Goal: Task Accomplishment & Management: Manage account settings

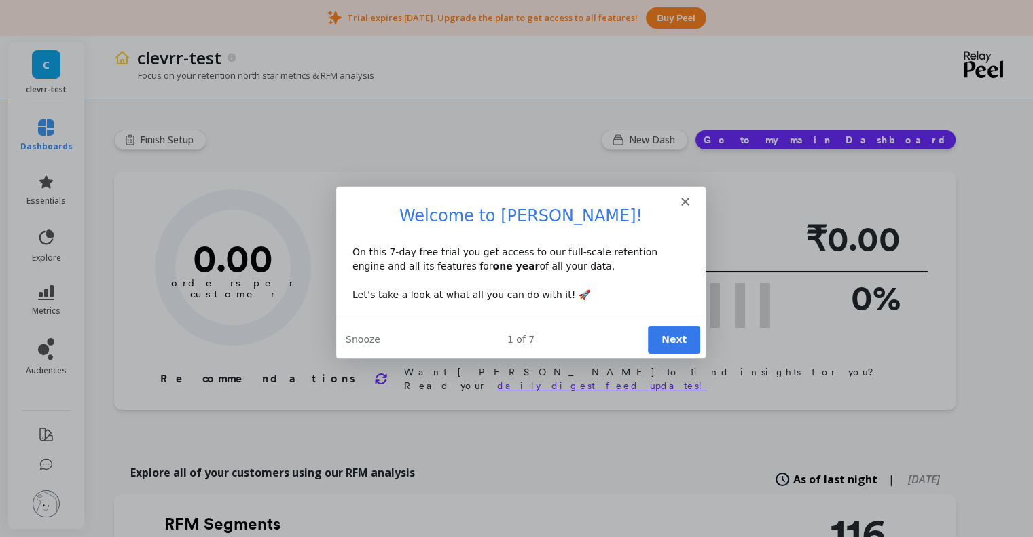
click at [683, 200] on icon "Close" at bounding box center [684, 200] width 8 height 8
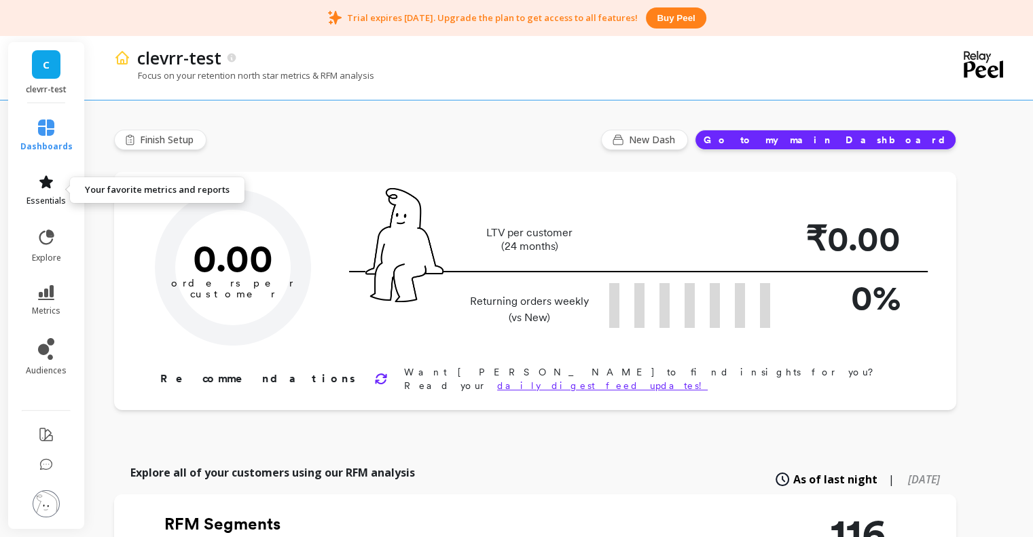
click at [41, 175] on icon at bounding box center [46, 182] width 16 height 16
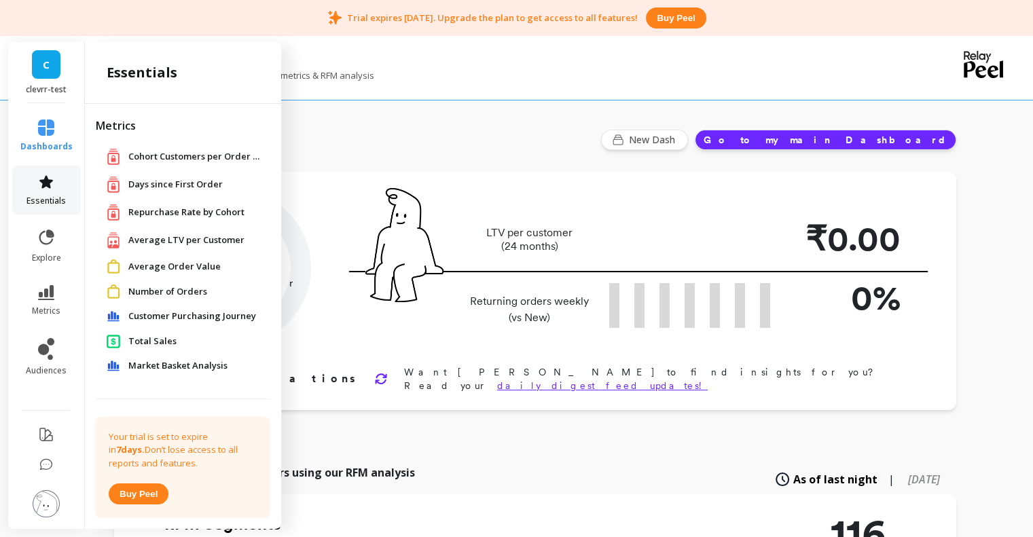
click at [43, 175] on icon at bounding box center [46, 182] width 16 height 16
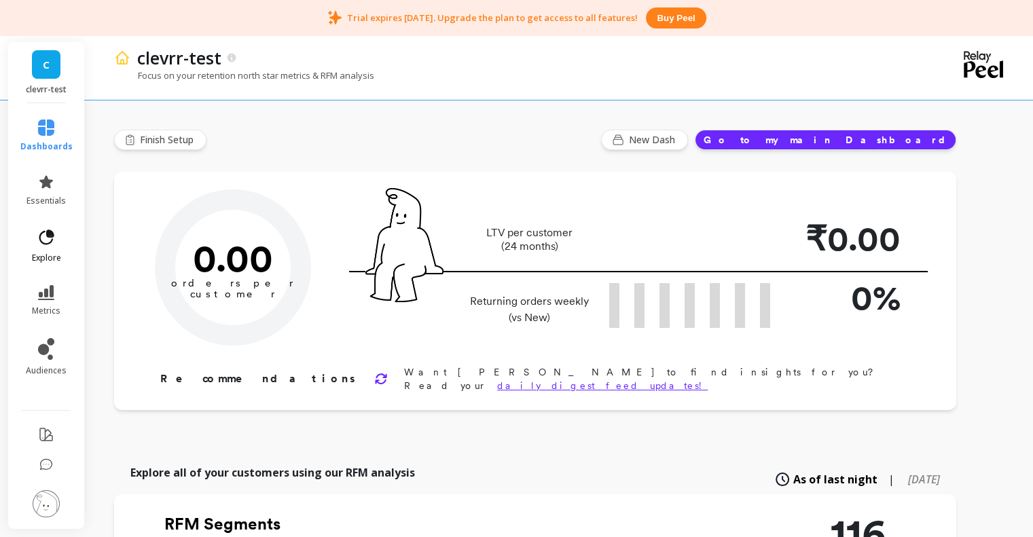
click at [31, 242] on link "explore" at bounding box center [46, 245] width 52 height 35
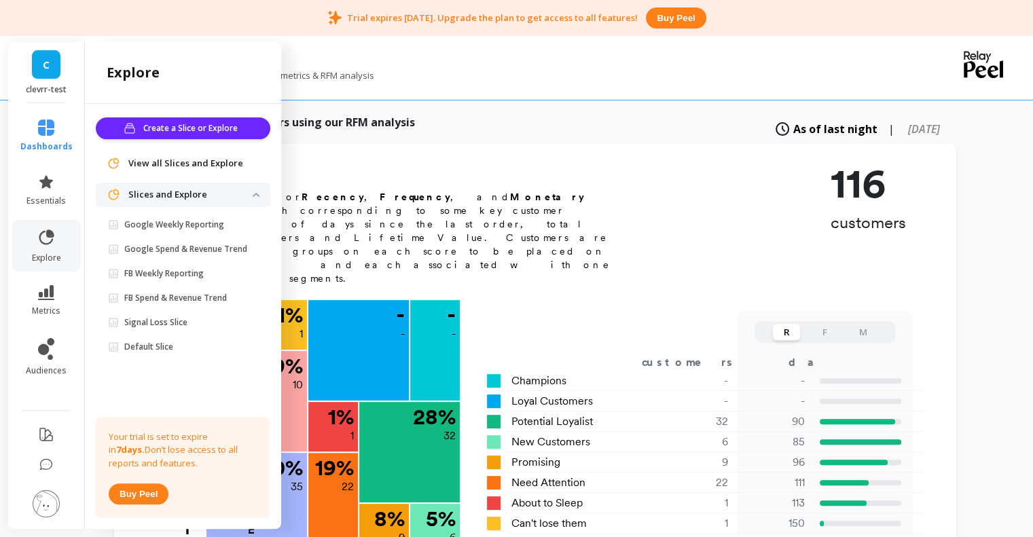
scroll to position [362, 0]
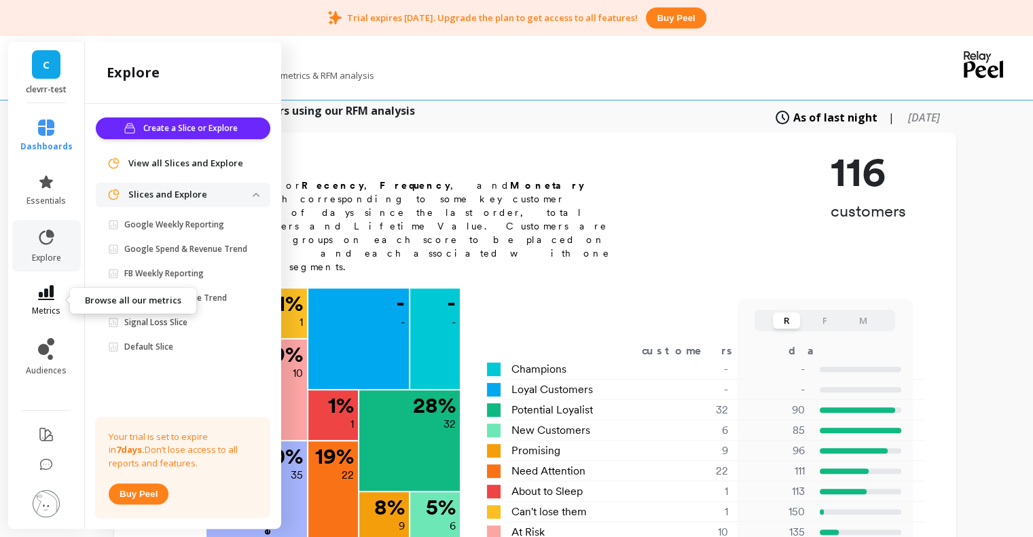
click at [41, 302] on link "metrics" at bounding box center [46, 300] width 52 height 31
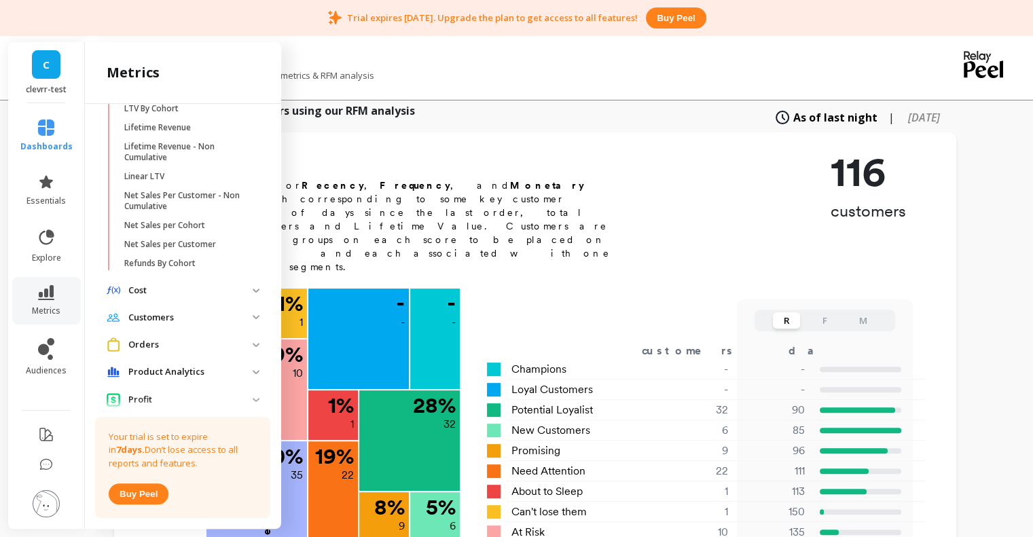
scroll to position [505, 0]
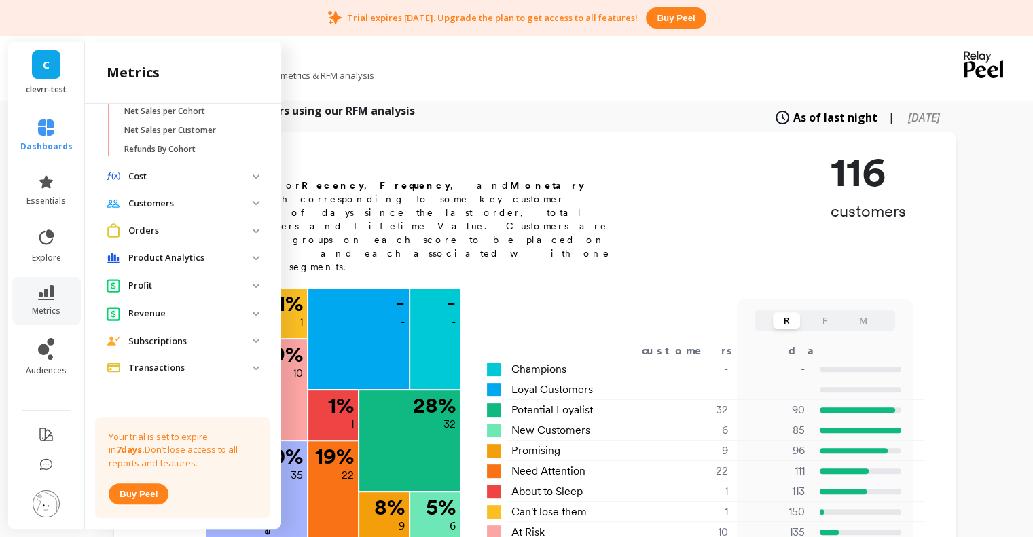
click at [219, 170] on p "Cost" at bounding box center [190, 177] width 124 height 14
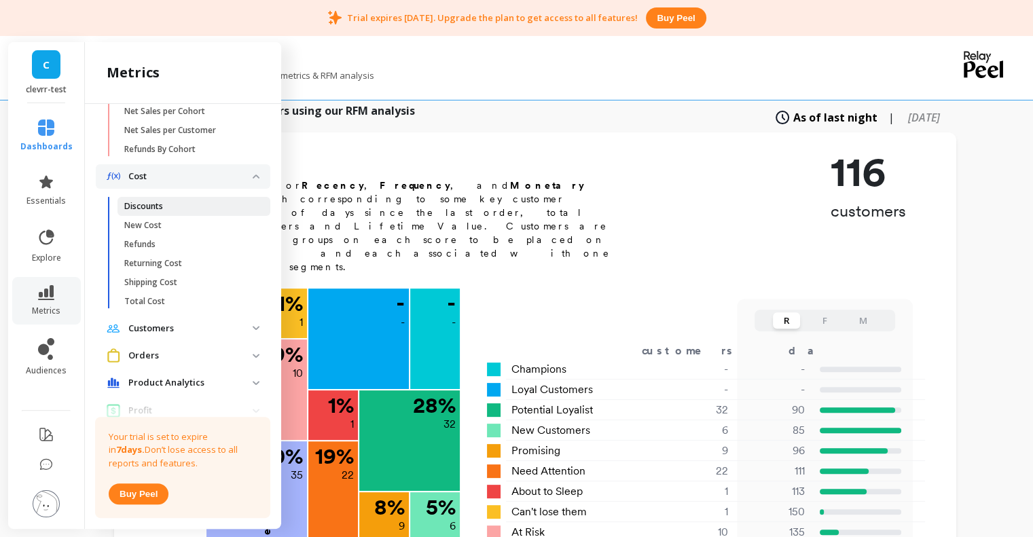
scroll to position [630, 0]
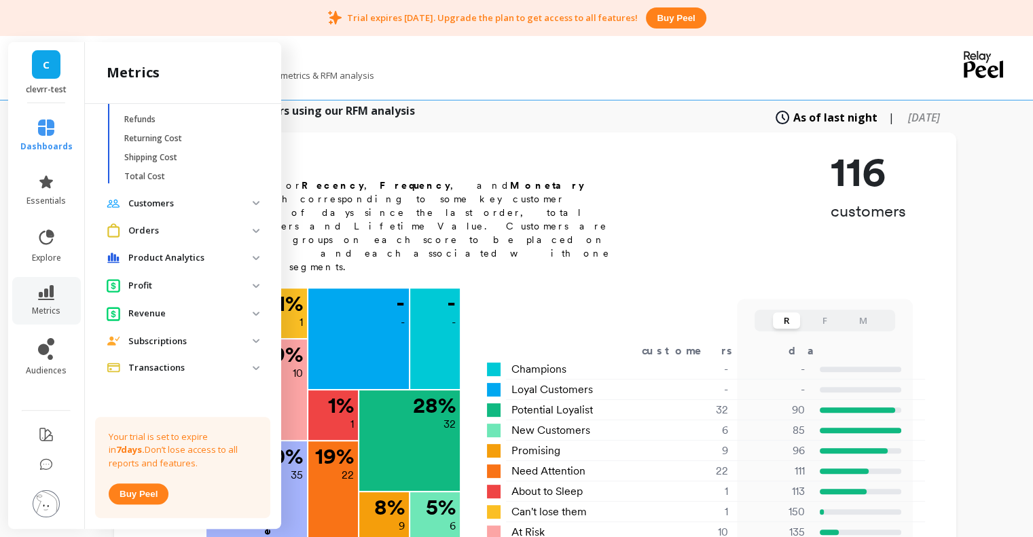
click at [213, 203] on p "Customers" at bounding box center [190, 204] width 124 height 14
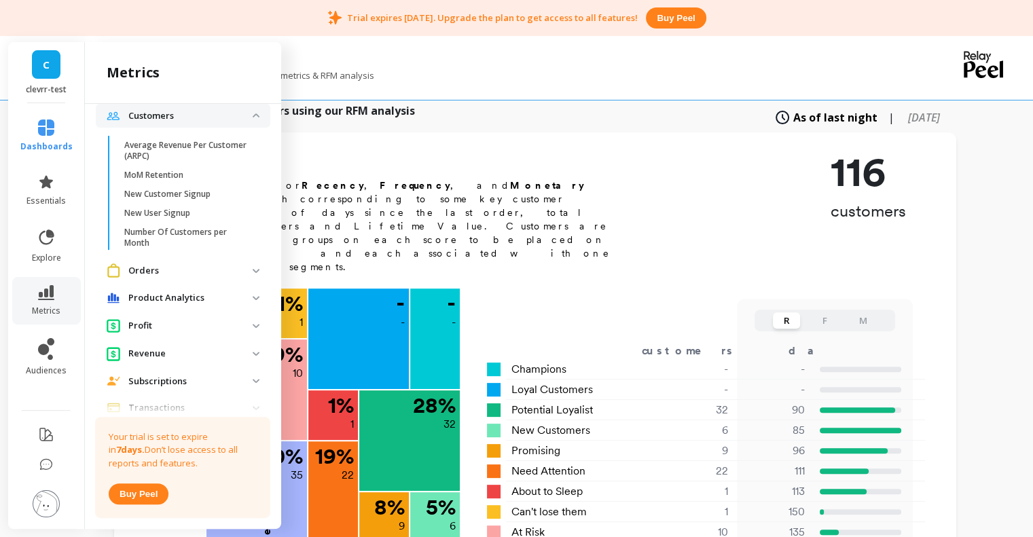
scroll to position [758, 0]
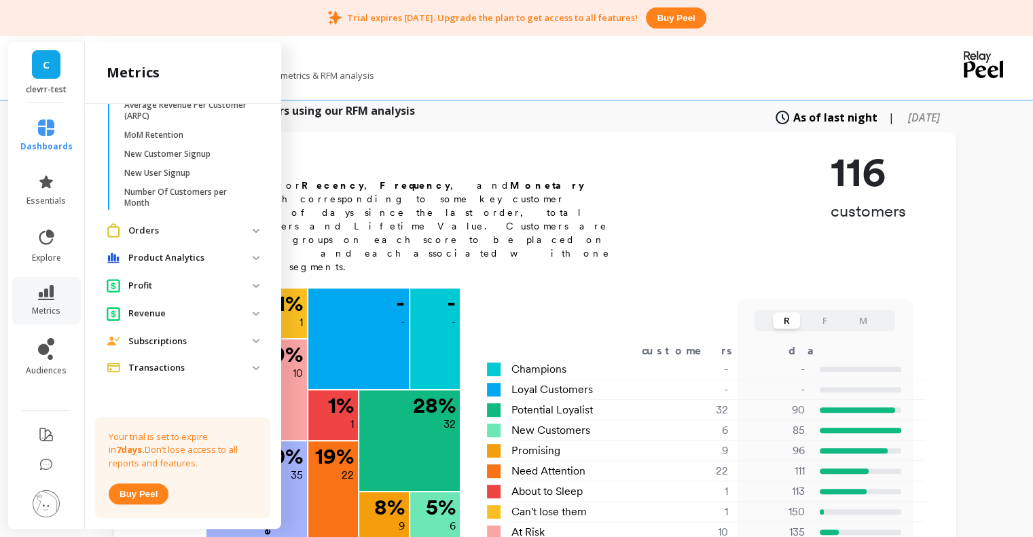
click at [182, 228] on p "Orders" at bounding box center [190, 231] width 124 height 14
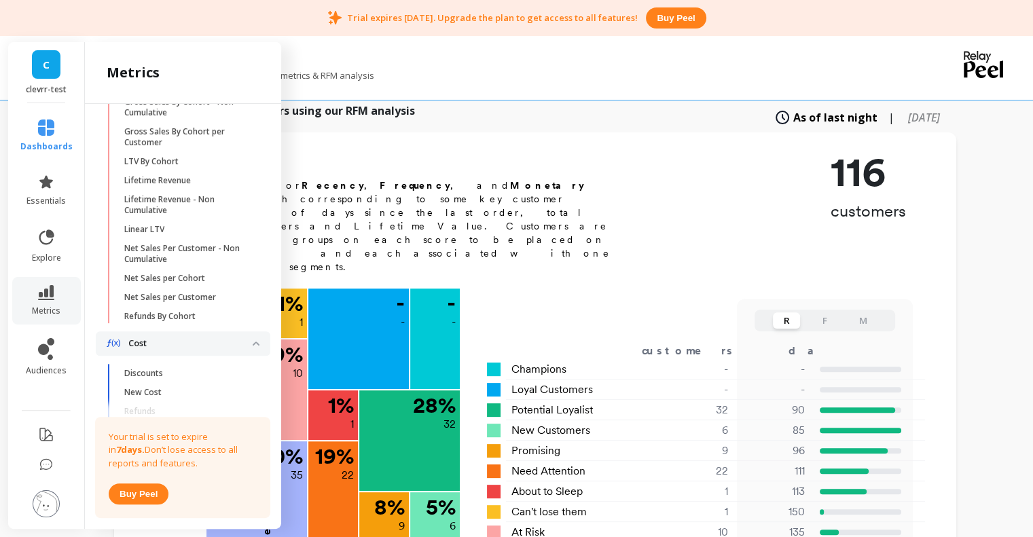
scroll to position [0, 0]
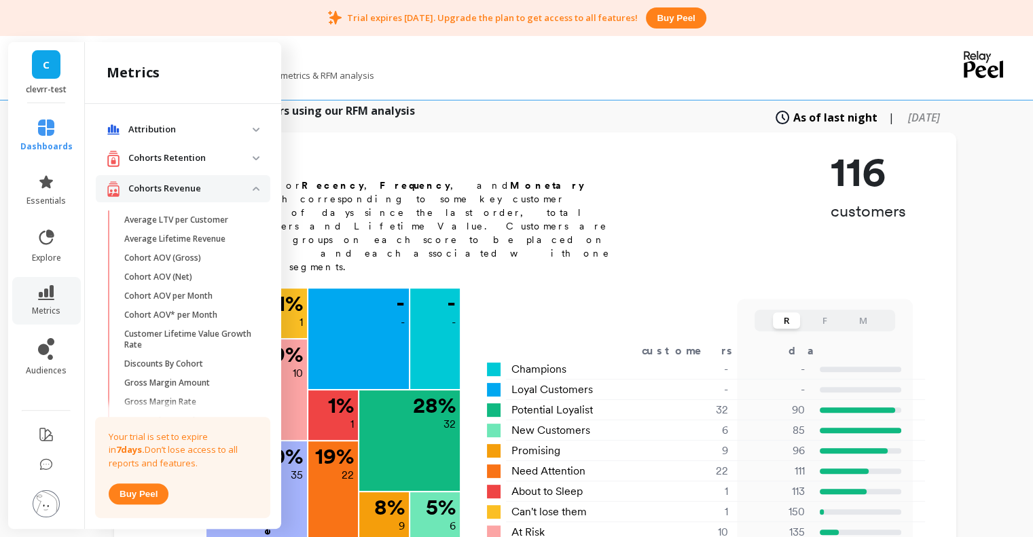
click at [170, 185] on p "Cohorts Revenue" at bounding box center [190, 189] width 124 height 14
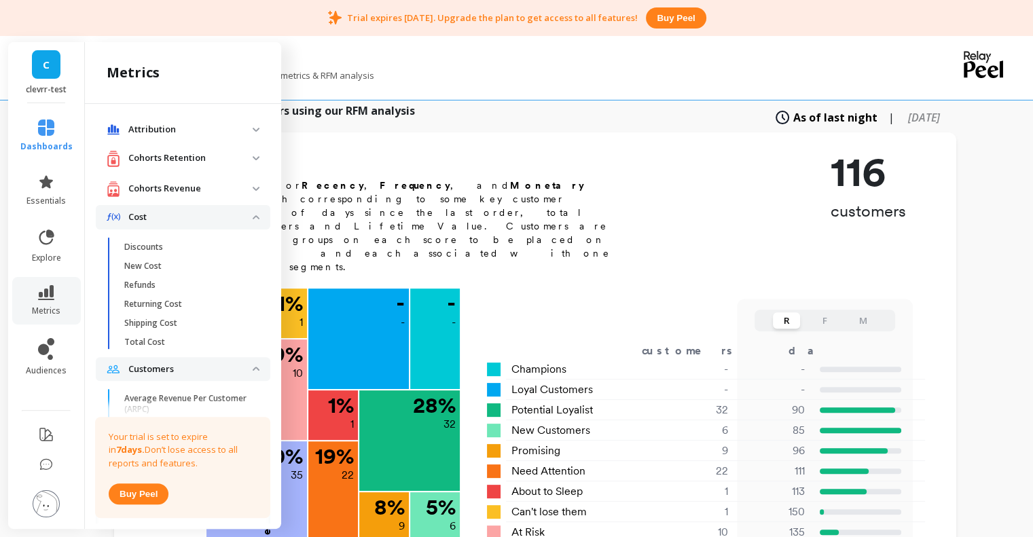
click at [179, 130] on p "Attribution" at bounding box center [190, 130] width 124 height 14
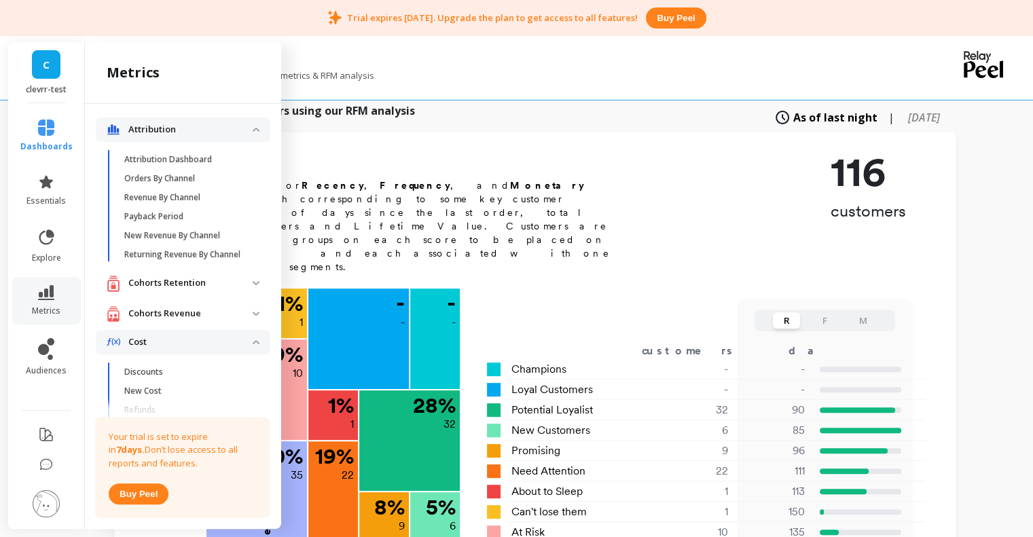
click at [179, 130] on p "Attribution" at bounding box center [190, 130] width 124 height 14
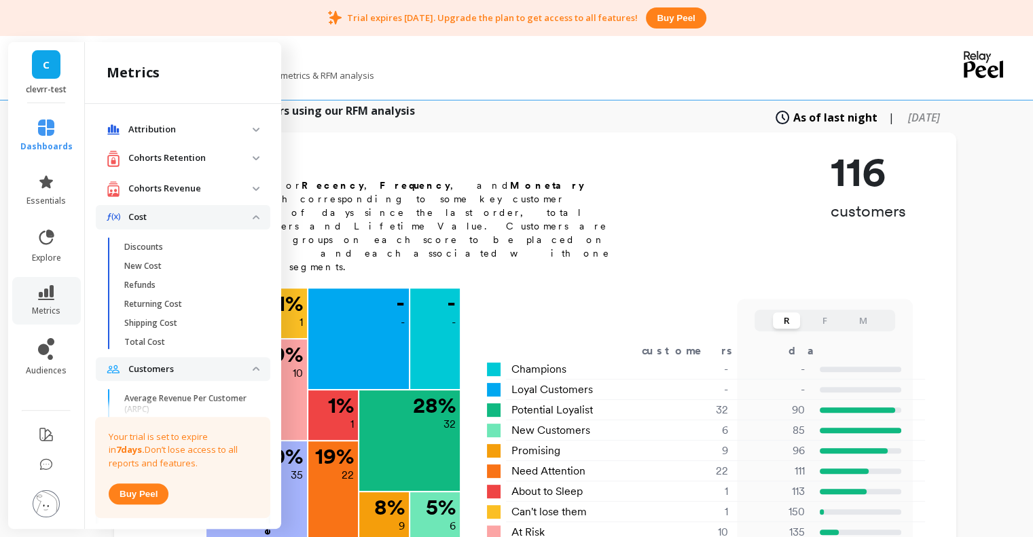
click at [54, 75] on link "C" at bounding box center [46, 64] width 29 height 29
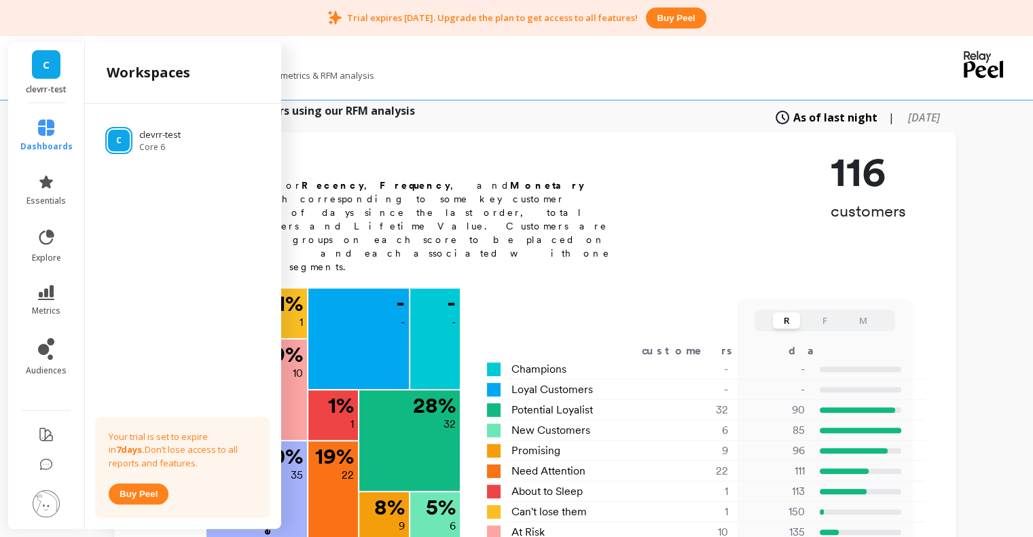
click at [54, 75] on link "C" at bounding box center [46, 64] width 29 height 29
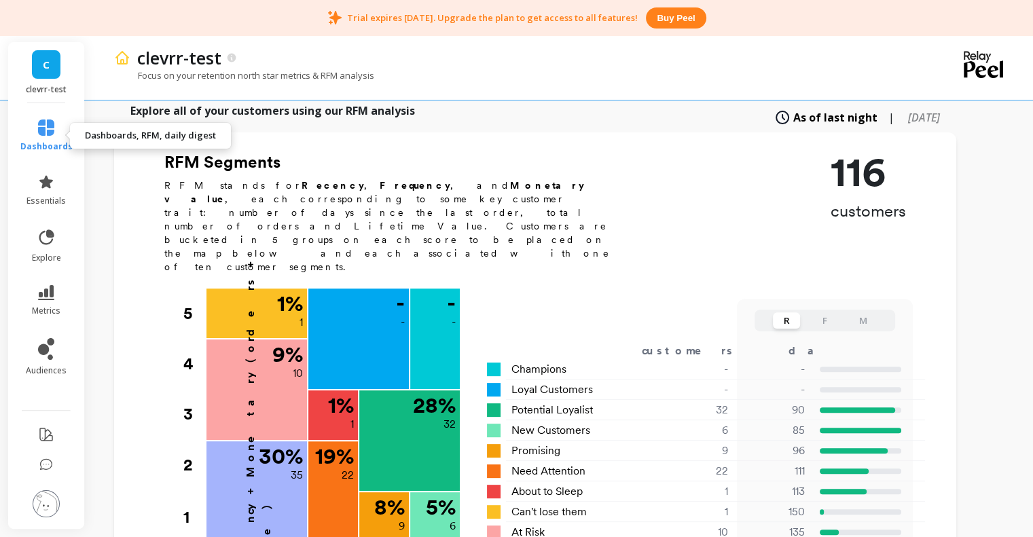
click at [45, 121] on icon at bounding box center [46, 128] width 16 height 16
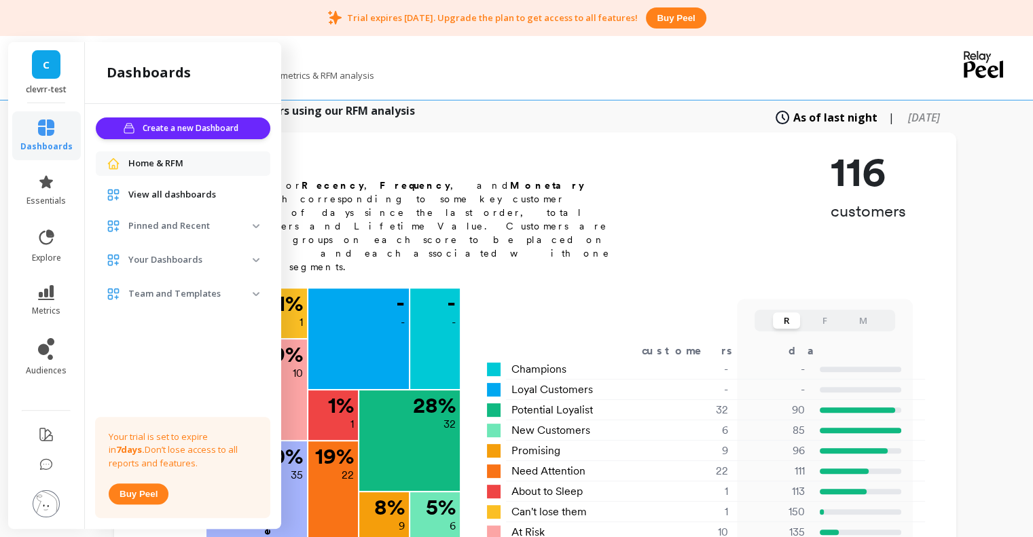
click at [45, 121] on icon at bounding box center [46, 128] width 16 height 16
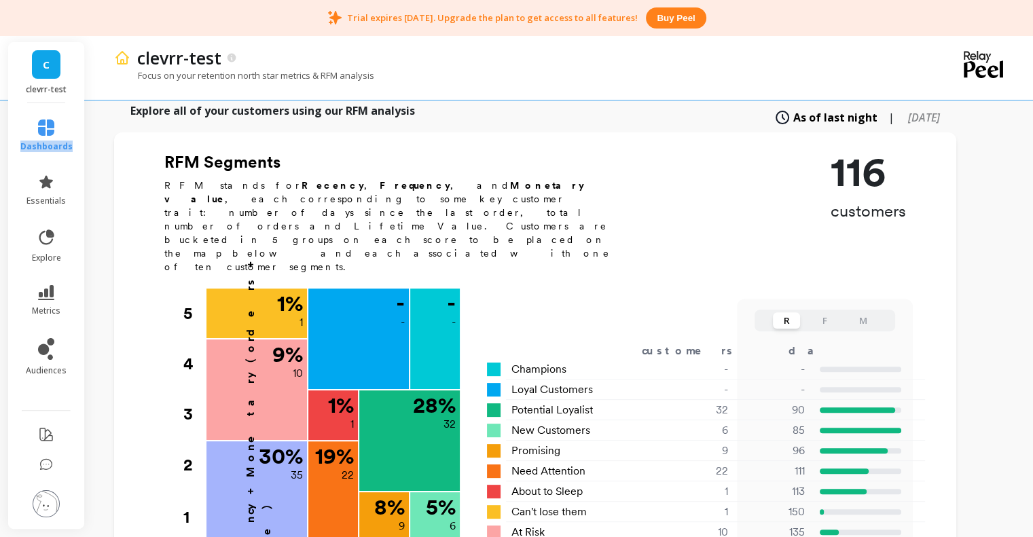
click at [45, 121] on icon at bounding box center [46, 128] width 16 height 16
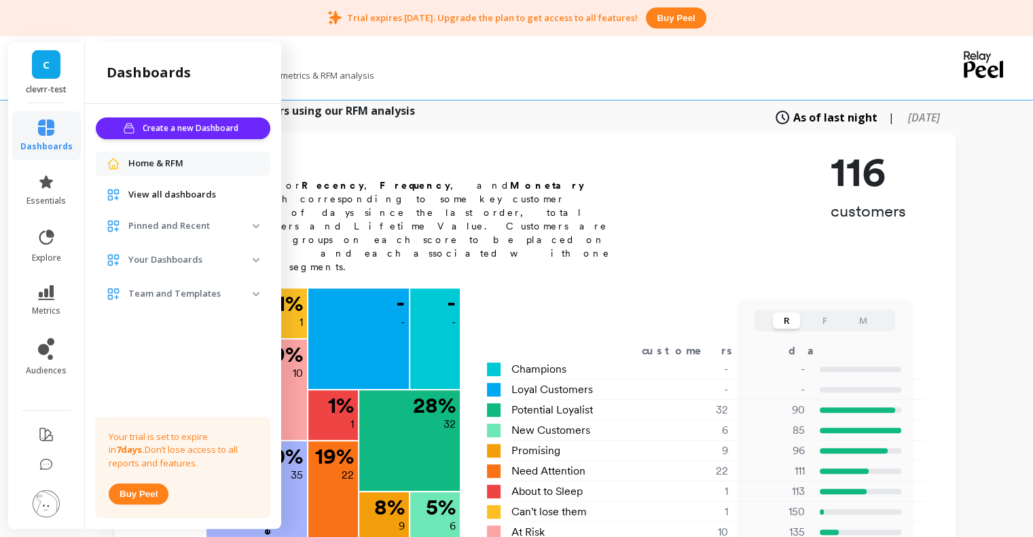
click at [183, 217] on span "Pinned and Recent" at bounding box center [183, 226] width 175 height 24
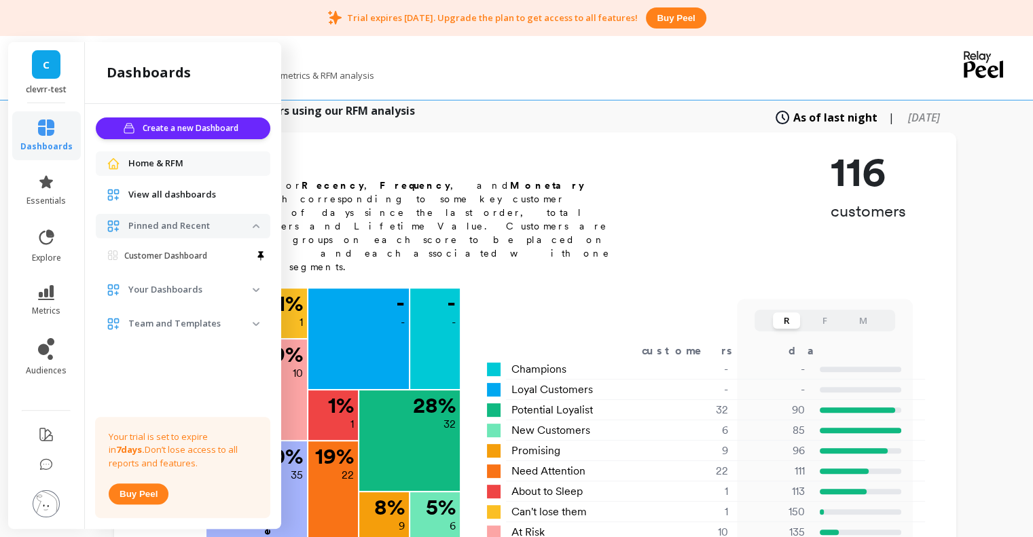
click at [183, 217] on span "Pinned and Recent" at bounding box center [183, 226] width 175 height 24
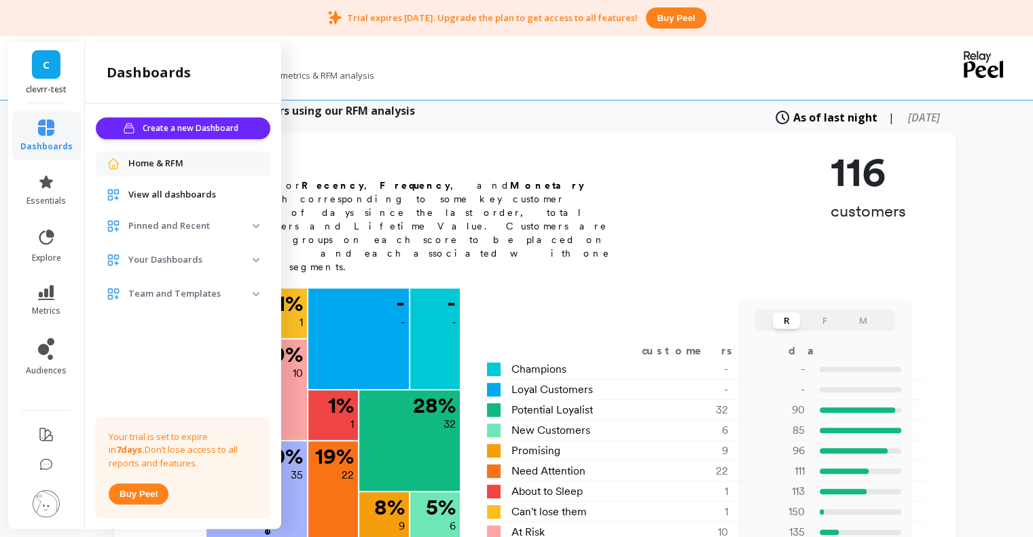
click at [183, 195] on span "View all dashboards" at bounding box center [172, 195] width 88 height 14
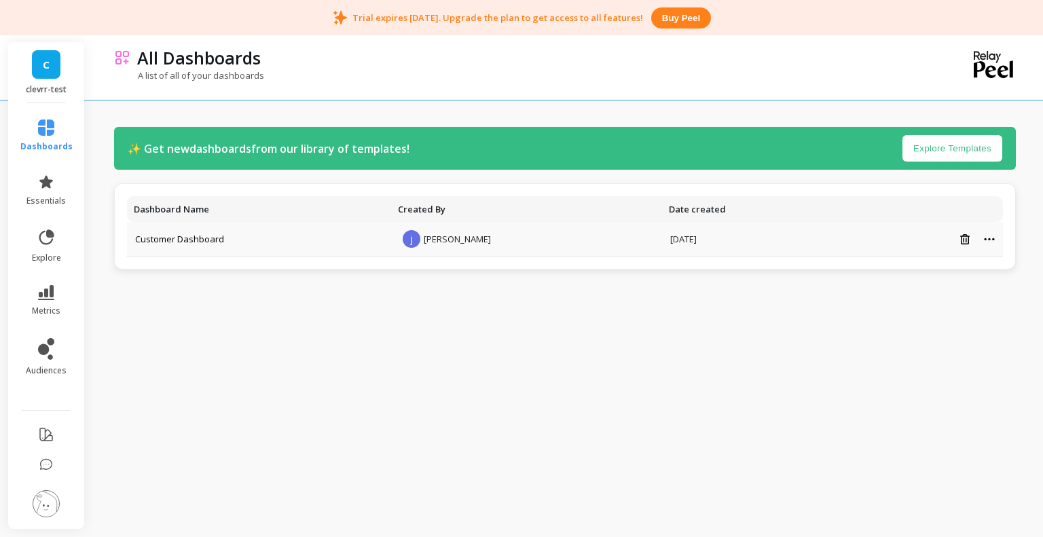
click at [462, 241] on span "[PERSON_NAME]" at bounding box center [457, 239] width 67 height 12
click at [355, 249] on td "Customer Dashboard" at bounding box center [259, 239] width 264 height 35
click at [840, 248] on td at bounding box center [922, 239] width 164 height 35
click at [219, 241] on link "Customer Dashboard" at bounding box center [179, 239] width 89 height 12
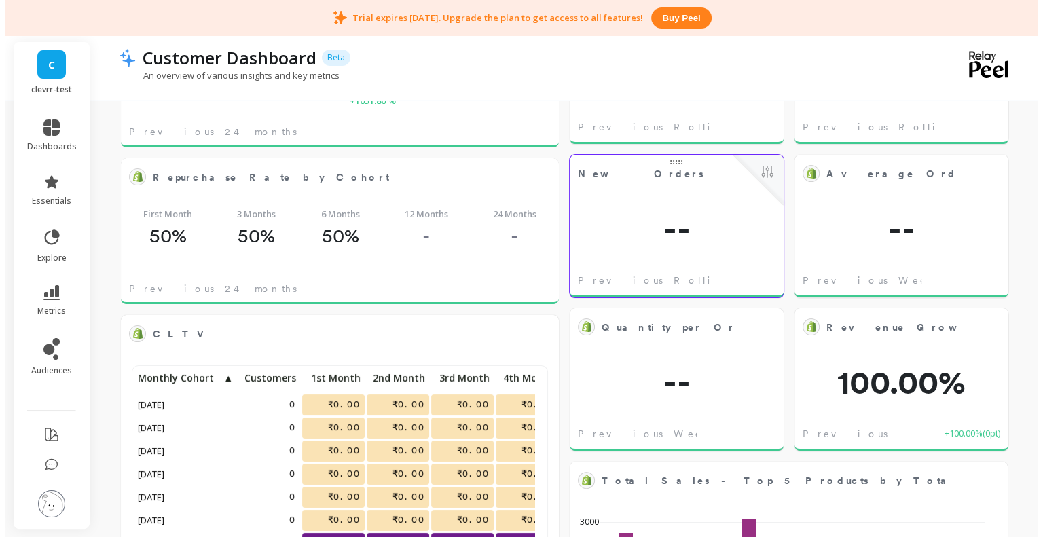
scroll to position [363, 389]
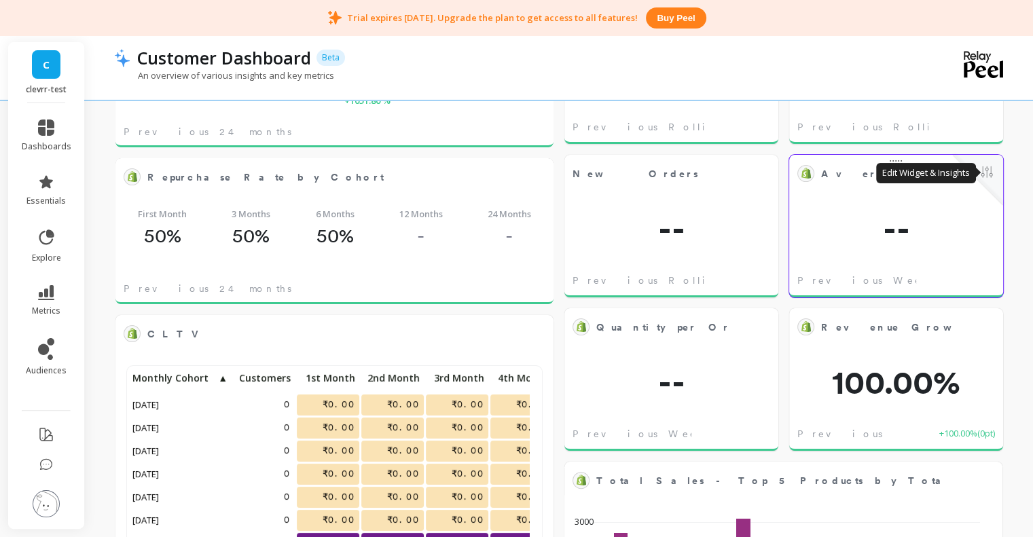
click at [991, 168] on button at bounding box center [987, 173] width 16 height 19
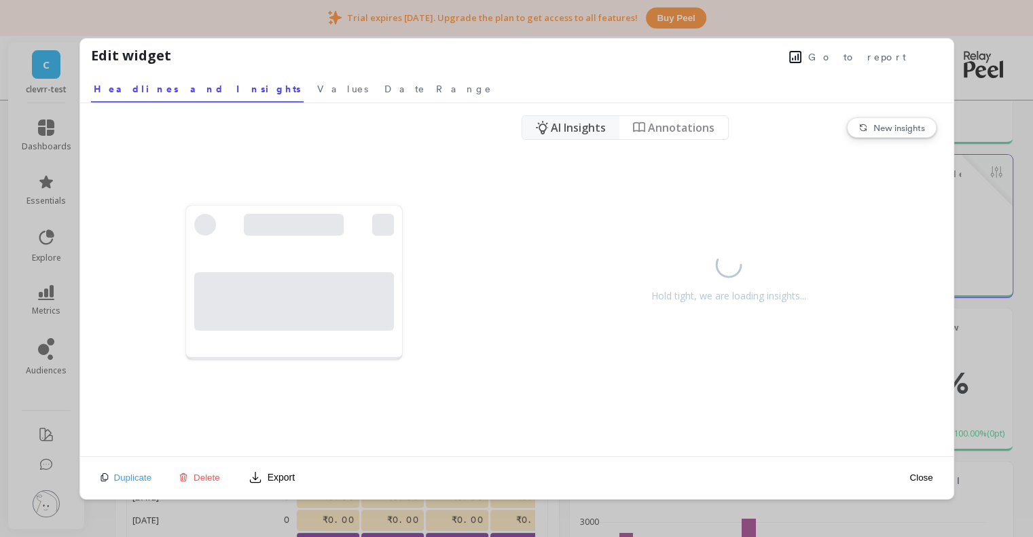
scroll to position [363, 395]
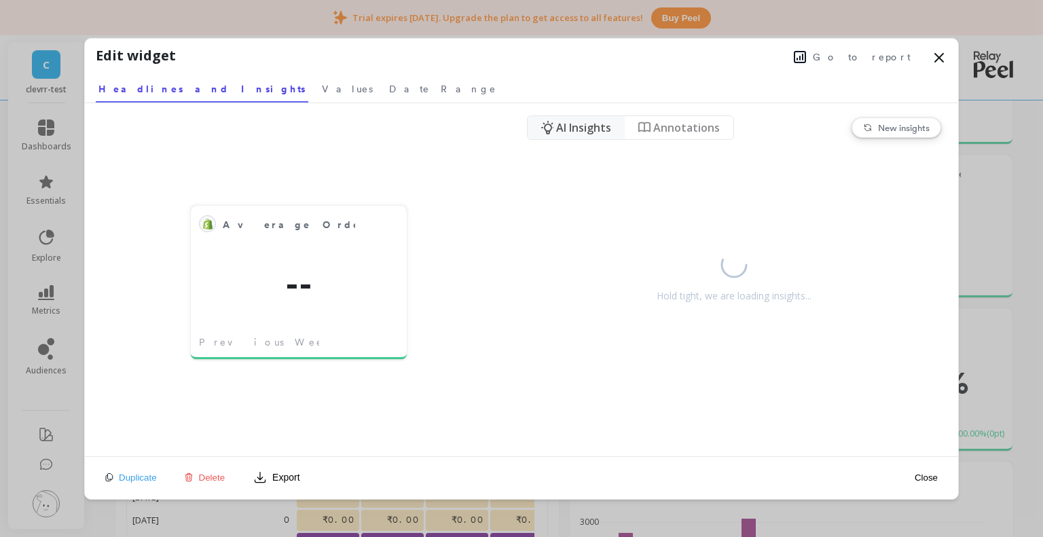
click at [940, 54] on icon at bounding box center [939, 58] width 16 height 16
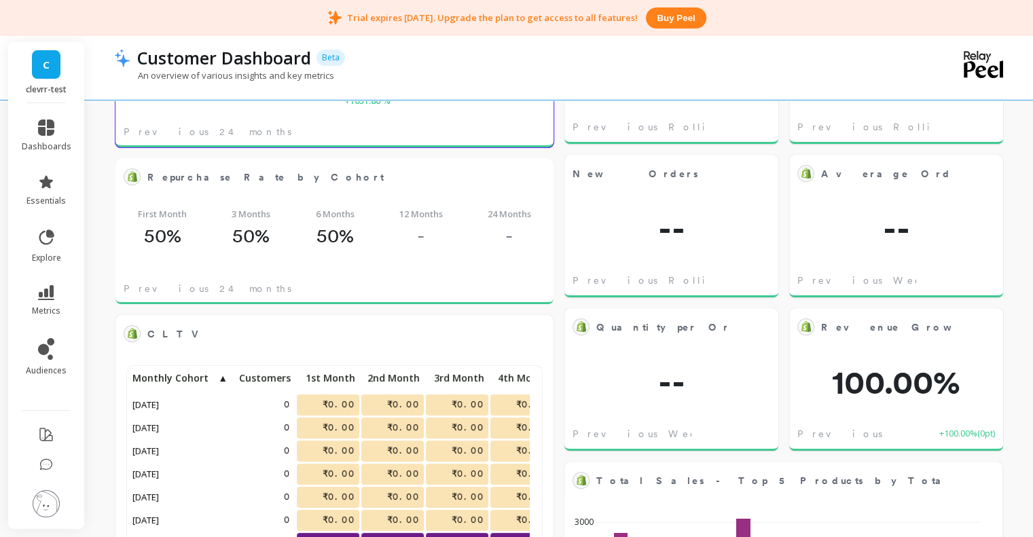
scroll to position [0, 0]
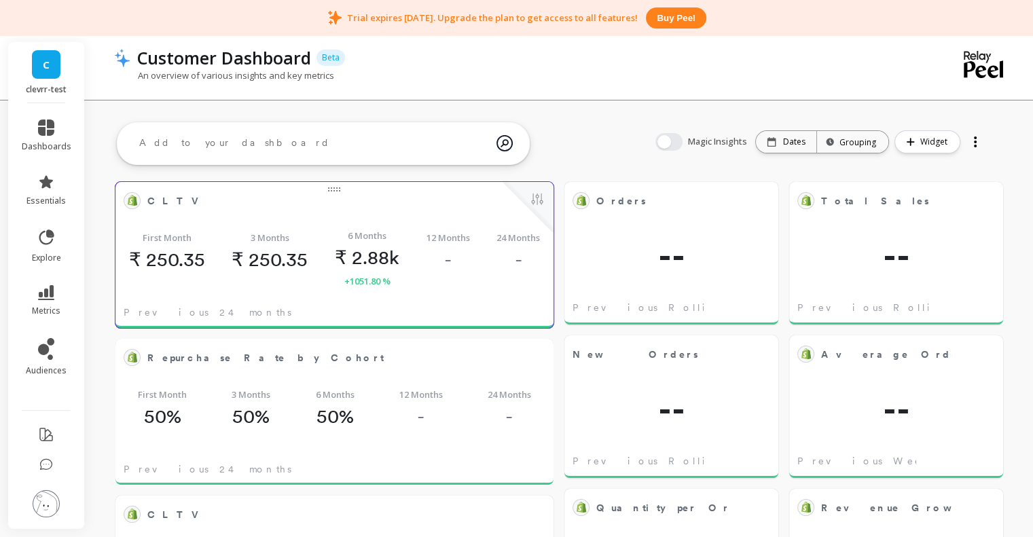
click at [348, 225] on div "First Month ₹ 250.35 3 Months ₹ 250.35 6 Months ₹ 2.88k +1051.80 % 12 Months - …" at bounding box center [334, 258] width 438 height 79
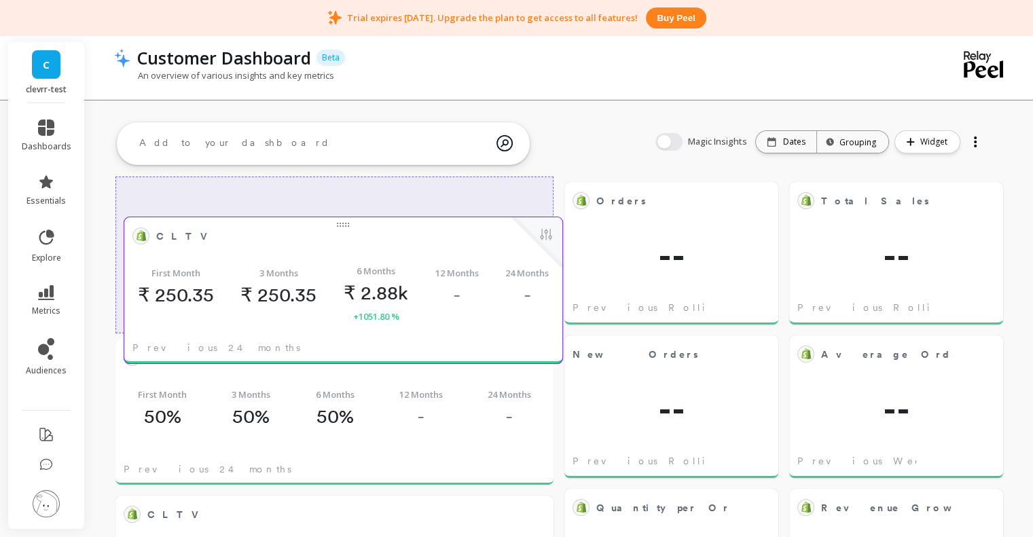
drag, startPoint x: 335, startPoint y: 188, endPoint x: 340, endPoint y: 215, distance: 26.9
click at [342, 217] on div at bounding box center [343, 222] width 438 height 11
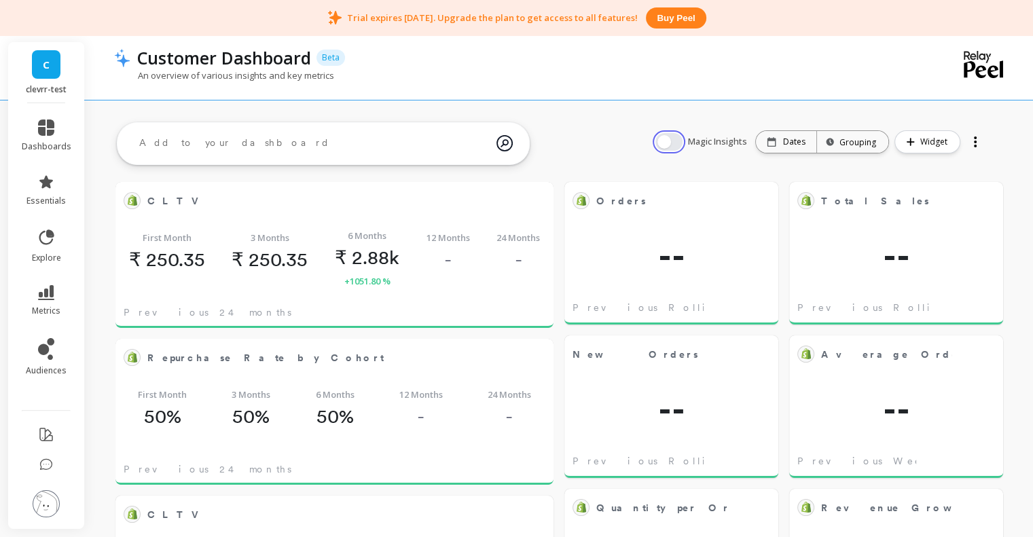
click at [671, 143] on button "button" at bounding box center [668, 142] width 27 height 18
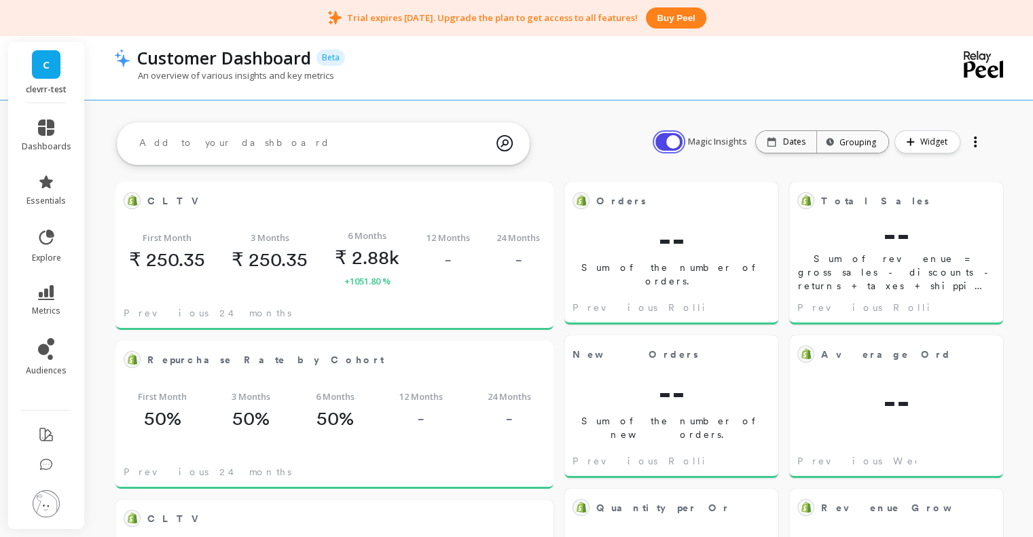
click at [672, 141] on button "button" at bounding box center [668, 142] width 27 height 18
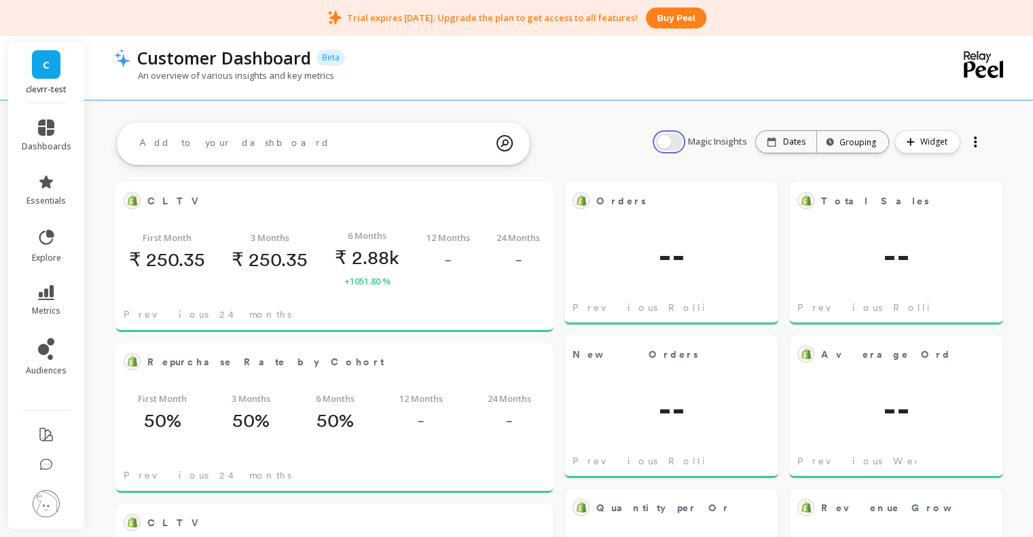
click at [672, 141] on button "button" at bounding box center [668, 142] width 27 height 18
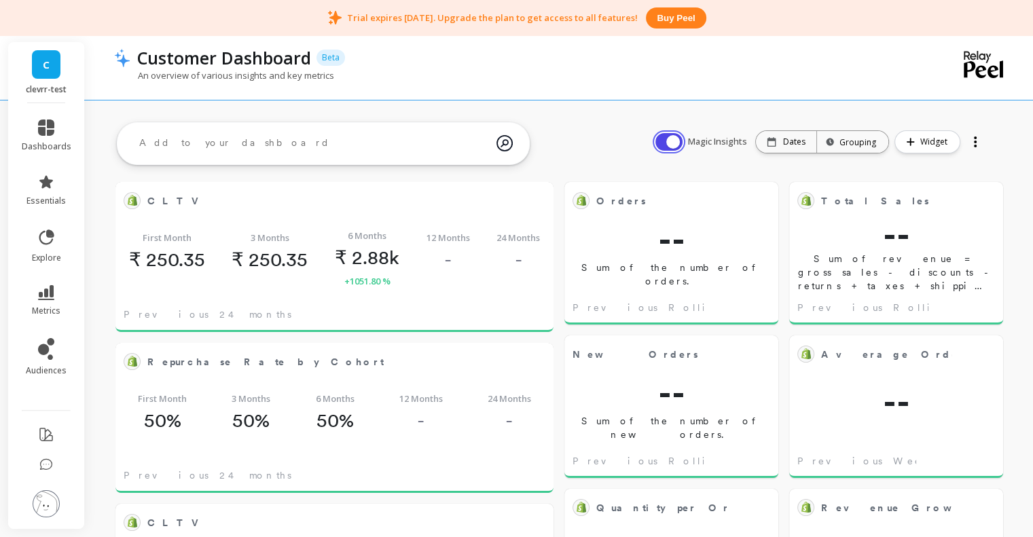
click at [672, 141] on button "button" at bounding box center [668, 142] width 27 height 18
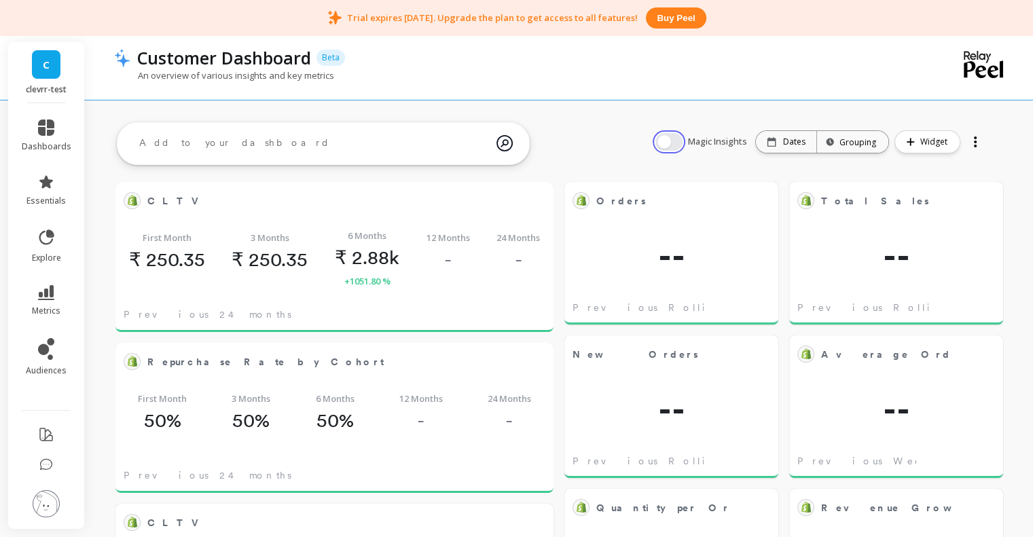
click at [672, 141] on button "button" at bounding box center [668, 142] width 27 height 18
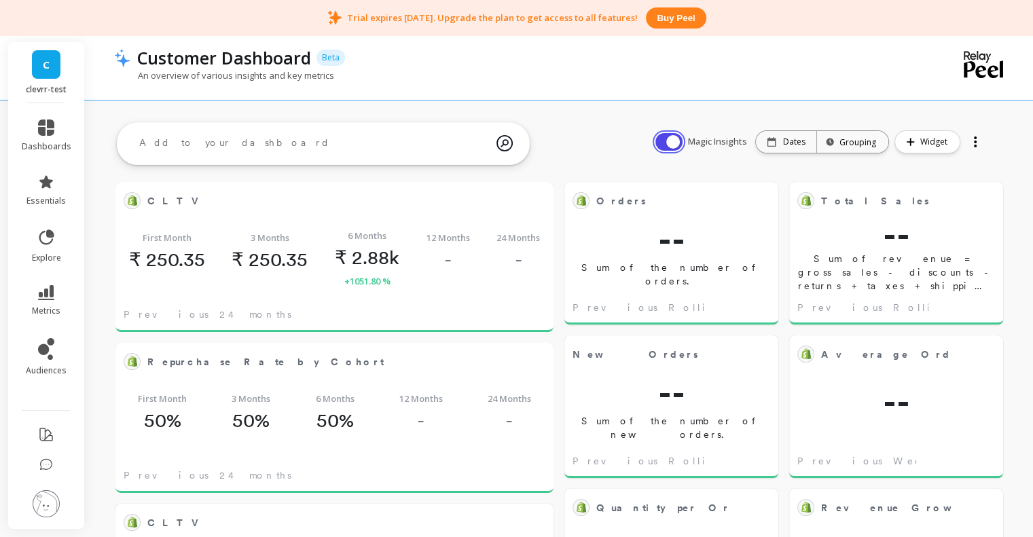
click at [672, 141] on button "button" at bounding box center [668, 142] width 27 height 18
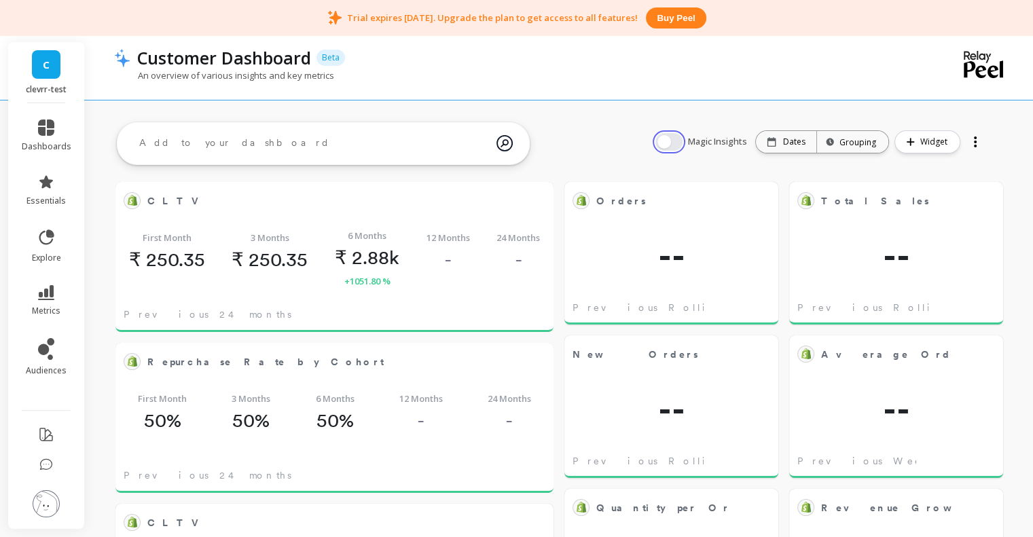
click at [672, 141] on button "button" at bounding box center [668, 142] width 27 height 18
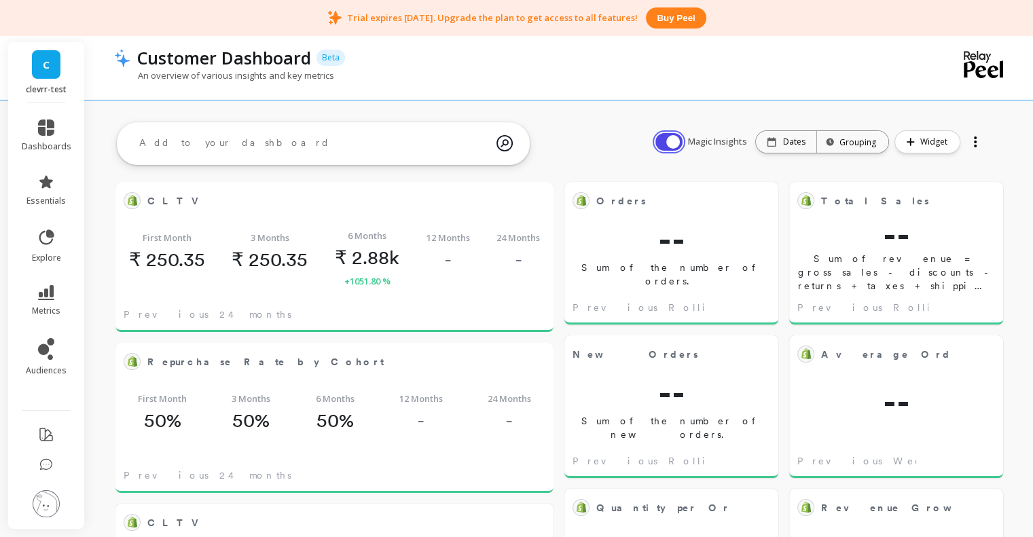
click at [672, 141] on button "button" at bounding box center [668, 142] width 27 height 18
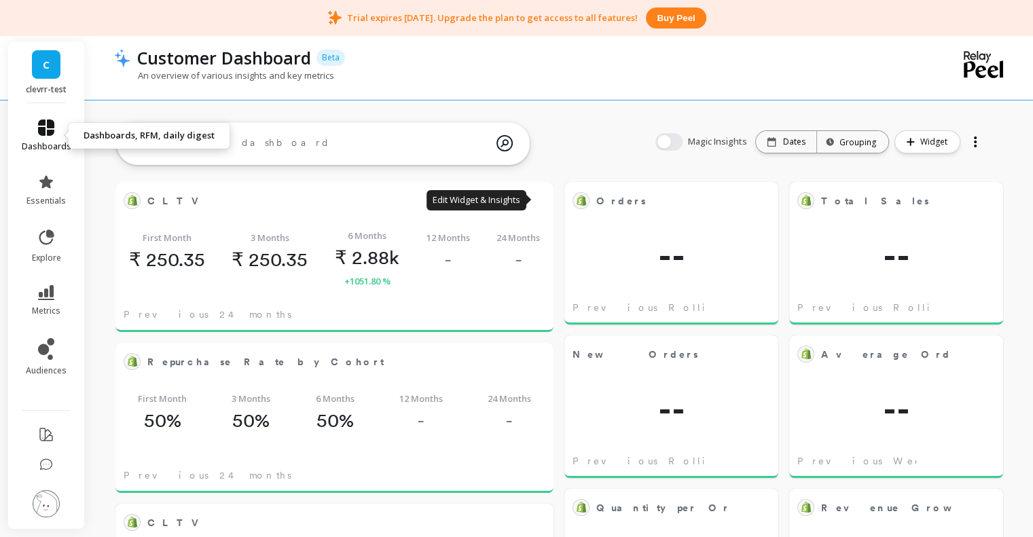
click at [52, 137] on link "dashboards" at bounding box center [47, 136] width 50 height 33
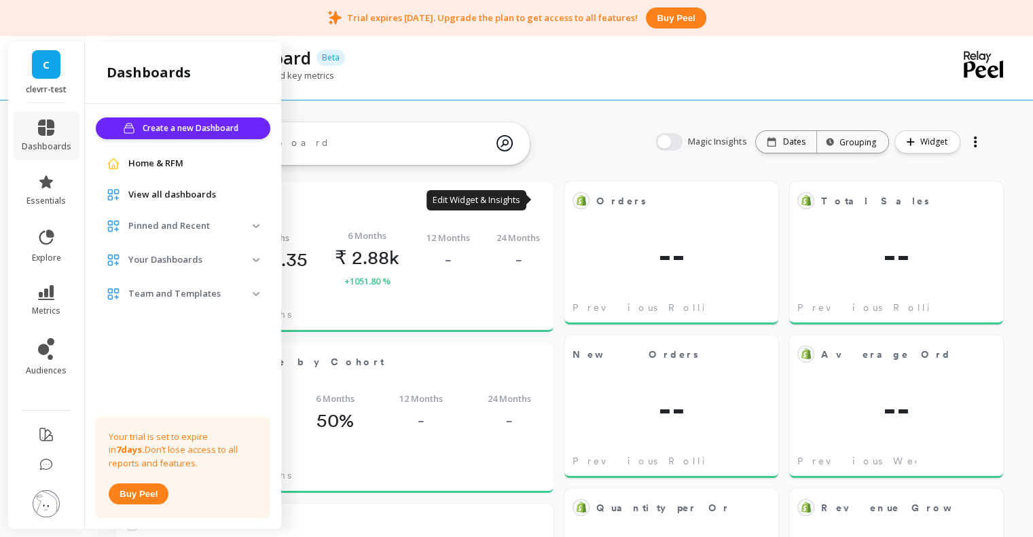
click at [185, 224] on p "Pinned and Recent" at bounding box center [190, 226] width 124 height 14
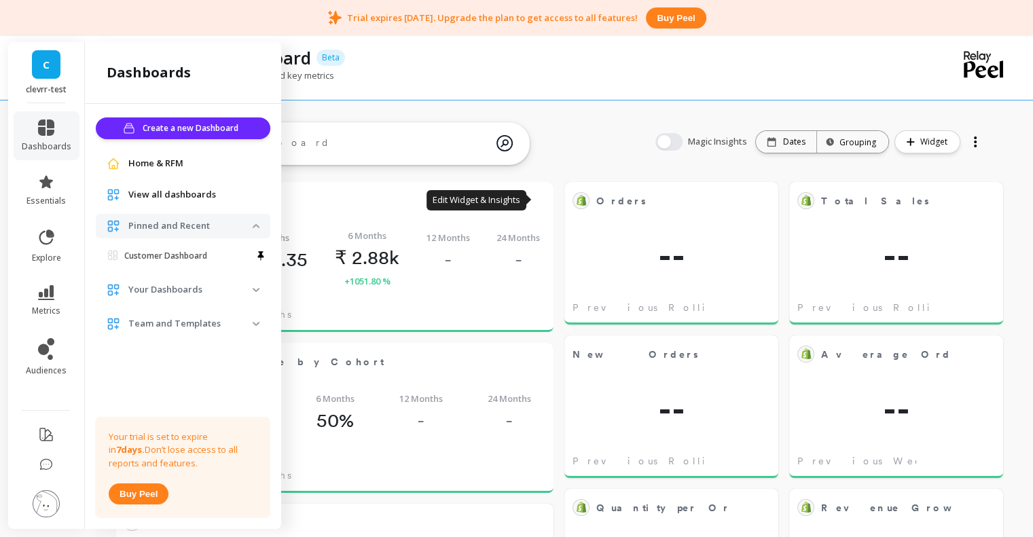
click at [185, 222] on p "Pinned and Recent" at bounding box center [190, 226] width 124 height 14
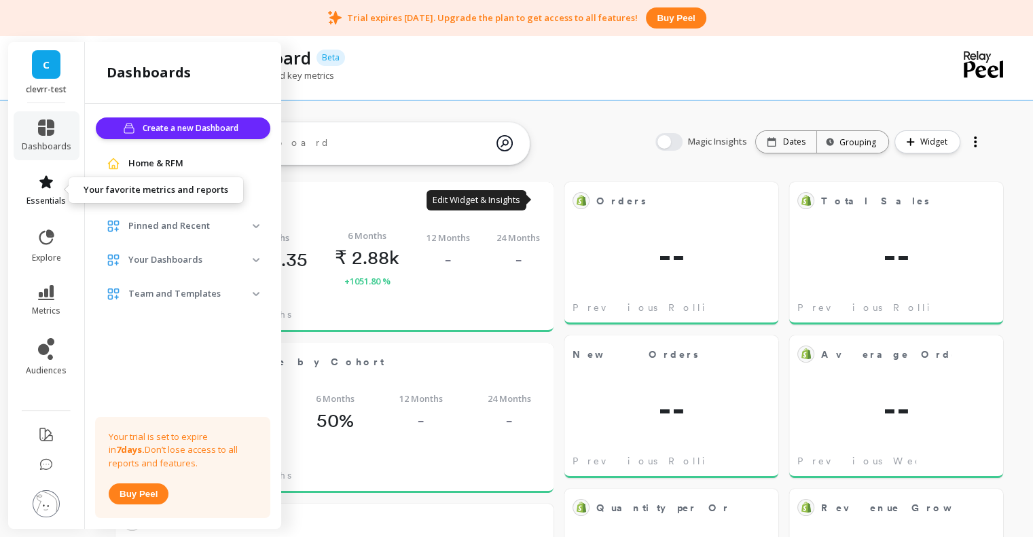
click at [40, 187] on icon at bounding box center [46, 182] width 16 height 16
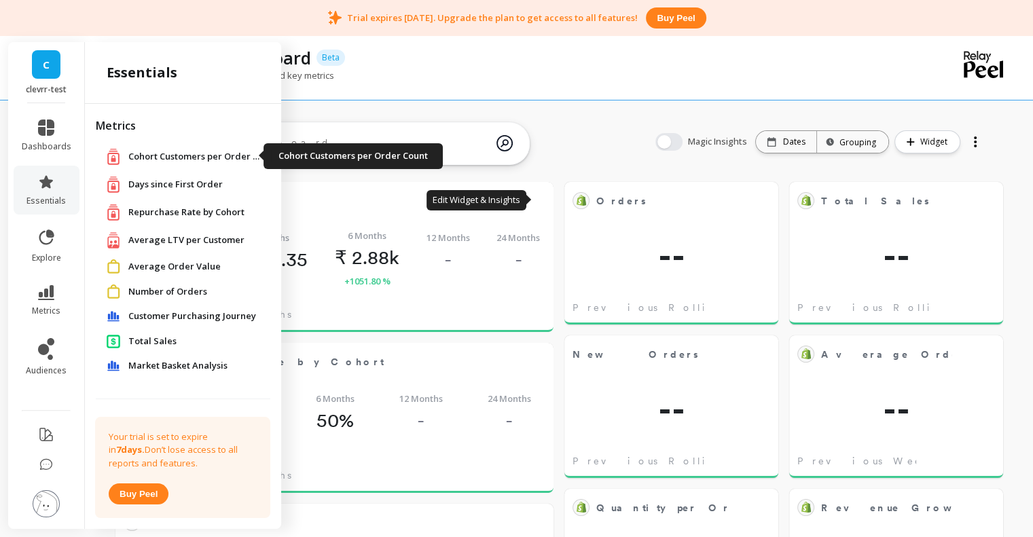
click at [183, 155] on span "Cohort Customers per Order Count" at bounding box center [196, 157] width 136 height 14
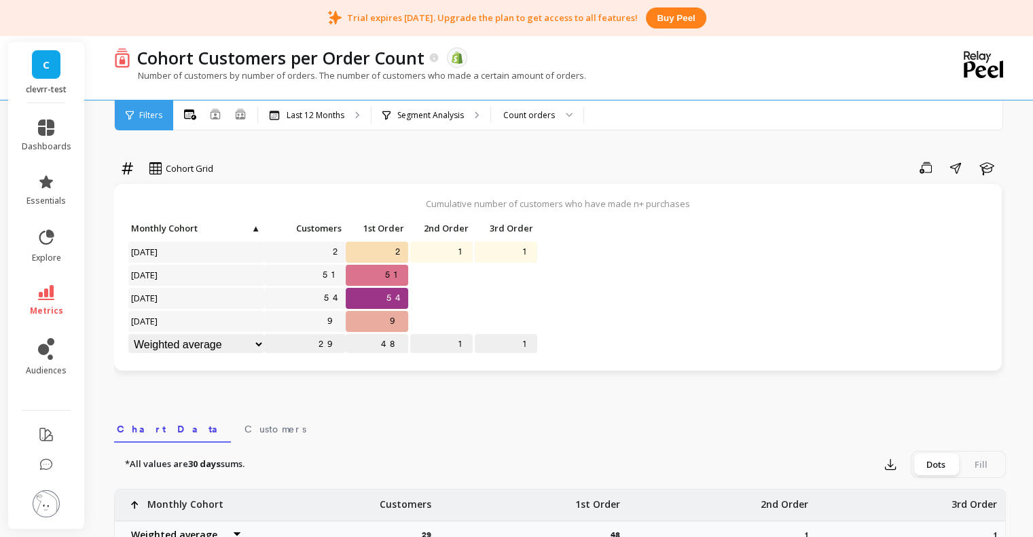
click at [443, 249] on p "1" at bounding box center [441, 252] width 62 height 20
click at [500, 245] on p "1" at bounding box center [506, 252] width 62 height 20
click at [48, 225] on li "explore" at bounding box center [47, 246] width 66 height 52
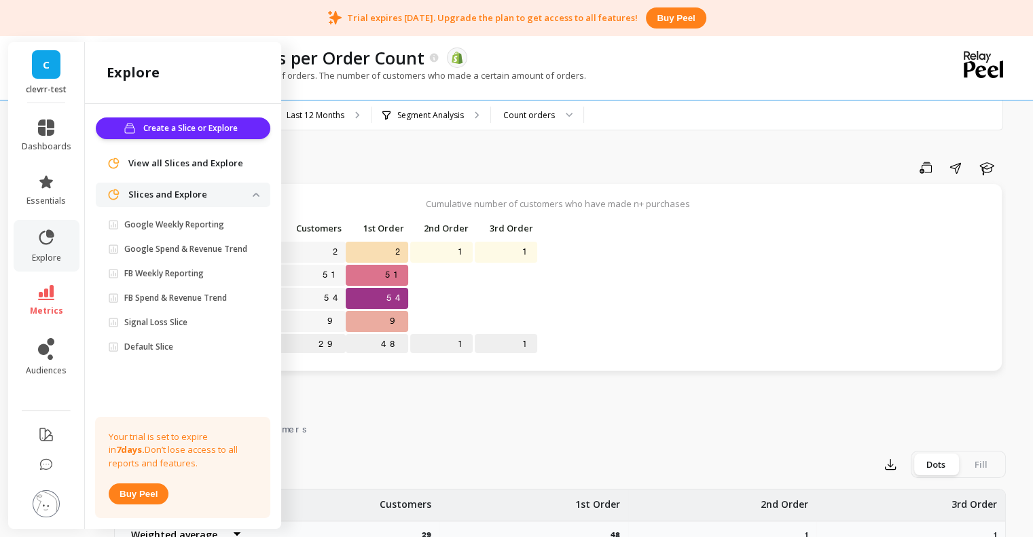
click at [22, 305] on li "metrics" at bounding box center [47, 301] width 66 height 48
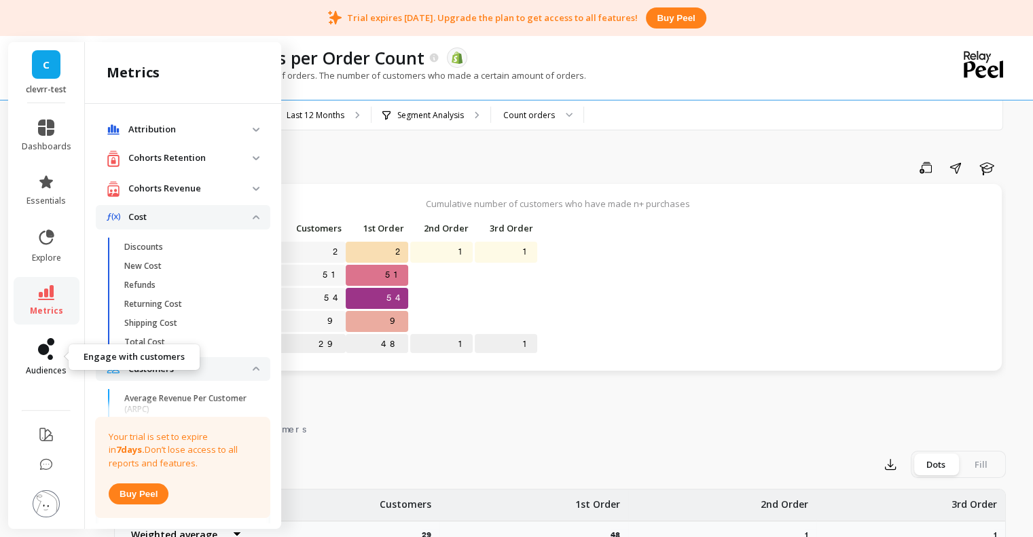
click at [54, 350] on icon at bounding box center [46, 349] width 16 height 22
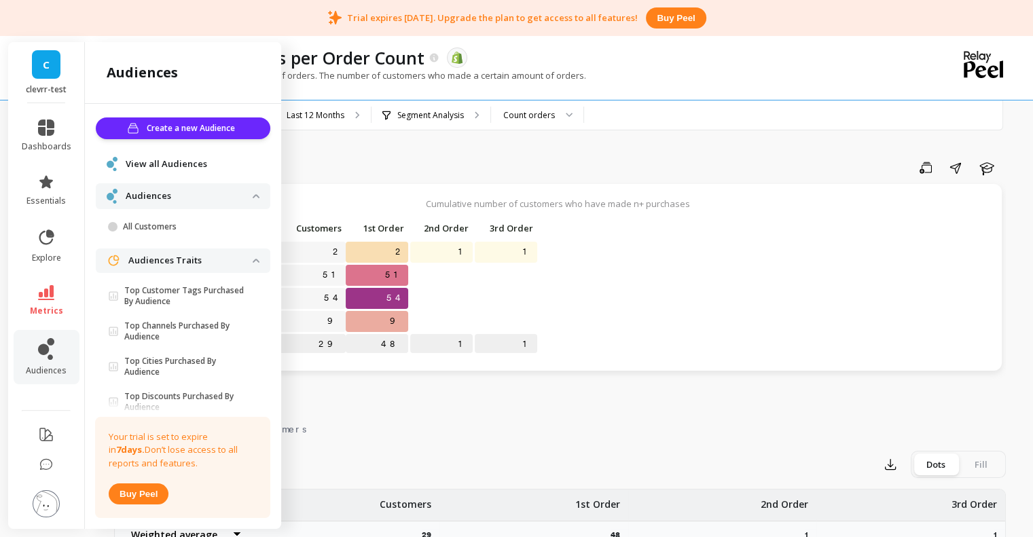
click at [224, 199] on p "Audiences" at bounding box center [189, 197] width 127 height 14
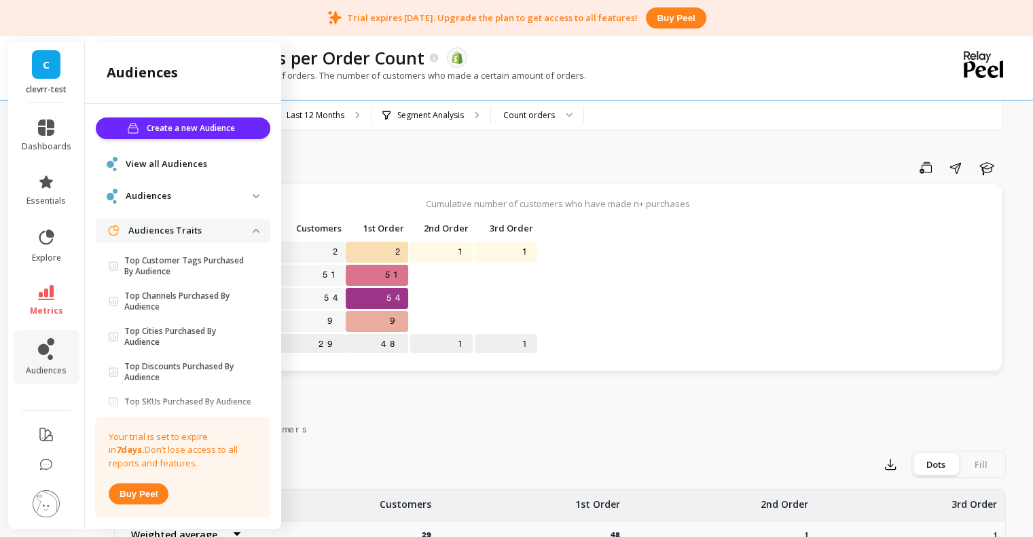
click at [217, 228] on p "Audiences Traits" at bounding box center [190, 231] width 124 height 14
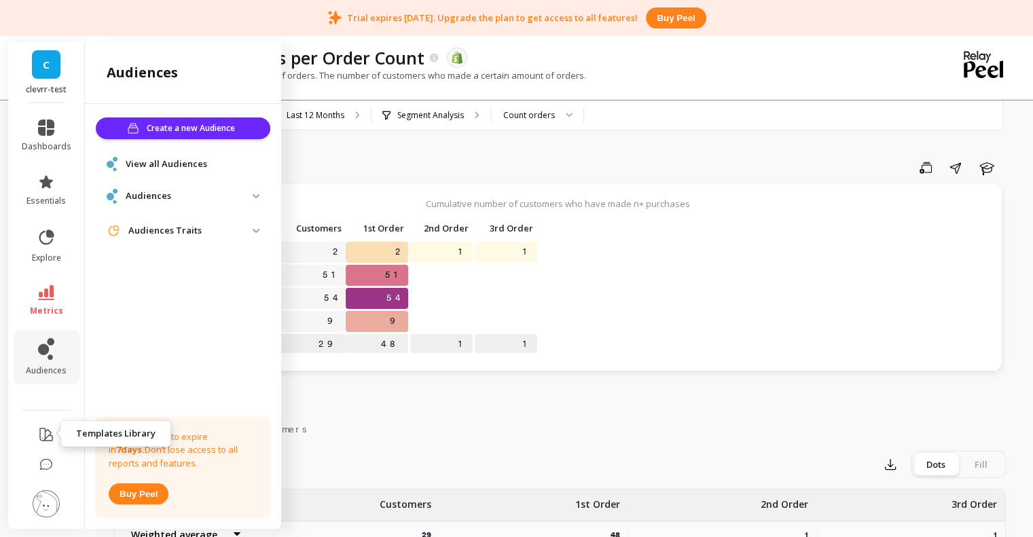
click at [50, 431] on icon at bounding box center [46, 435] width 16 height 16
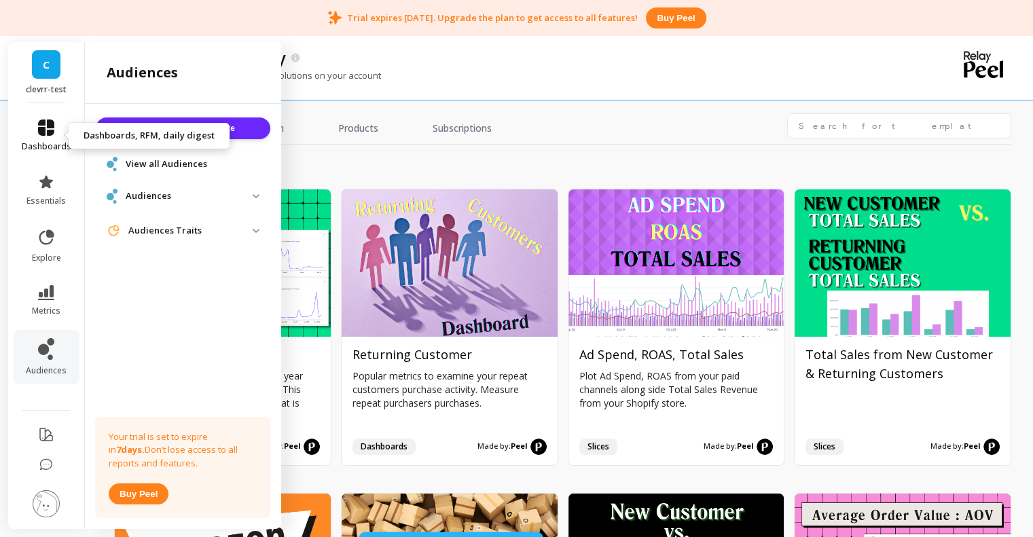
click at [37, 128] on link "dashboards" at bounding box center [47, 136] width 50 height 33
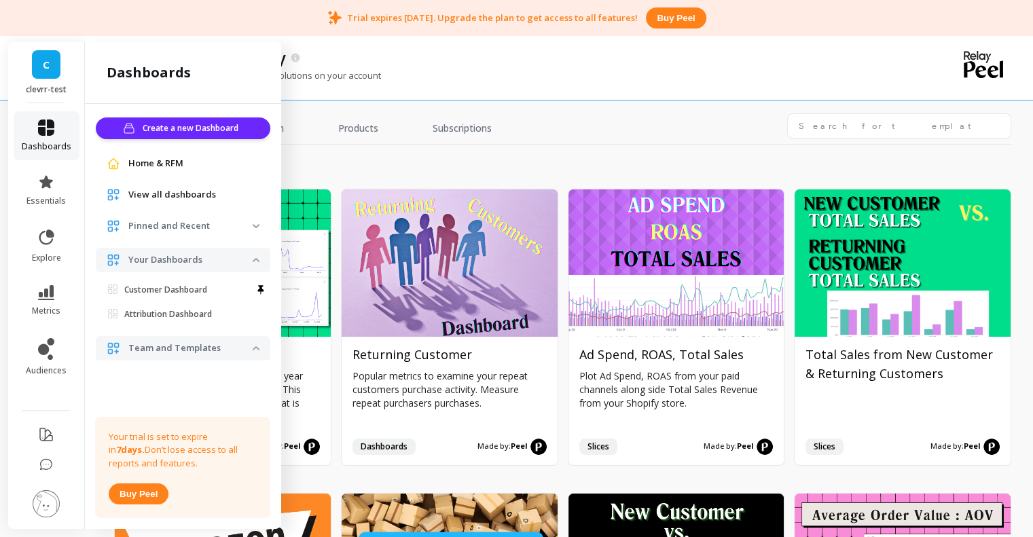
click at [43, 128] on icon at bounding box center [46, 128] width 16 height 16
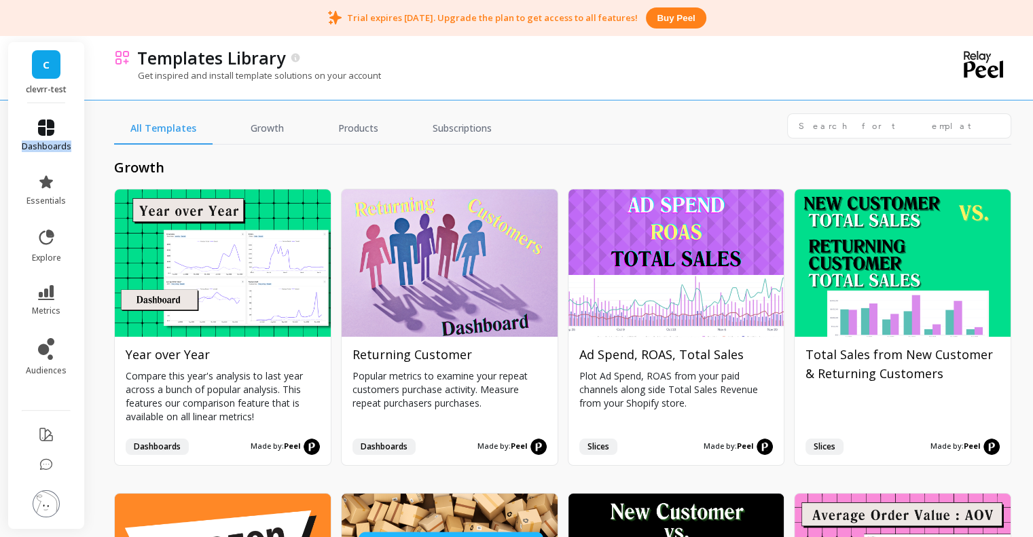
click at [43, 128] on icon at bounding box center [46, 128] width 16 height 16
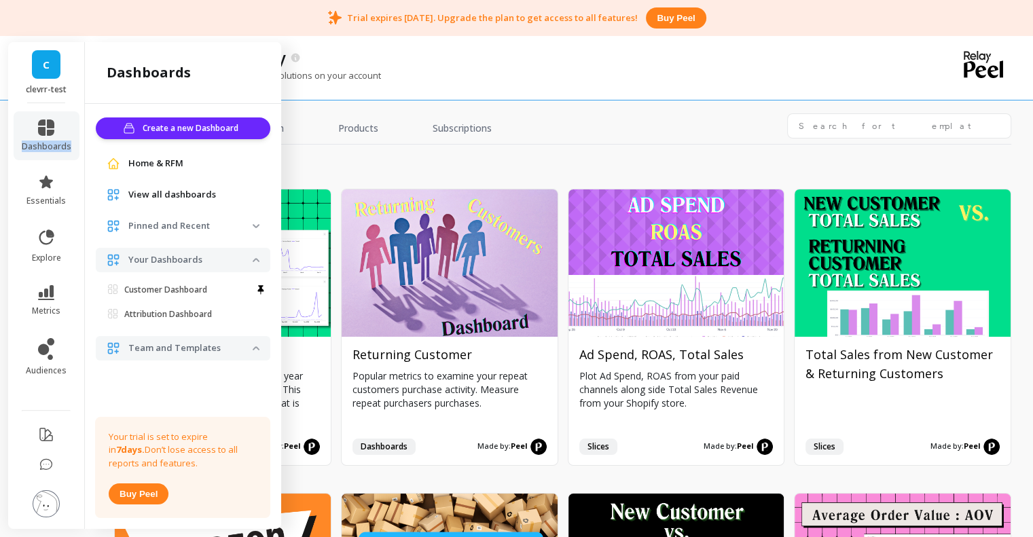
click at [193, 198] on span "View all dashboards" at bounding box center [172, 195] width 88 height 14
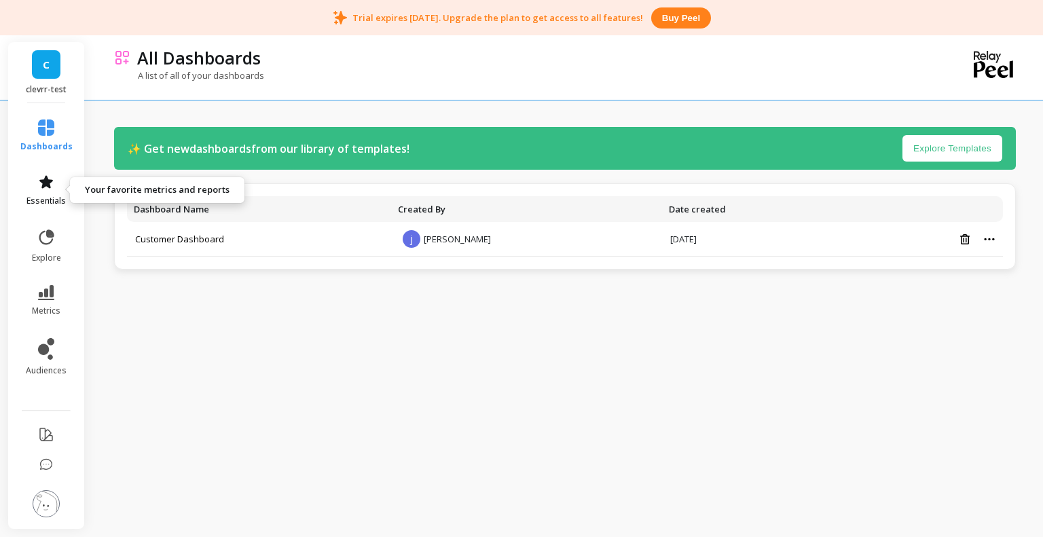
click at [43, 206] on span "essentials" at bounding box center [45, 201] width 39 height 11
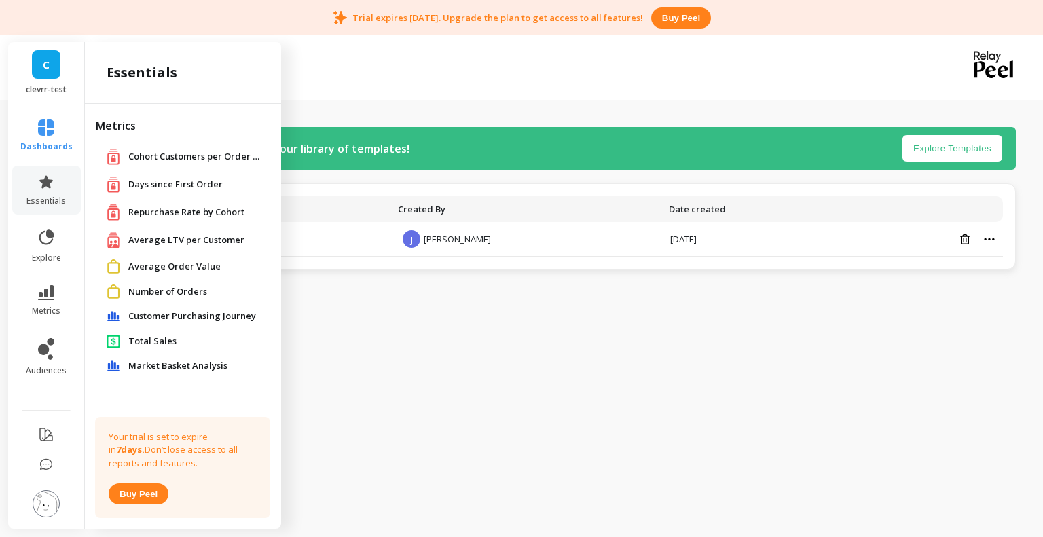
click at [154, 291] on span "Number of Orders" at bounding box center [167, 292] width 79 height 14
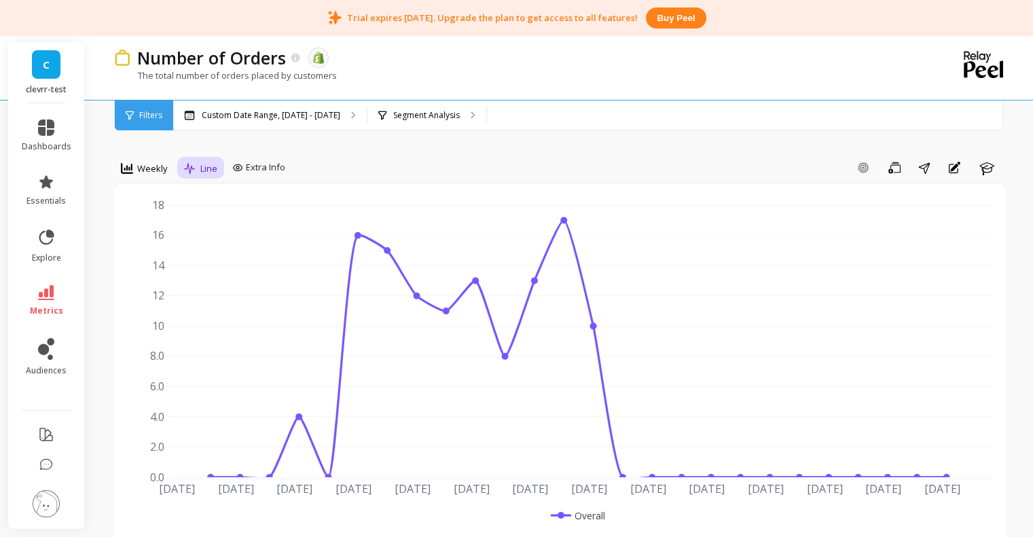
click at [204, 170] on span "Line" at bounding box center [208, 168] width 17 height 13
click at [145, 168] on span "Weekly" at bounding box center [152, 168] width 31 height 13
click at [194, 166] on icon at bounding box center [190, 169] width 12 height 12
click at [202, 217] on div "Bar" at bounding box center [228, 225] width 94 height 24
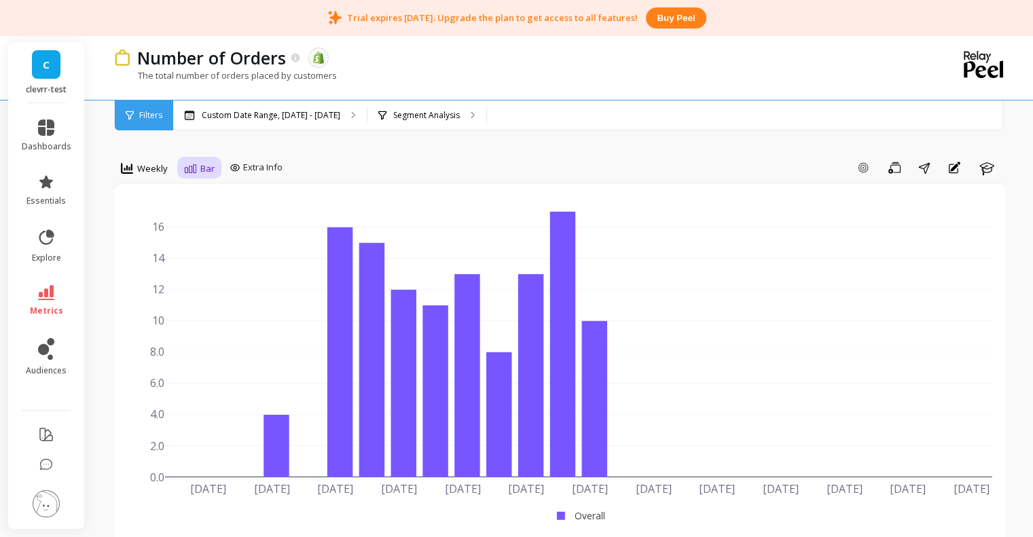
click at [197, 165] on div "Bar" at bounding box center [199, 168] width 31 height 16
click at [206, 257] on div "Stacked Bar" at bounding box center [228, 251] width 94 height 24
click at [211, 163] on span "Stacked Bar" at bounding box center [225, 168] width 50 height 13
click at [210, 270] on div "Pie" at bounding box center [227, 276] width 77 height 13
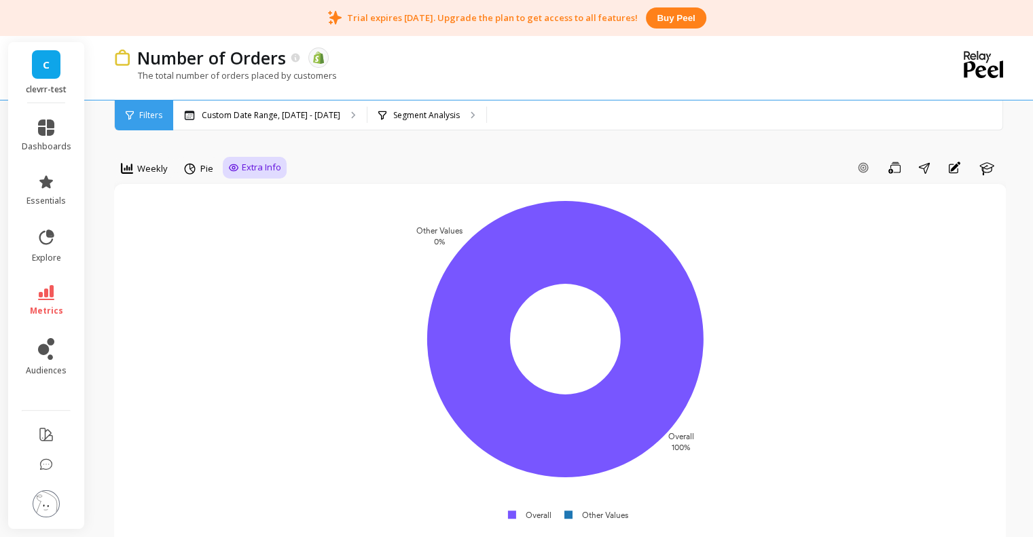
click at [266, 173] on span "Extra Info" at bounding box center [261, 168] width 39 height 14
click at [247, 173] on span "Extra Info" at bounding box center [261, 168] width 39 height 14
click at [193, 177] on div "Pie" at bounding box center [198, 168] width 37 height 23
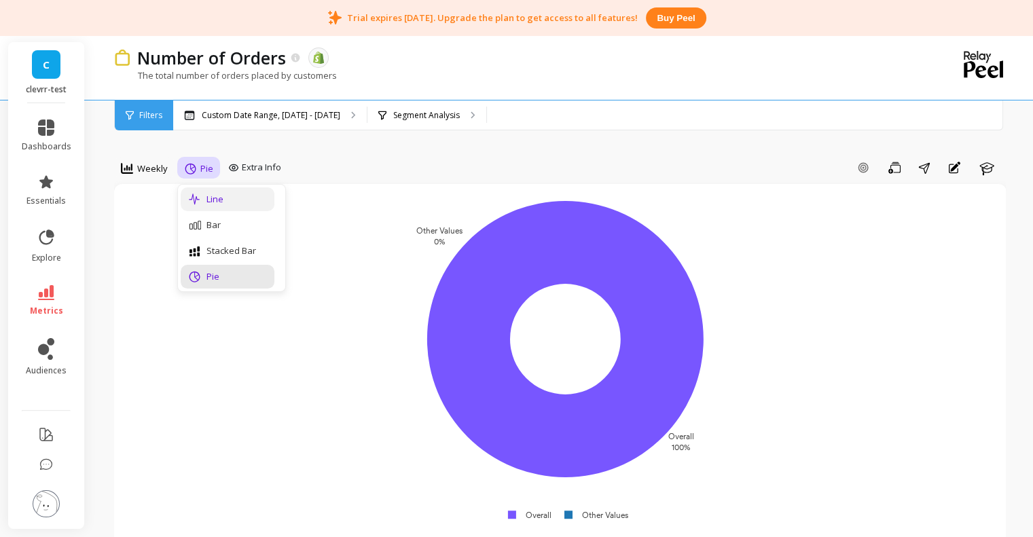
click at [206, 199] on div "Line" at bounding box center [227, 199] width 77 height 13
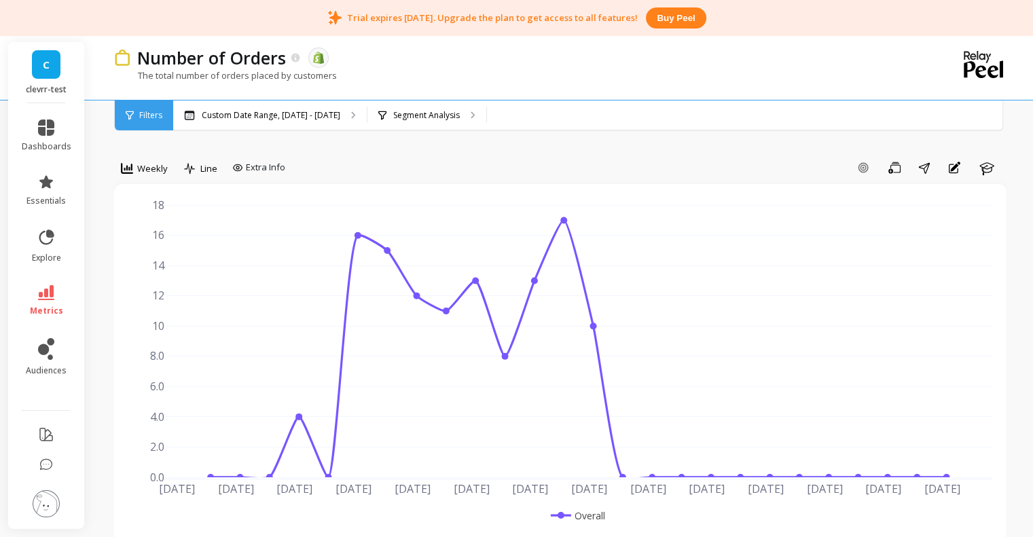
scroll to position [181, 0]
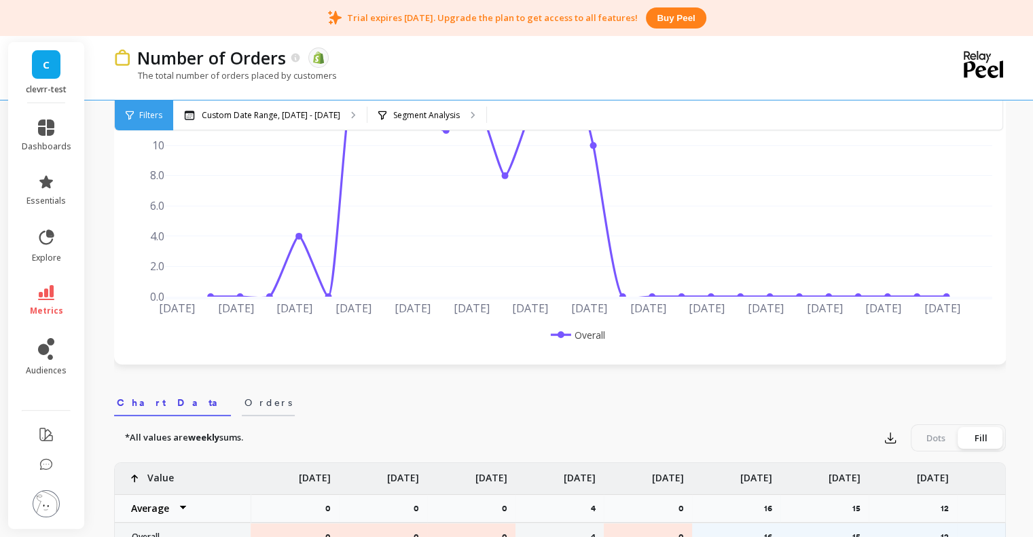
click at [245, 402] on span "Orders" at bounding box center [269, 403] width 48 height 14
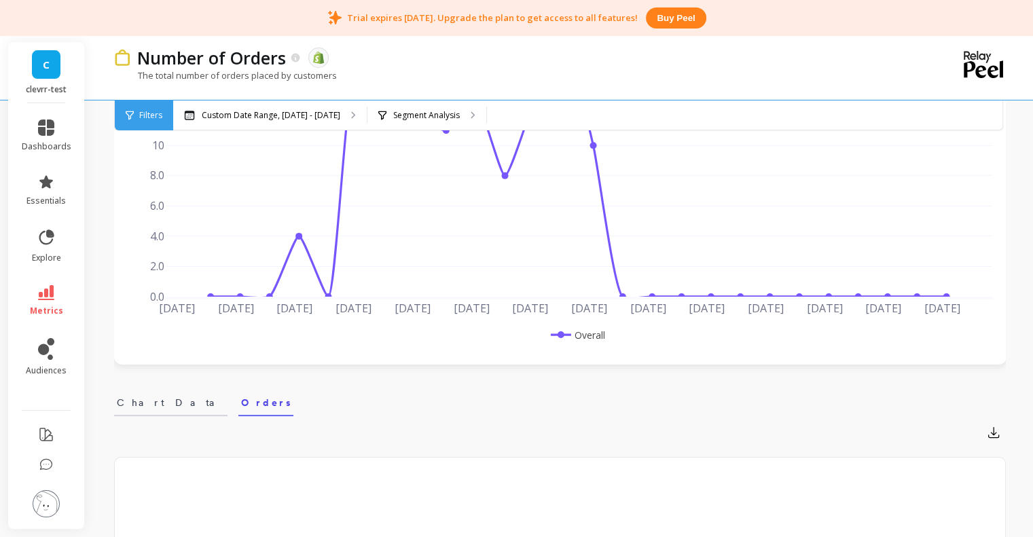
click at [119, 399] on span "Chart Data" at bounding box center [171, 403] width 108 height 14
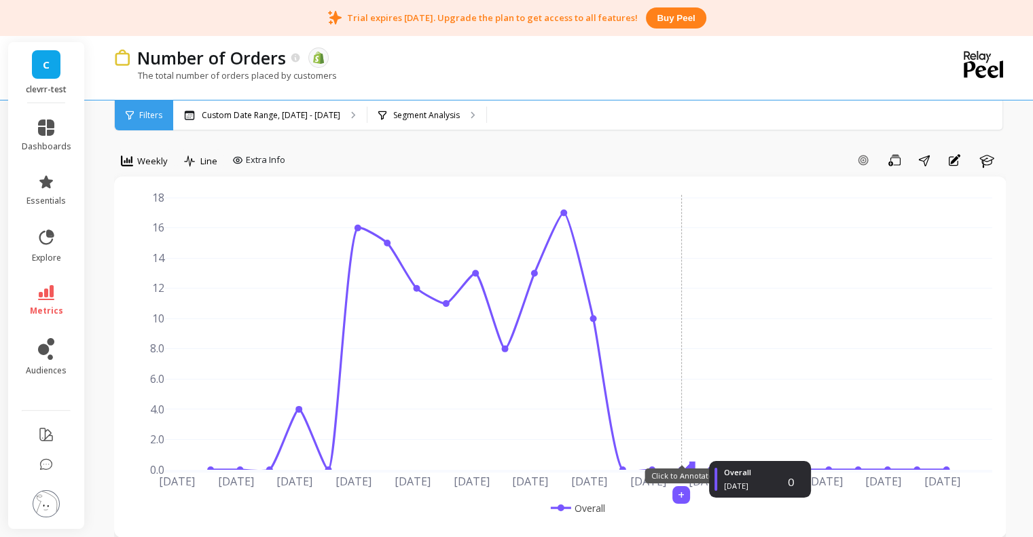
scroll to position [0, 0]
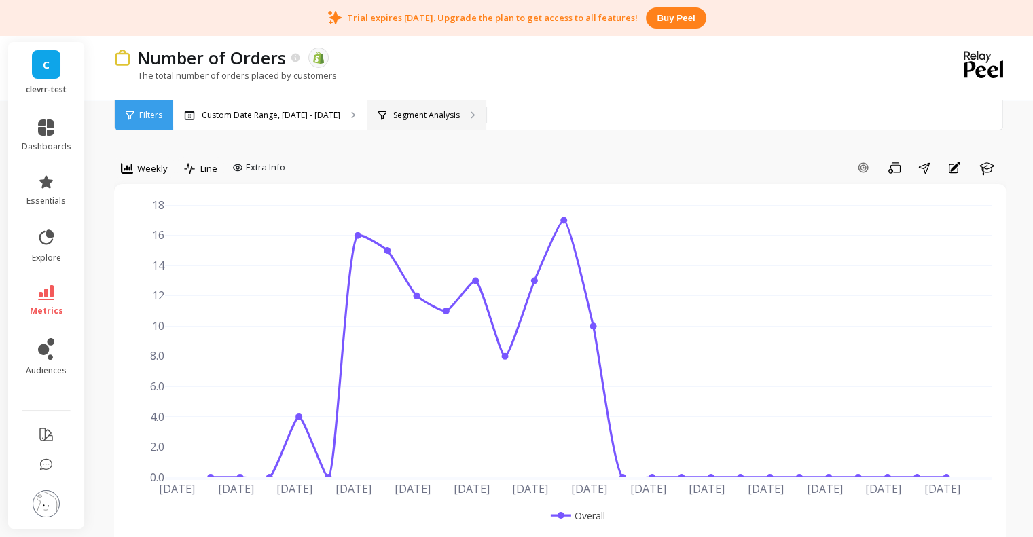
click at [445, 104] on div "Segment Analysis" at bounding box center [426, 116] width 119 height 30
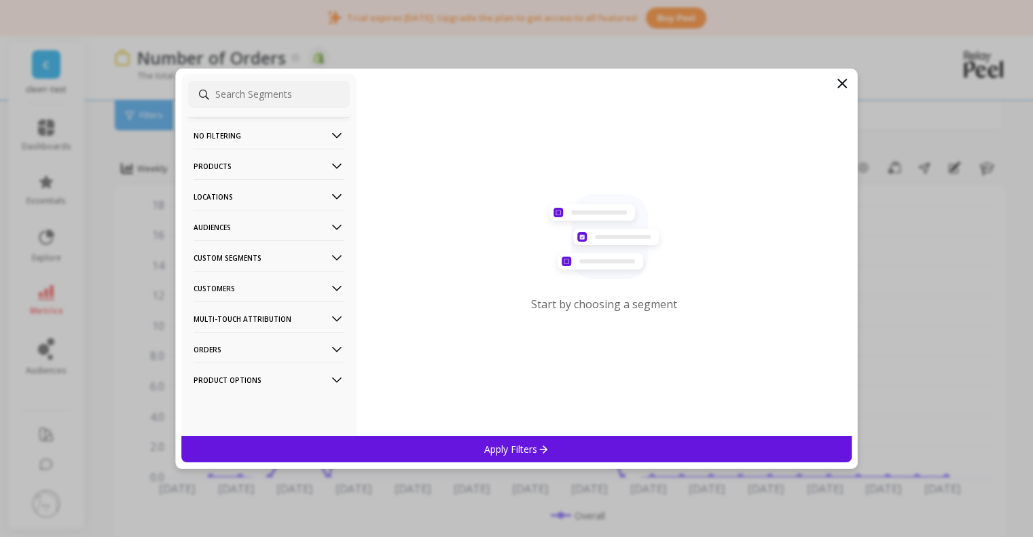
click at [329, 160] on icon at bounding box center [336, 166] width 15 height 15
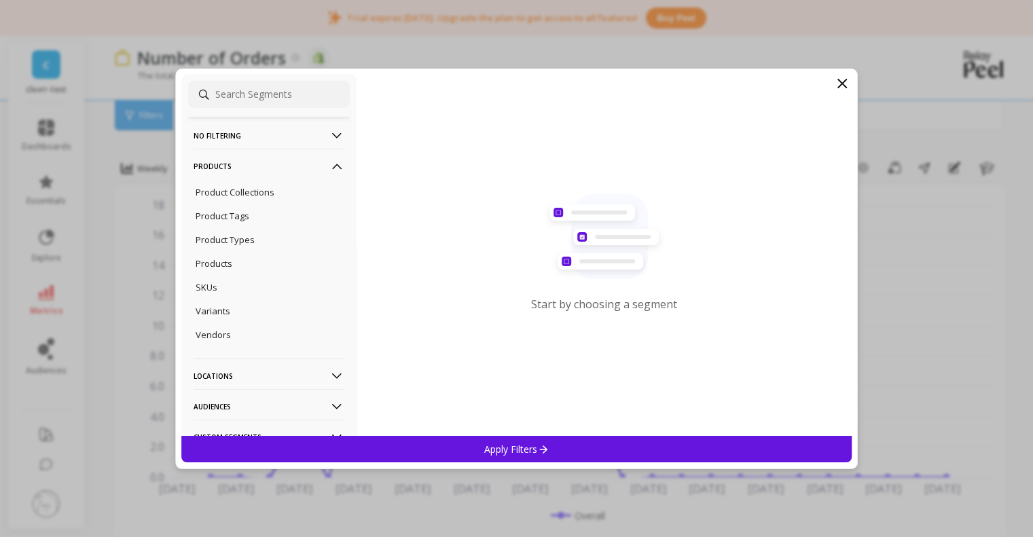
click at [329, 160] on icon at bounding box center [336, 166] width 15 height 15
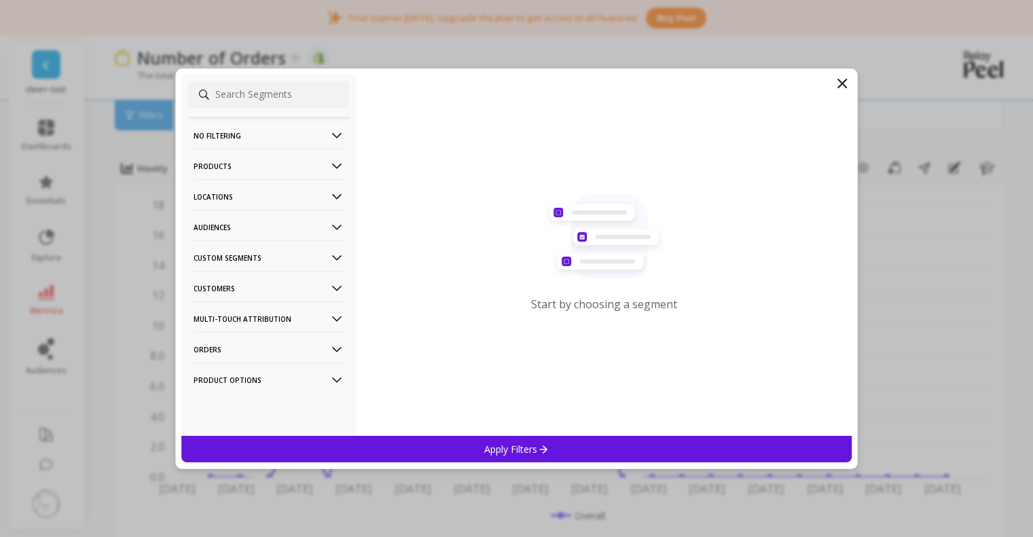
click at [308, 161] on p "Products" at bounding box center [269, 166] width 151 height 35
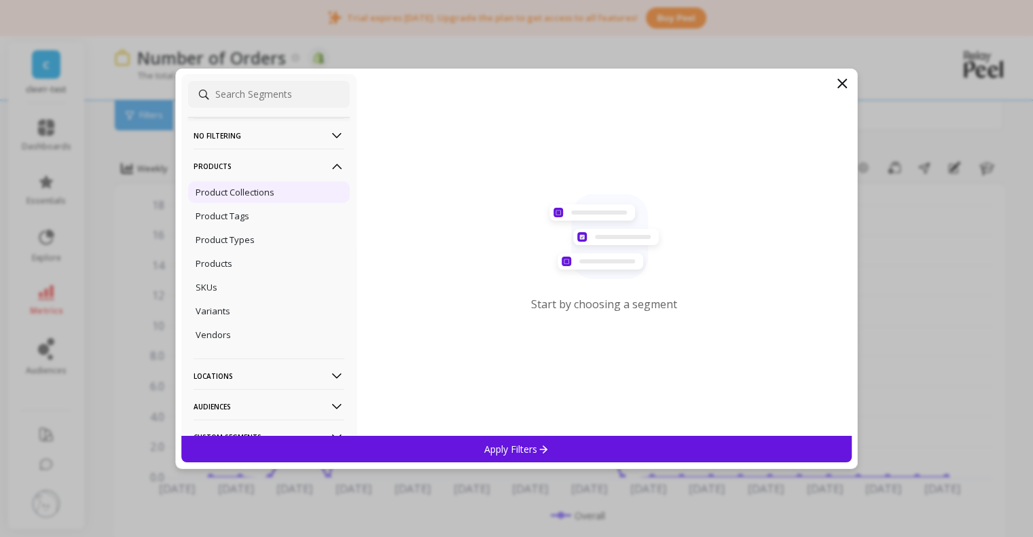
click at [255, 199] on div "Product Collections" at bounding box center [269, 192] width 162 height 22
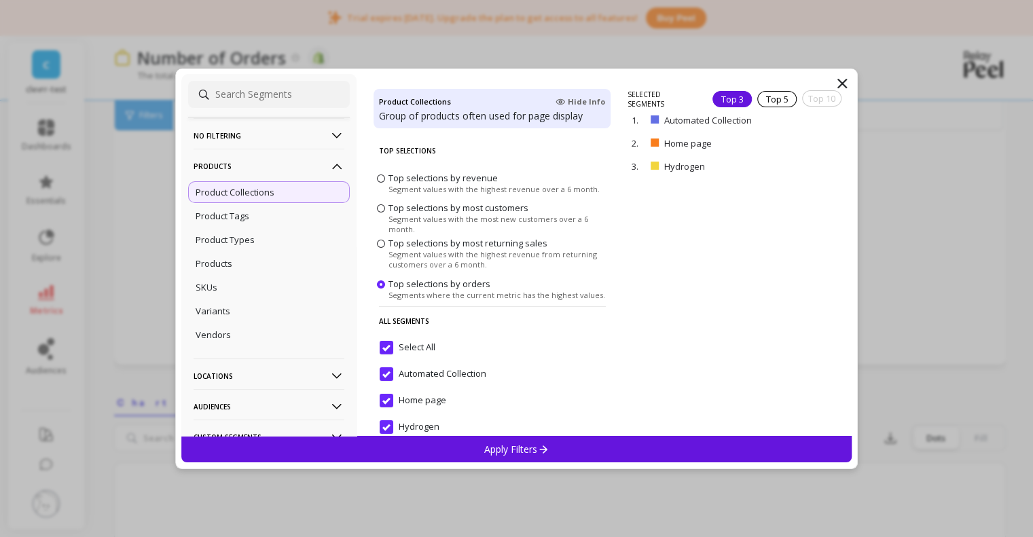
click at [840, 84] on icon at bounding box center [842, 83] width 16 height 16
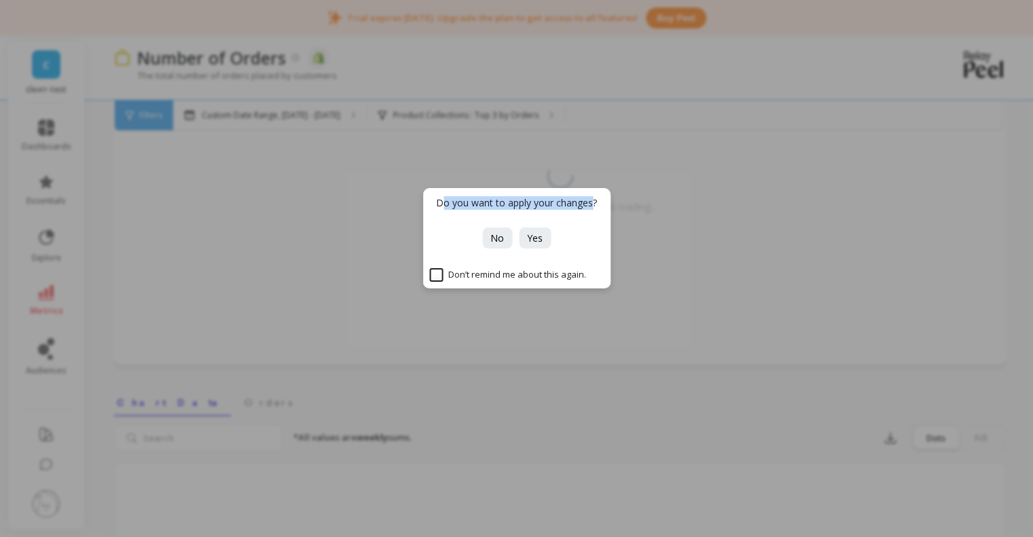
drag, startPoint x: 446, startPoint y: 205, endPoint x: 591, endPoint y: 205, distance: 145.4
click at [591, 205] on p "Do you want to apply your changes?" at bounding box center [516, 203] width 161 height 14
click at [503, 236] on span "No" at bounding box center [497, 238] width 14 height 13
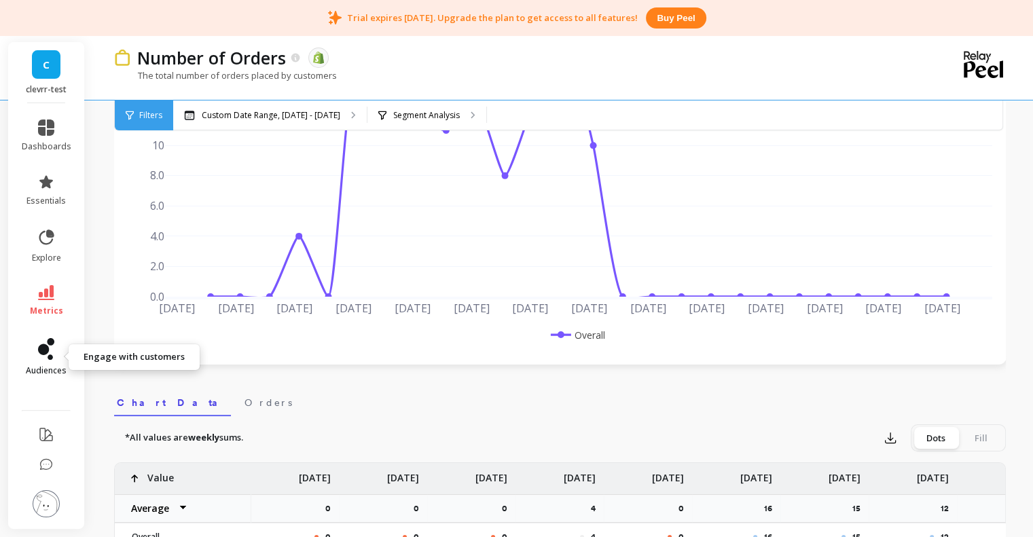
click at [60, 343] on link "audiences" at bounding box center [47, 357] width 50 height 38
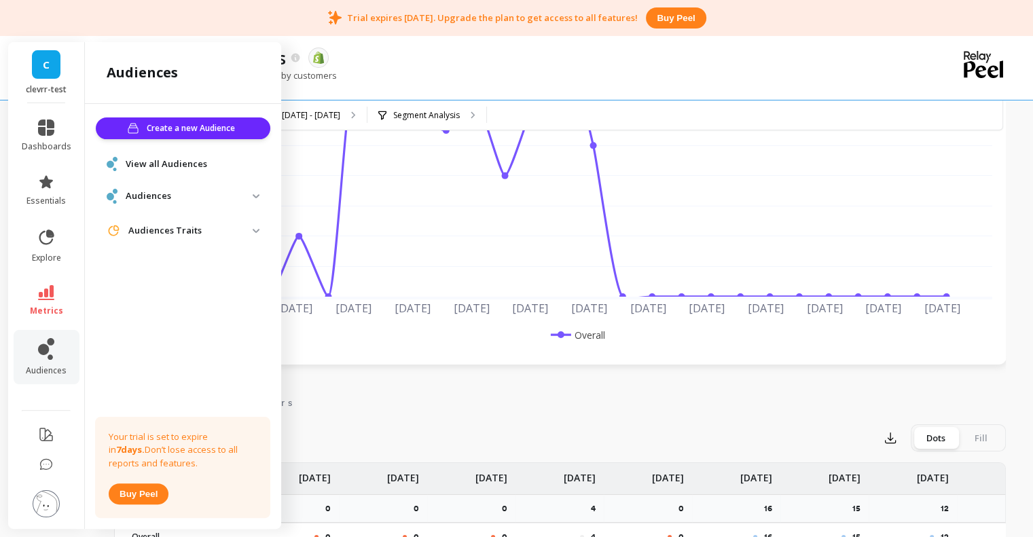
click at [161, 185] on span "Audiences" at bounding box center [183, 195] width 175 height 25
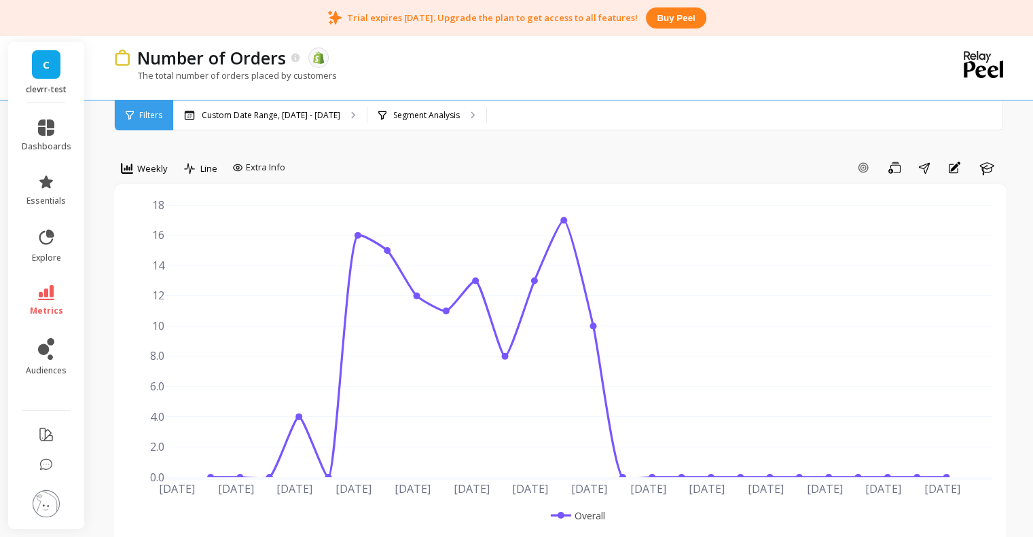
click at [32, 66] on link "C" at bounding box center [46, 64] width 29 height 29
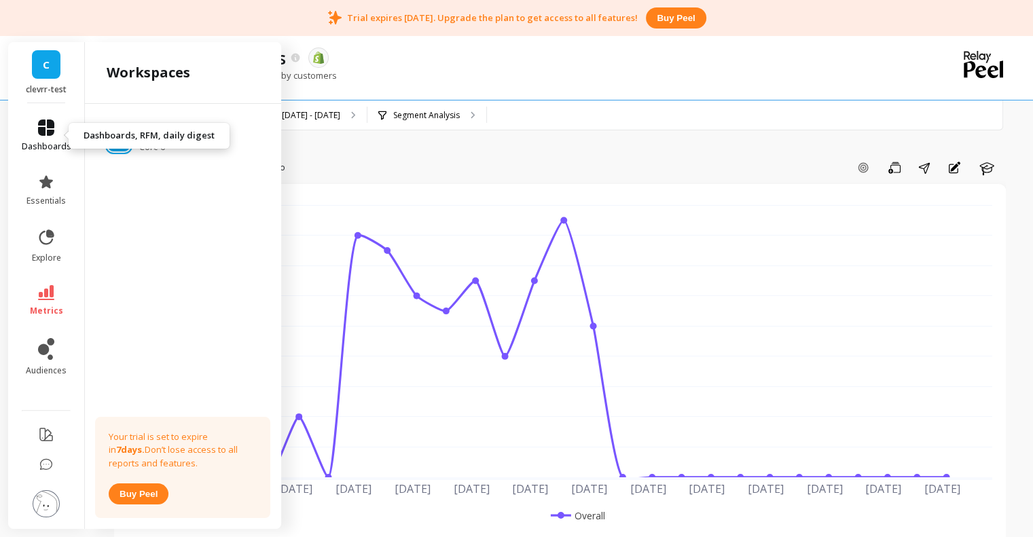
click at [62, 122] on link "dashboards" at bounding box center [47, 136] width 50 height 33
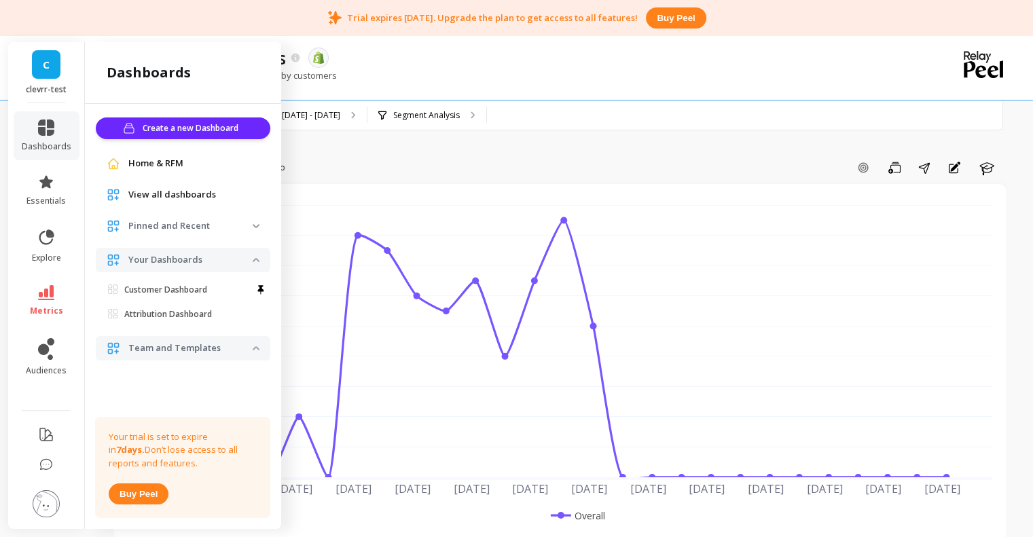
click at [179, 169] on span "Home & RFM" at bounding box center [155, 164] width 55 height 14
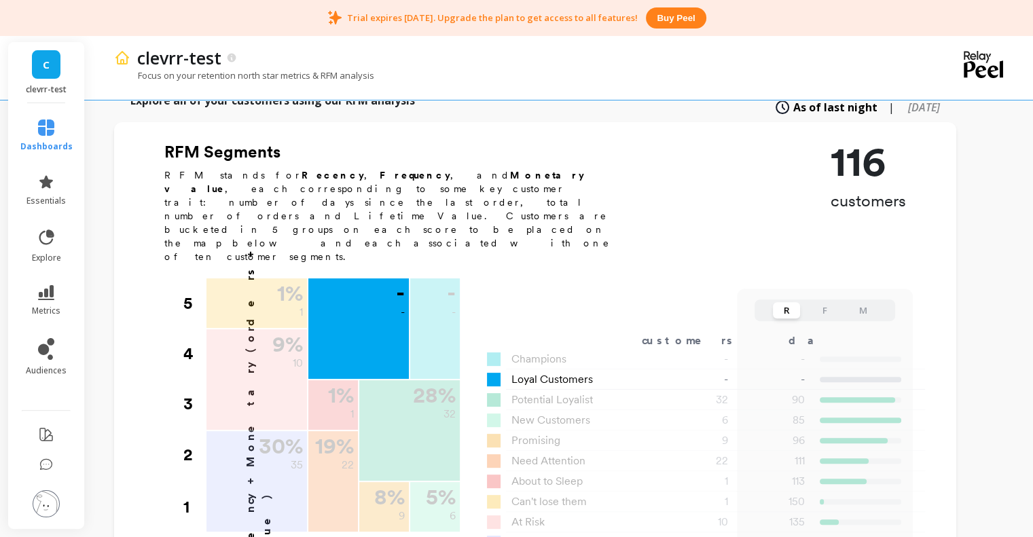
scroll to position [362, 0]
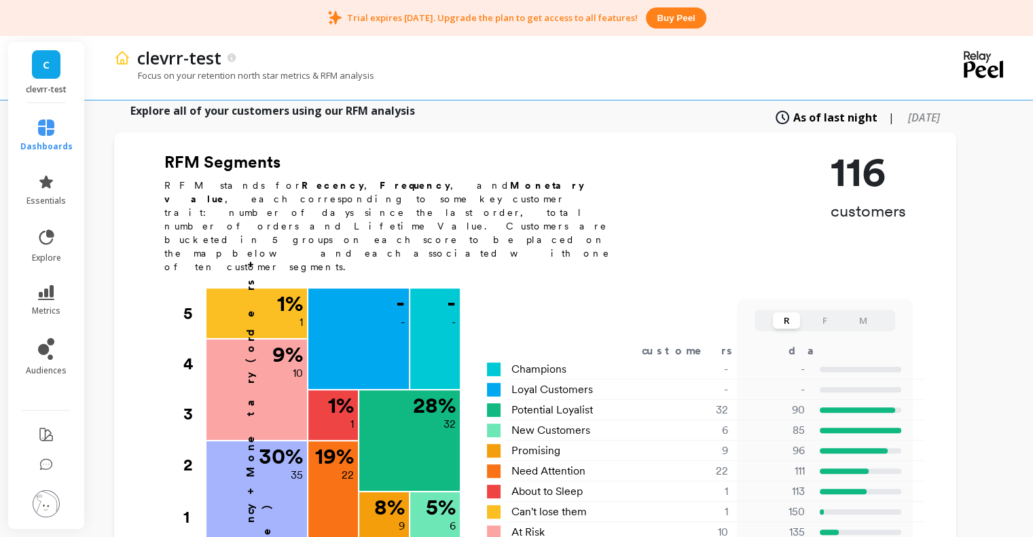
click at [838, 312] on button "F" at bounding box center [824, 320] width 27 height 16
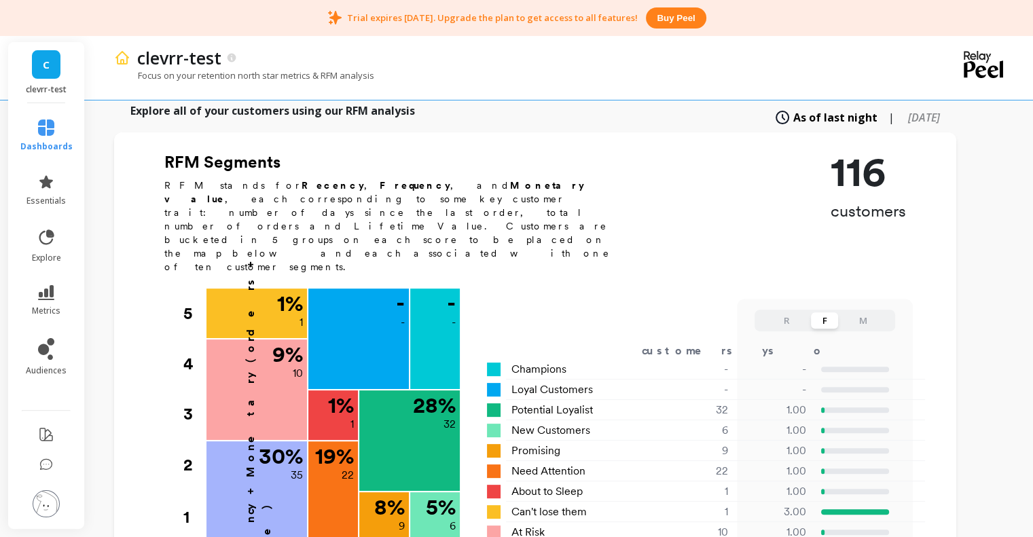
click at [876, 312] on button "M" at bounding box center [862, 320] width 27 height 16
click at [838, 312] on button "F" at bounding box center [824, 320] width 27 height 16
click at [800, 312] on button "R" at bounding box center [786, 320] width 27 height 16
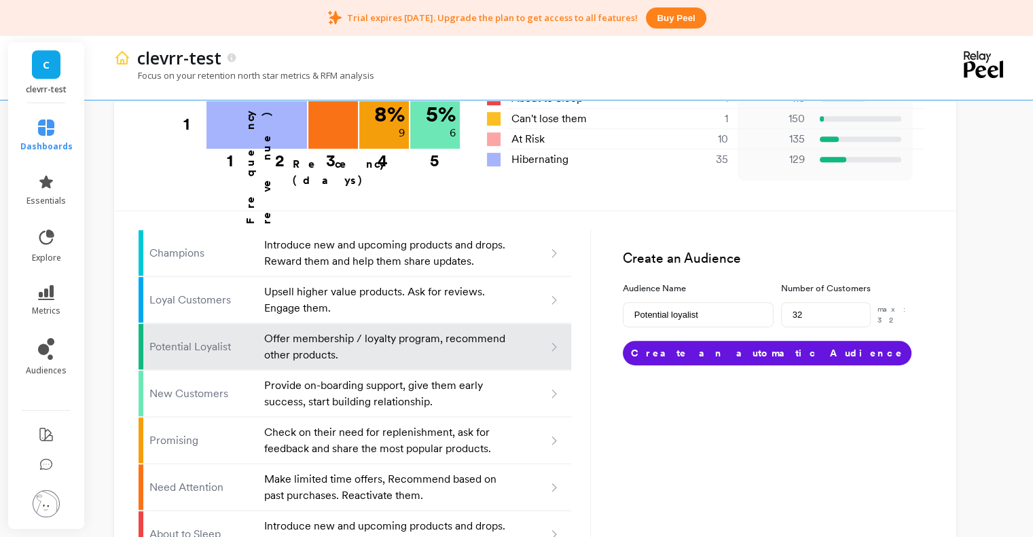
scroll to position [724, 0]
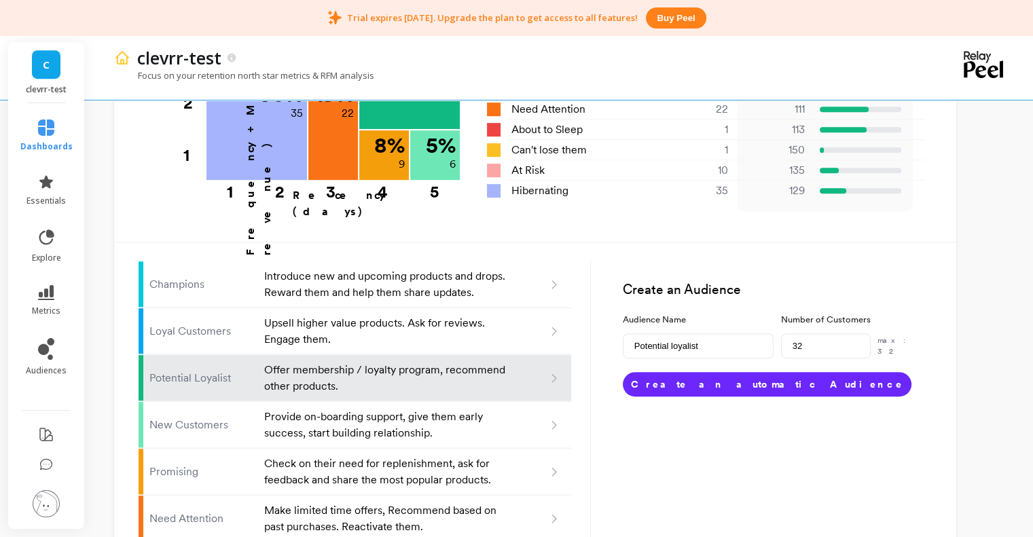
click at [708, 372] on button "Create an automatic Audience" at bounding box center [767, 384] width 289 height 24
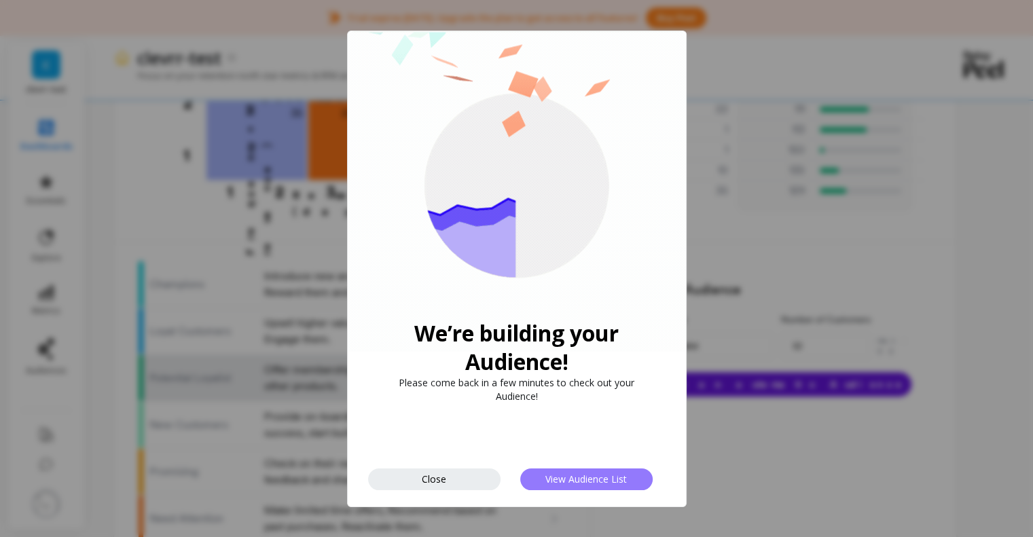
click at [579, 486] on span "View Audience List" at bounding box center [586, 479] width 82 height 13
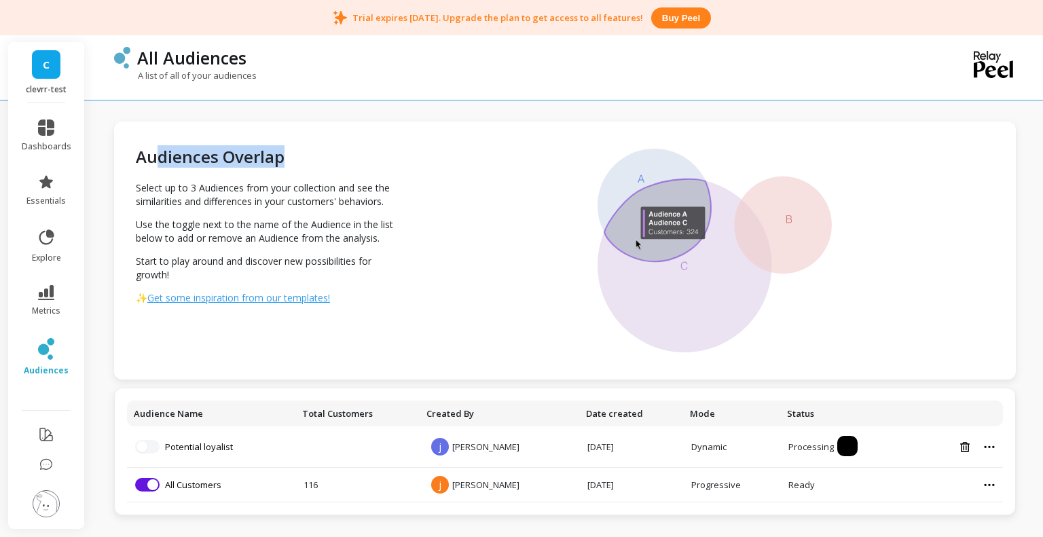
drag, startPoint x: 152, startPoint y: 151, endPoint x: 321, endPoint y: 147, distance: 168.5
click at [321, 147] on h2 "Audiences Overlap" at bounding box center [270, 157] width 268 height 22
click at [635, 198] on img at bounding box center [715, 251] width 235 height 204
click at [766, 192] on img at bounding box center [715, 251] width 235 height 204
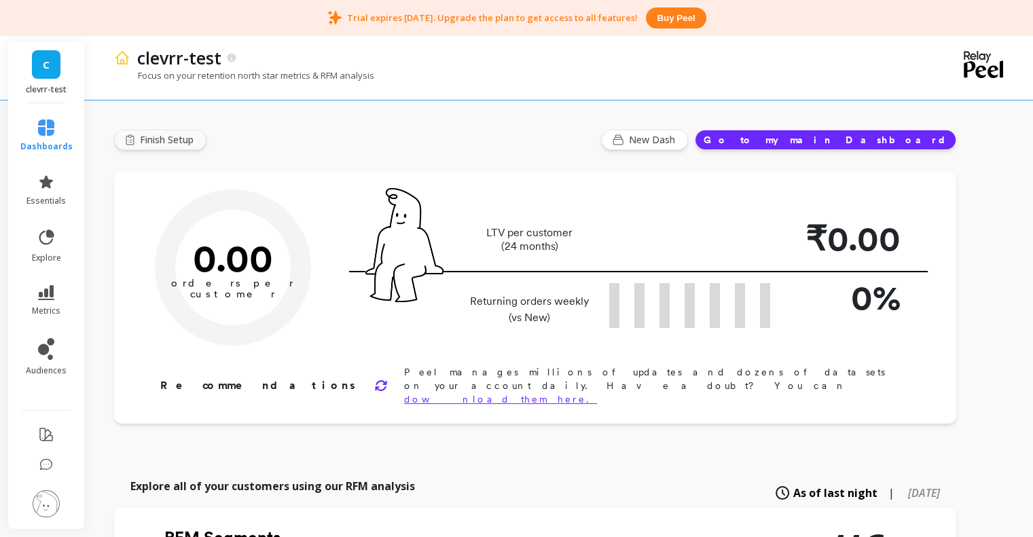
click at [198, 135] on span "Finish Setup" at bounding box center [169, 140] width 58 height 14
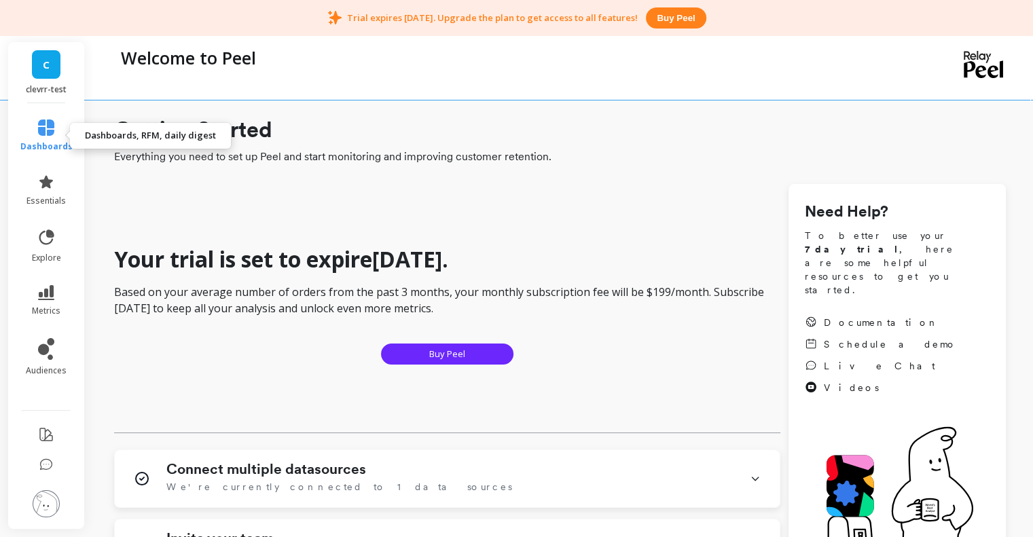
click at [52, 124] on icon at bounding box center [46, 128] width 16 height 16
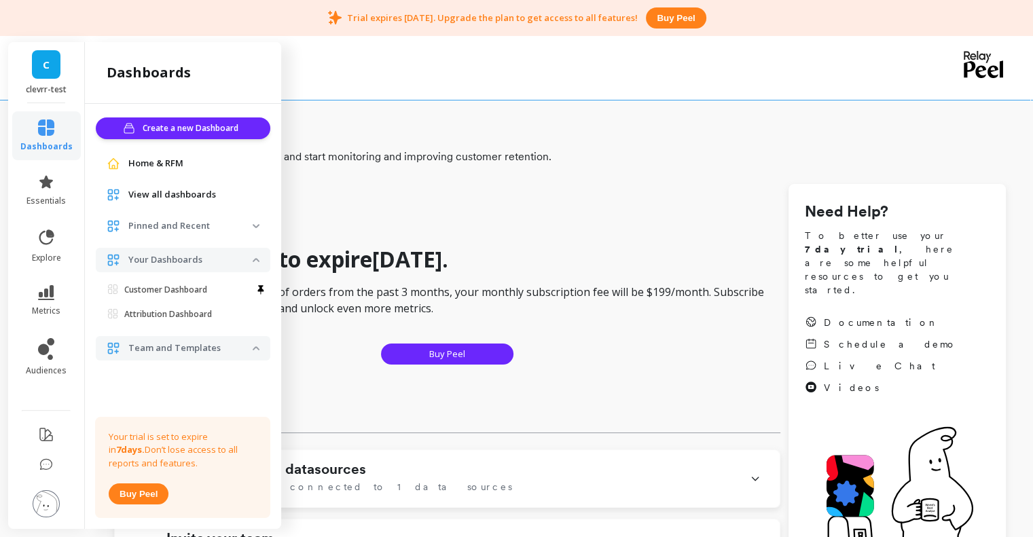
click at [128, 154] on div "Home & RFM" at bounding box center [183, 163] width 175 height 24
click at [141, 162] on span "Home & RFM" at bounding box center [155, 164] width 55 height 14
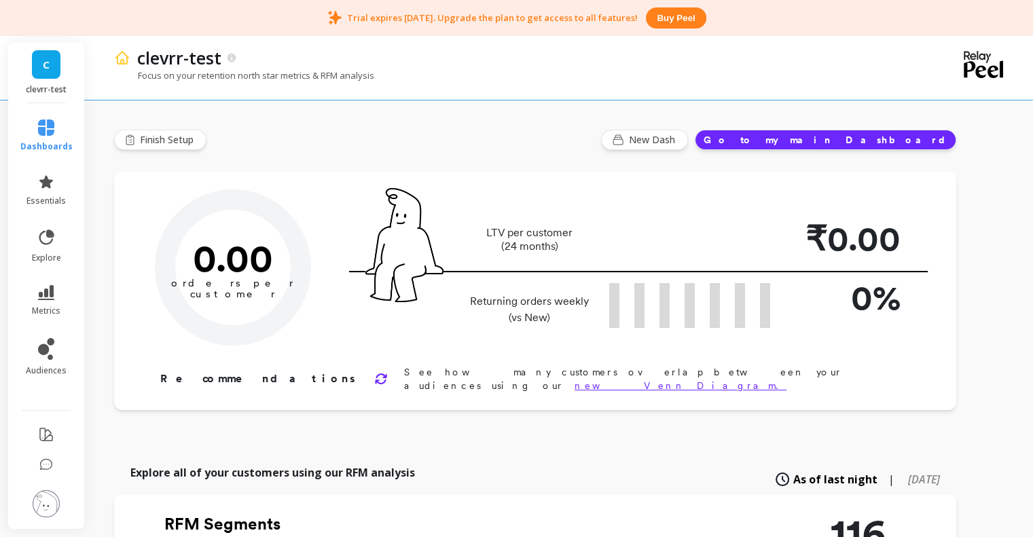
scroll to position [181, 0]
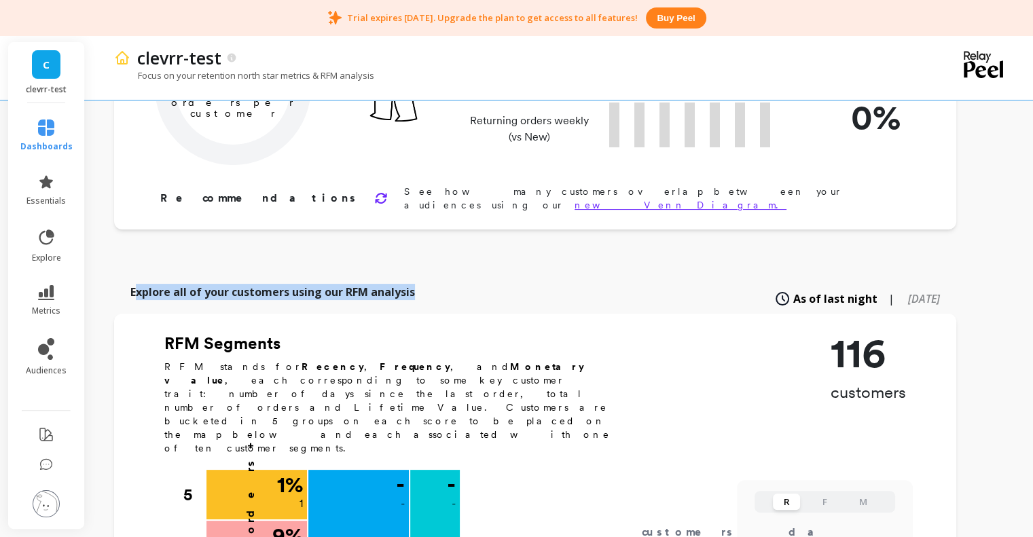
drag, startPoint x: 164, startPoint y: 276, endPoint x: 478, endPoint y: 268, distance: 313.9
drag, startPoint x: 821, startPoint y: 282, endPoint x: 808, endPoint y: 282, distance: 12.9
click at [808, 291] on span "As of last night" at bounding box center [835, 299] width 84 height 16
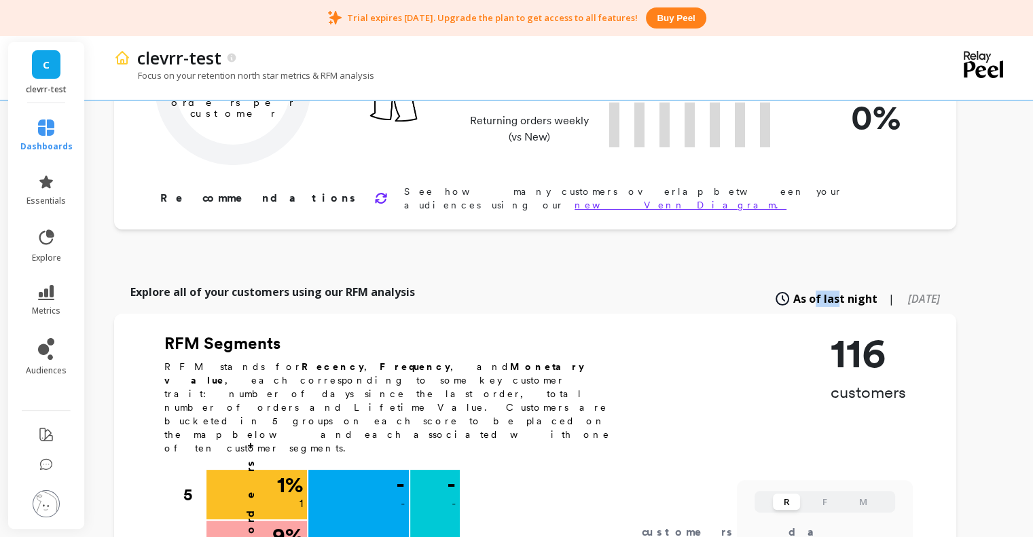
click at [808, 291] on span "As of last night" at bounding box center [835, 299] width 84 height 16
drag, startPoint x: 887, startPoint y: 281, endPoint x: 977, endPoint y: 281, distance: 89.7
click at [956, 284] on div "Explore all of your customers using our RFM analysis As of last night | 6 month…" at bounding box center [535, 299] width 842 height 30
drag, startPoint x: 802, startPoint y: 280, endPoint x: 902, endPoint y: 274, distance: 100.7
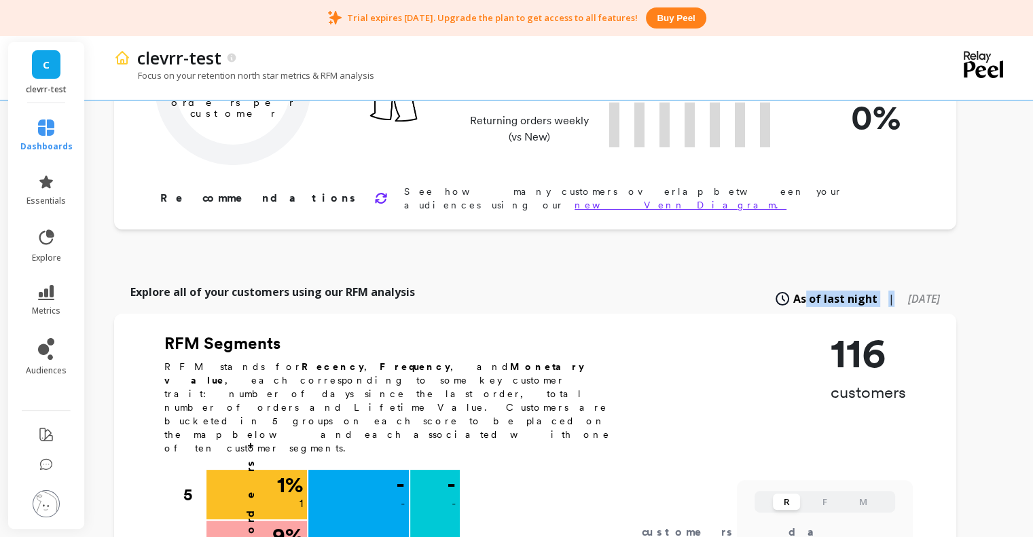
click at [902, 284] on div "As of last night | 6 months ago" at bounding box center [857, 299] width 166 height 30
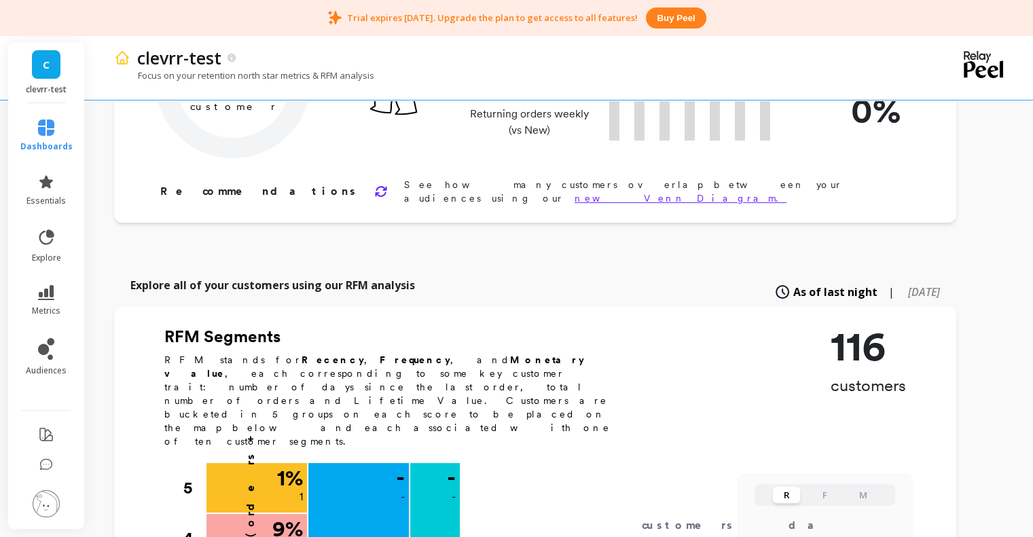
scroll to position [0, 0]
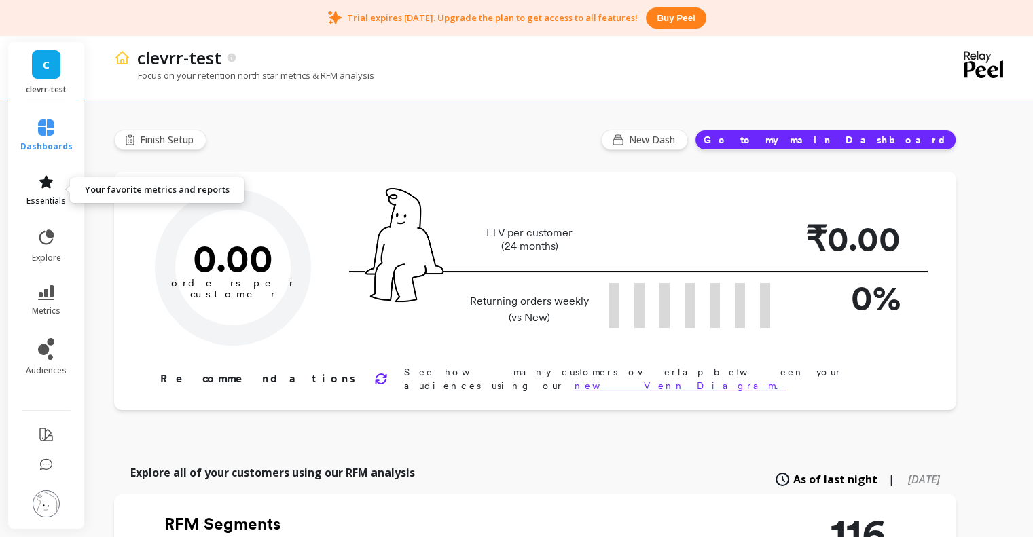
click at [43, 174] on icon at bounding box center [46, 182] width 16 height 16
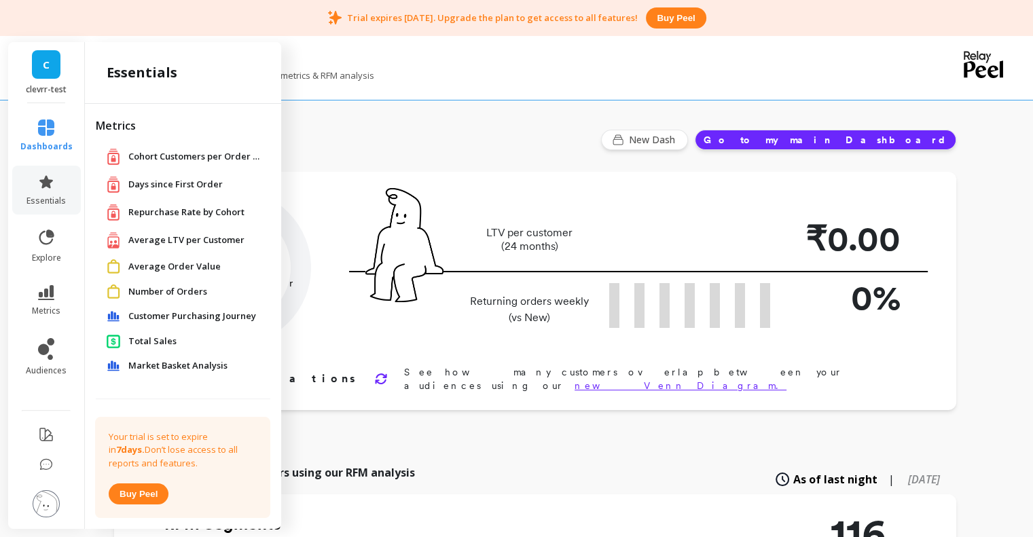
click at [130, 334] on div "Total Sales" at bounding box center [183, 341] width 153 height 14
click at [157, 338] on span "Total Sales" at bounding box center [152, 342] width 48 height 14
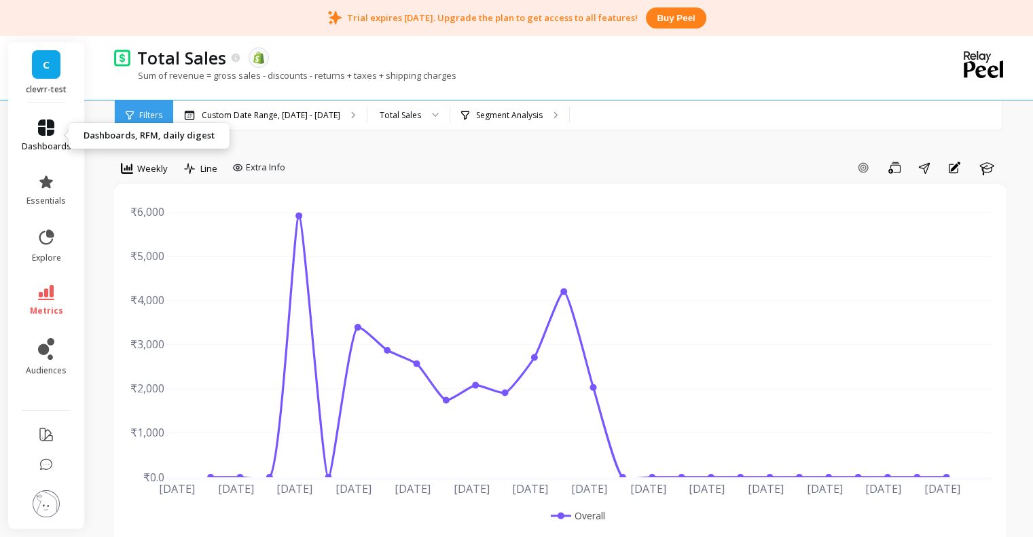
click at [45, 120] on icon at bounding box center [46, 128] width 16 height 16
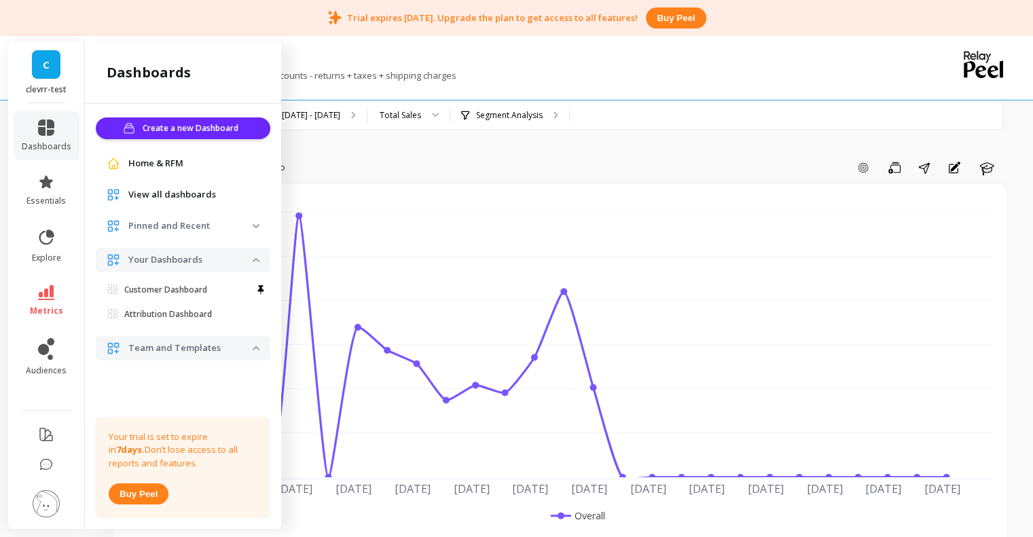
click at [138, 156] on div "Home & RFM" at bounding box center [183, 163] width 175 height 24
click at [142, 160] on span "Home & RFM" at bounding box center [155, 164] width 55 height 14
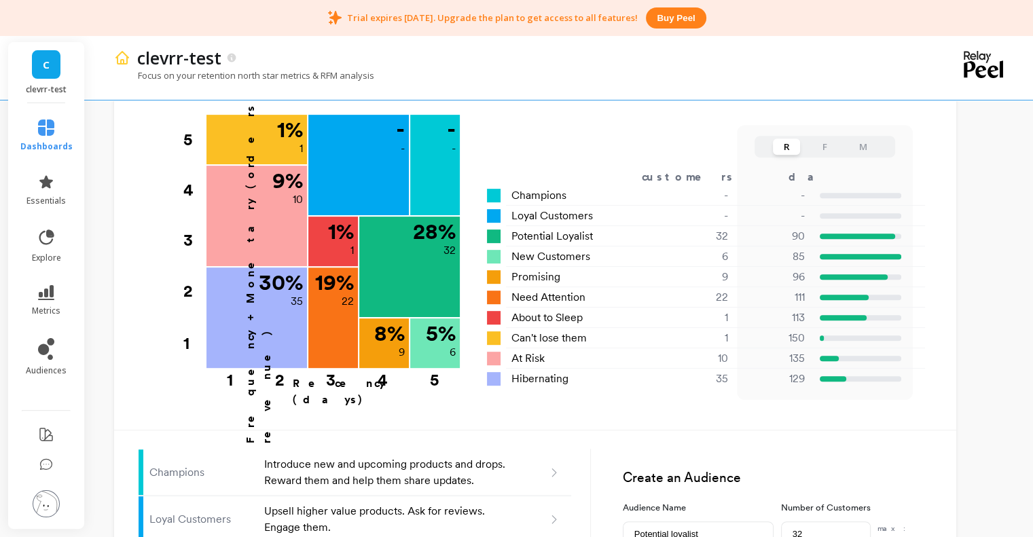
scroll to position [731, 0]
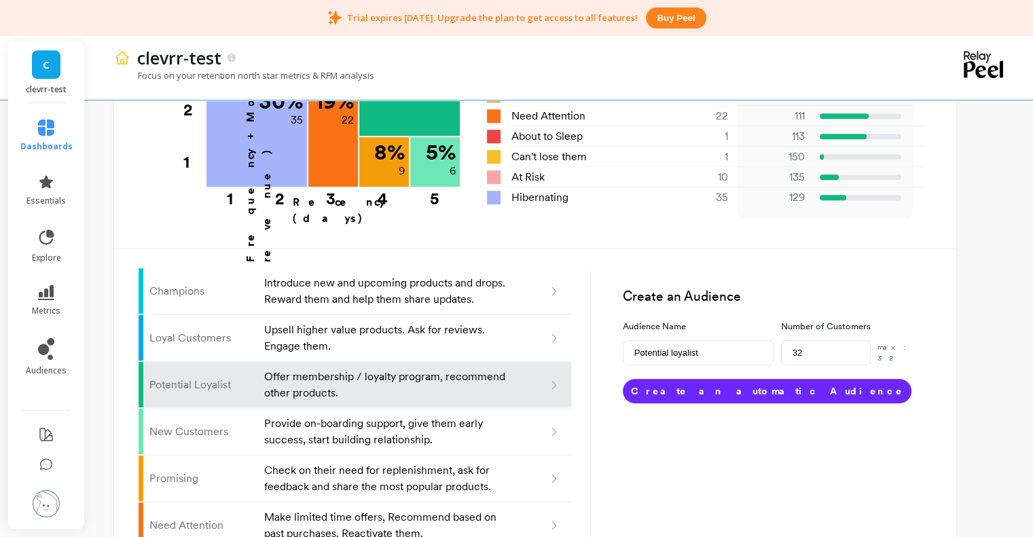
click at [731, 379] on button "Create an automatic Audience" at bounding box center [767, 391] width 289 height 24
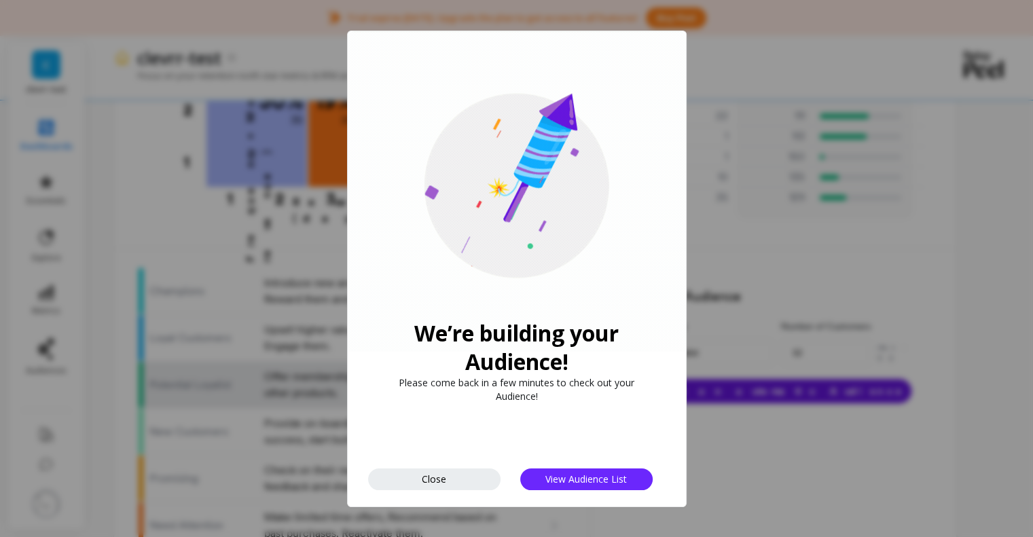
click at [727, 332] on div "We’re building your Audience! Please come back in a few minutes to check out yo…" at bounding box center [516, 268] width 1033 height 537
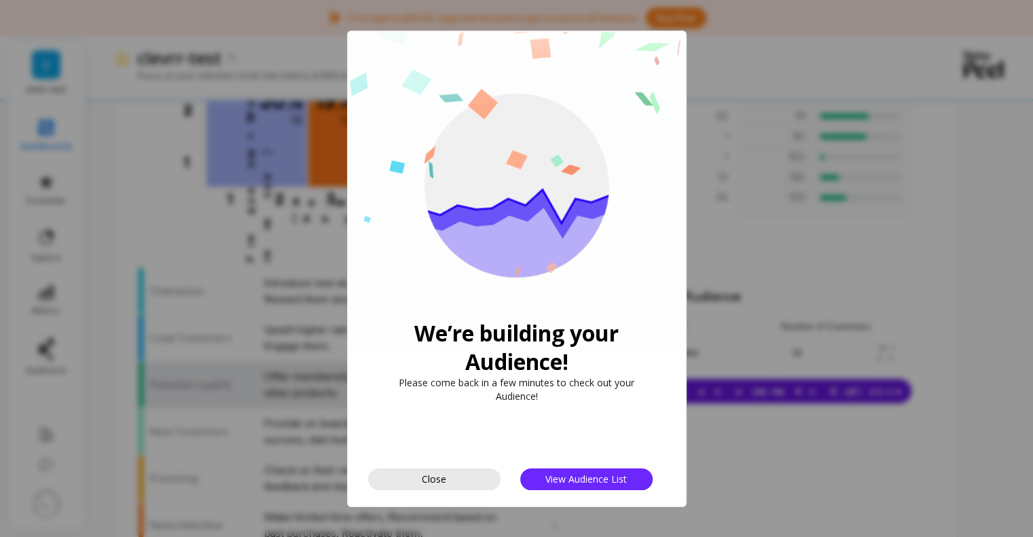
click at [478, 478] on button "Close" at bounding box center [434, 480] width 132 height 22
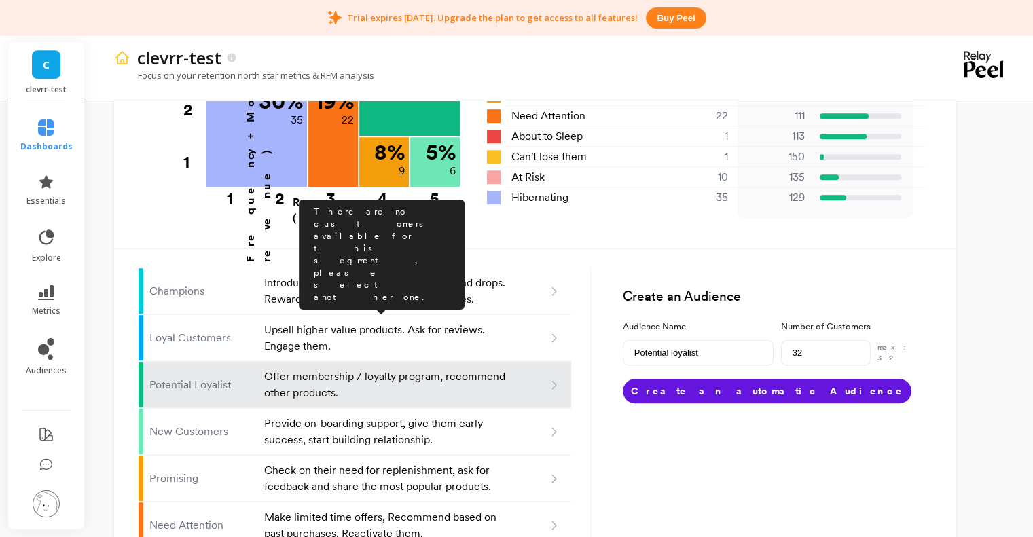
click at [382, 322] on p "Upsell higher value products. Ask for reviews. Engage them." at bounding box center [386, 338] width 244 height 33
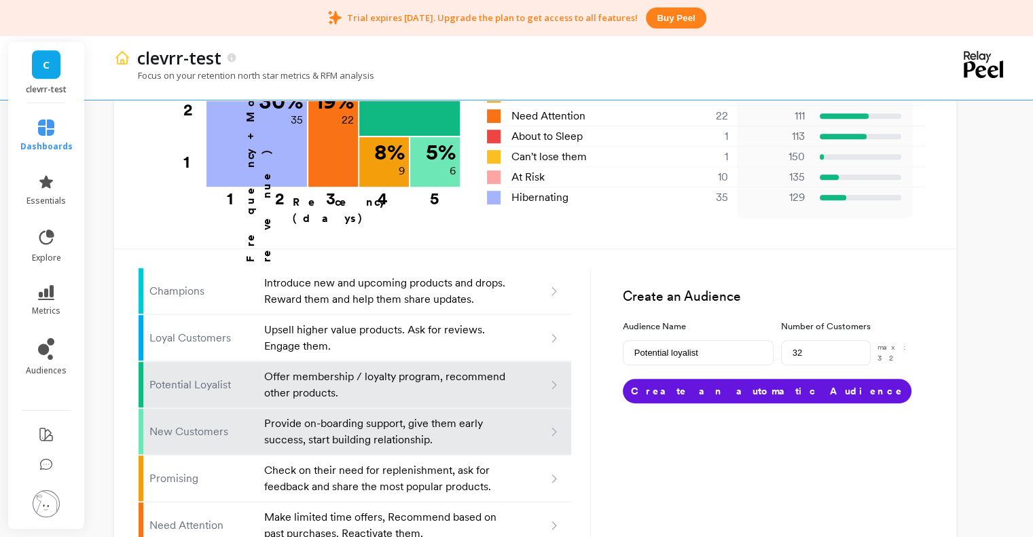
click at [435, 416] on p "Provide on-boarding support, give them early success, start building relationsh…" at bounding box center [386, 432] width 244 height 33
type input "New customers"
type input "6"
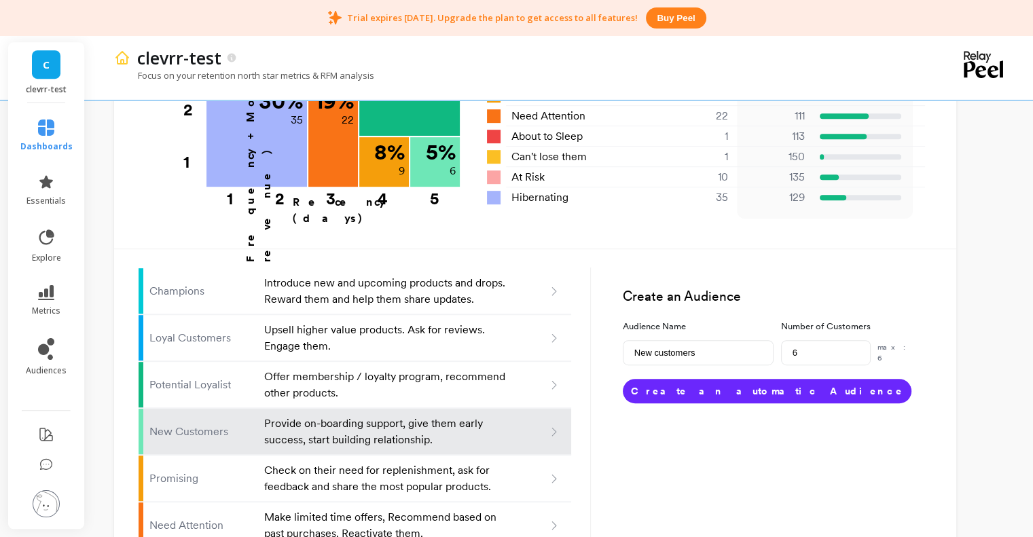
click at [685, 379] on button "Create an automatic Audience" at bounding box center [767, 391] width 289 height 24
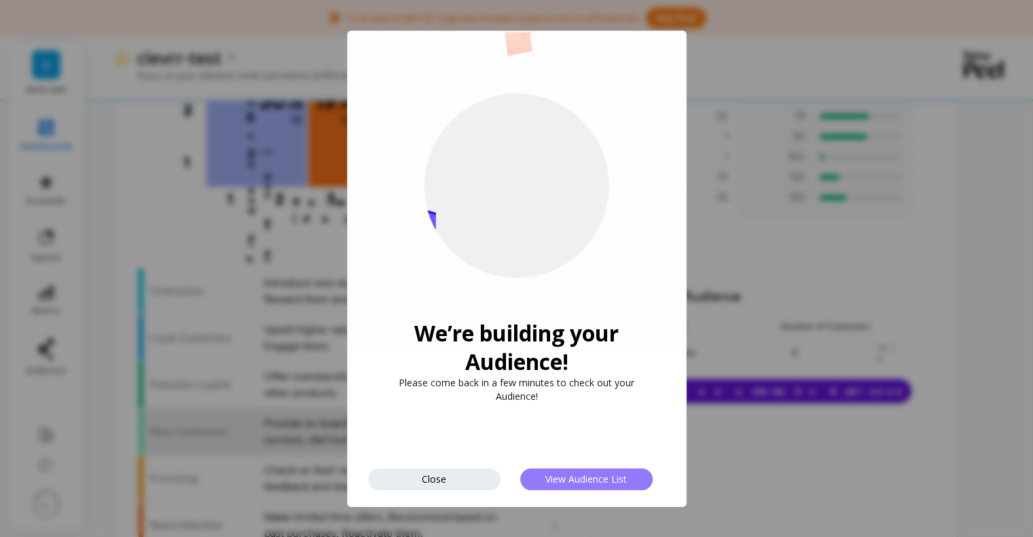
click at [558, 473] on span "View Audience List" at bounding box center [586, 479] width 82 height 13
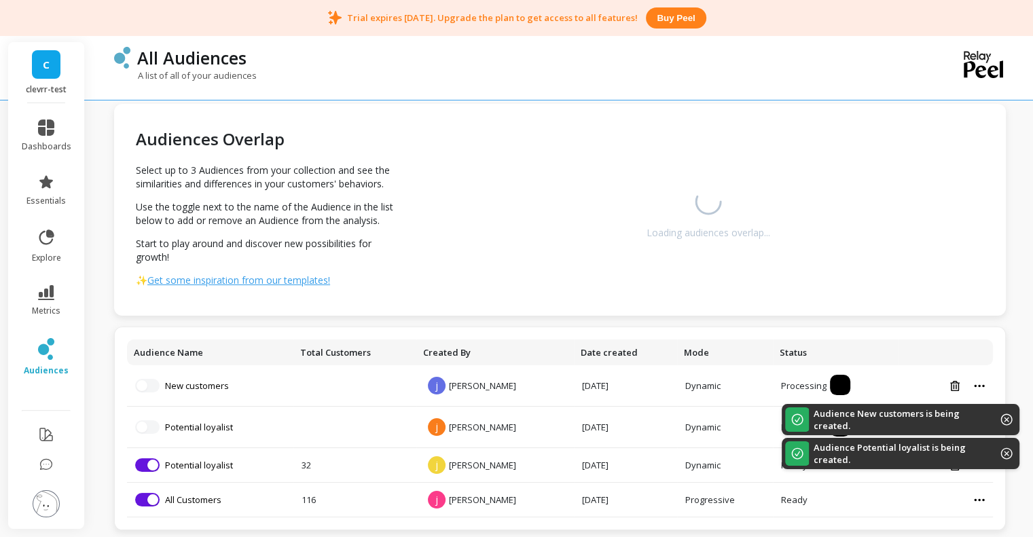
scroll to position [27, 0]
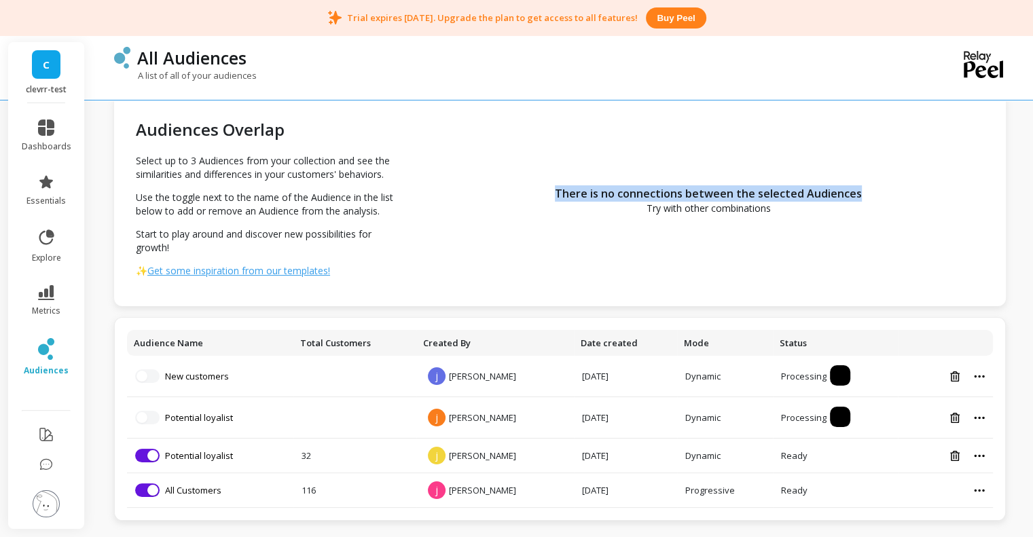
drag, startPoint x: 541, startPoint y: 176, endPoint x: 916, endPoint y: 198, distance: 376.3
click at [916, 198] on div "There is no connections between the selected Audiences Try with other combinati…" at bounding box center [709, 200] width 594 height 212
click at [905, 204] on div "There is no connections between the selected Audiences Try with other combinati…" at bounding box center [709, 200] width 594 height 212
drag, startPoint x: 812, startPoint y: 219, endPoint x: 555, endPoint y: 172, distance: 261.1
click at [555, 172] on div "There is no connections between the selected Audiences Try with other combinati…" at bounding box center [709, 200] width 594 height 212
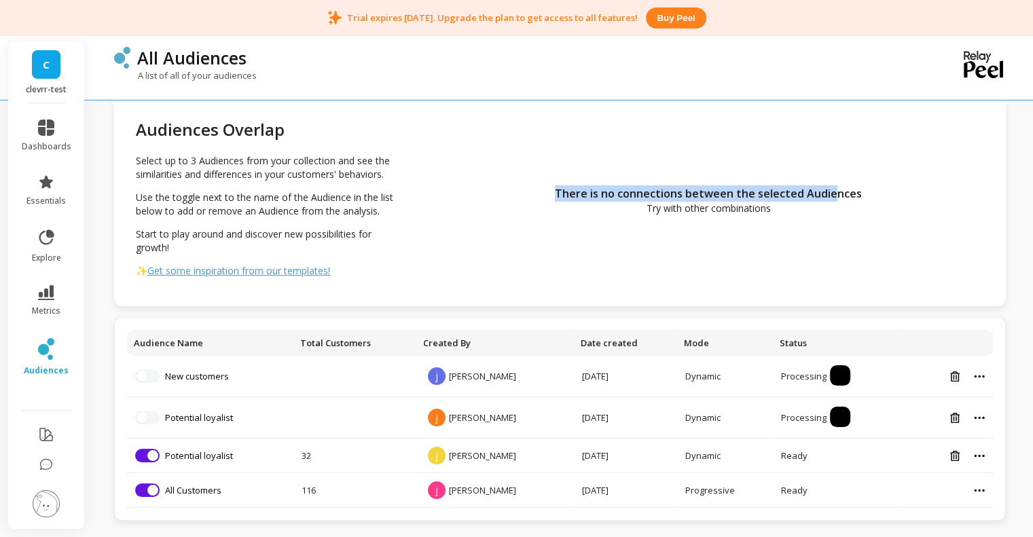
click at [555, 172] on div "There is no connections between the selected Audiences Try with other combinati…" at bounding box center [709, 200] width 594 height 212
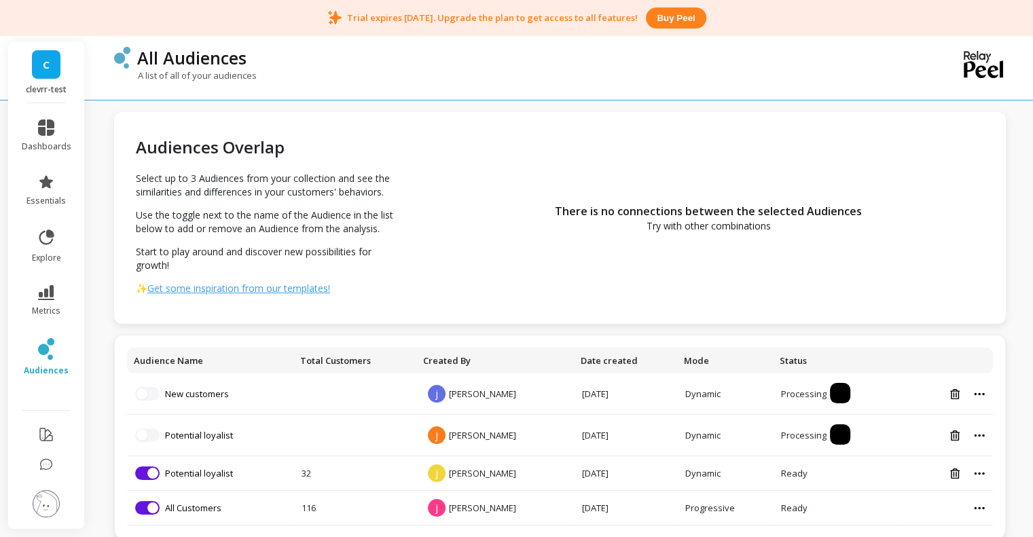
scroll to position [0, 0]
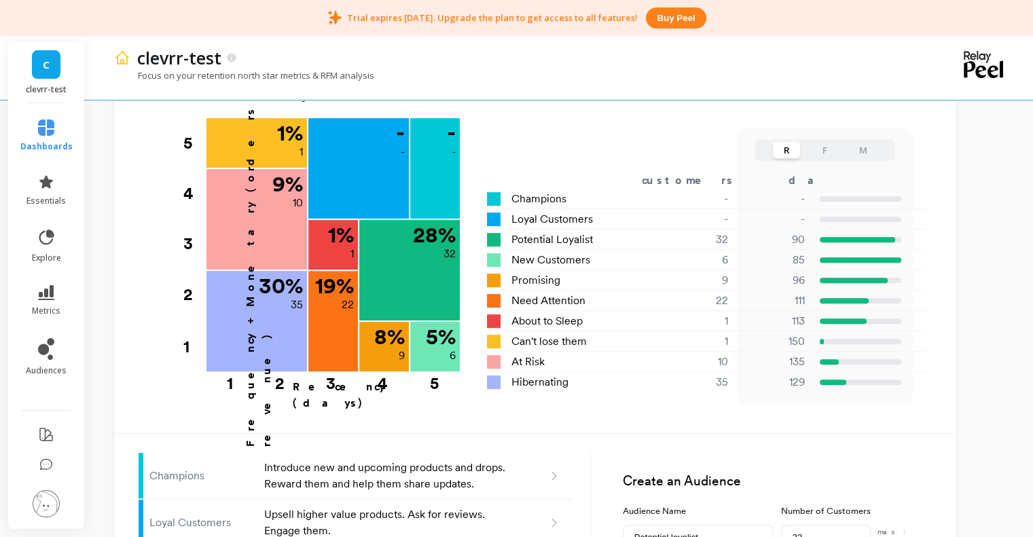
scroll to position [543, 0]
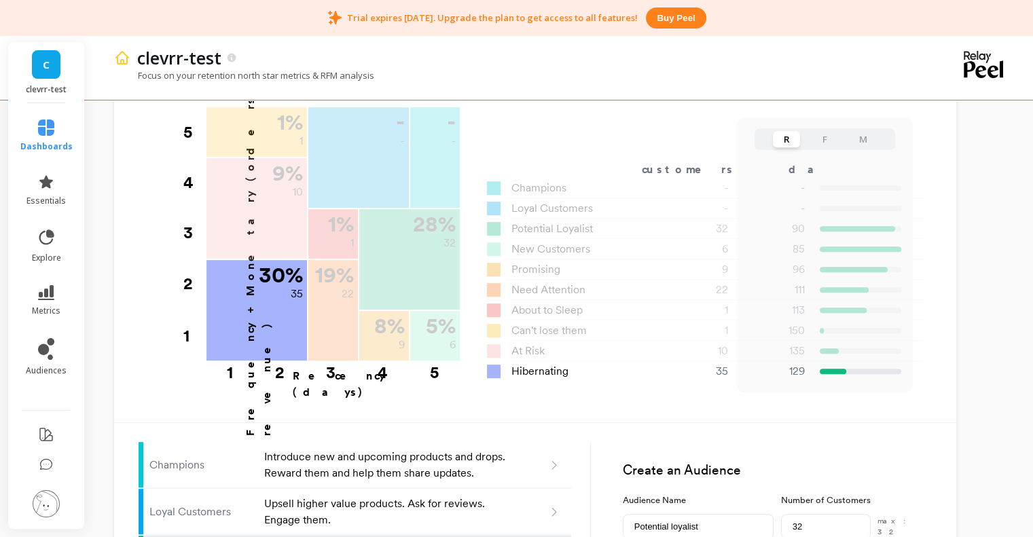
click at [569, 363] on span "Hibernating" at bounding box center [539, 371] width 57 height 16
click at [554, 363] on span "Hibernating" at bounding box center [539, 371] width 57 height 16
click at [569, 363] on span "Hibernating" at bounding box center [539, 371] width 57 height 16
click at [678, 363] on div "35" at bounding box center [696, 371] width 97 height 16
click at [563, 363] on span "Hibernating" at bounding box center [539, 371] width 57 height 16
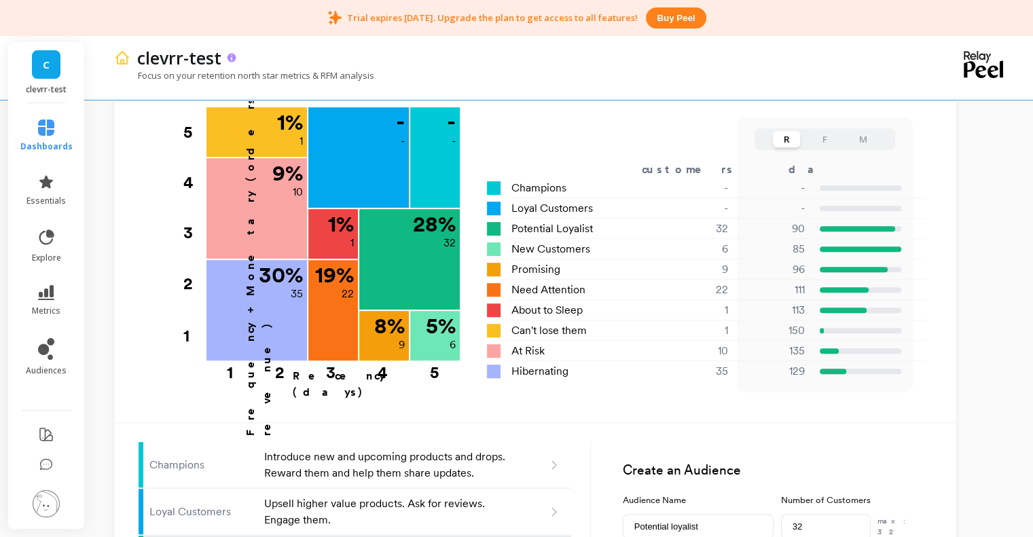
click at [226, 53] on icon at bounding box center [232, 58] width 12 height 12
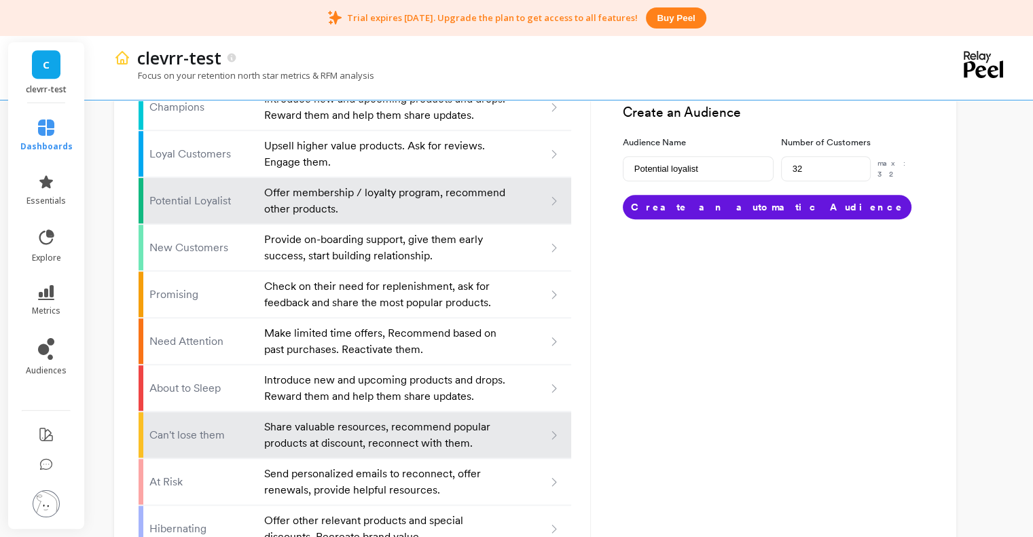
scroll to position [912, 0]
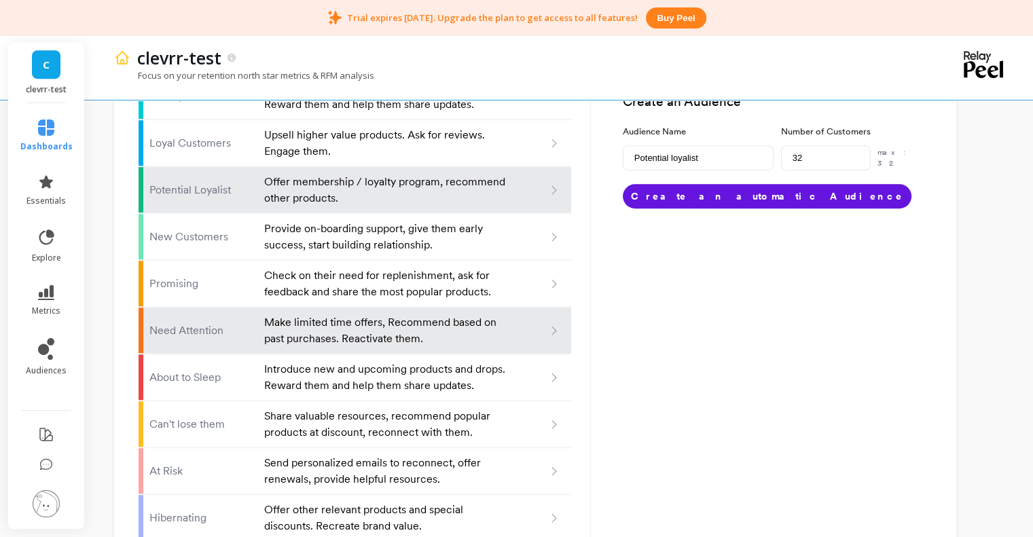
click at [444, 314] on p "Make limited time offers, Recommend based on past purchases. Reactivate them." at bounding box center [386, 330] width 244 height 33
type input "Need attention"
type input "22"
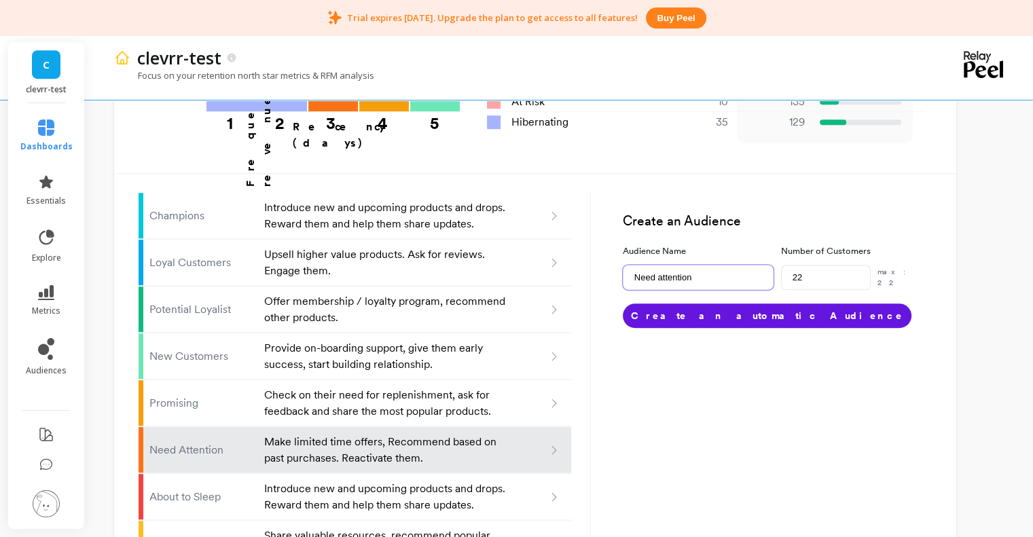
scroll to position [731, 0]
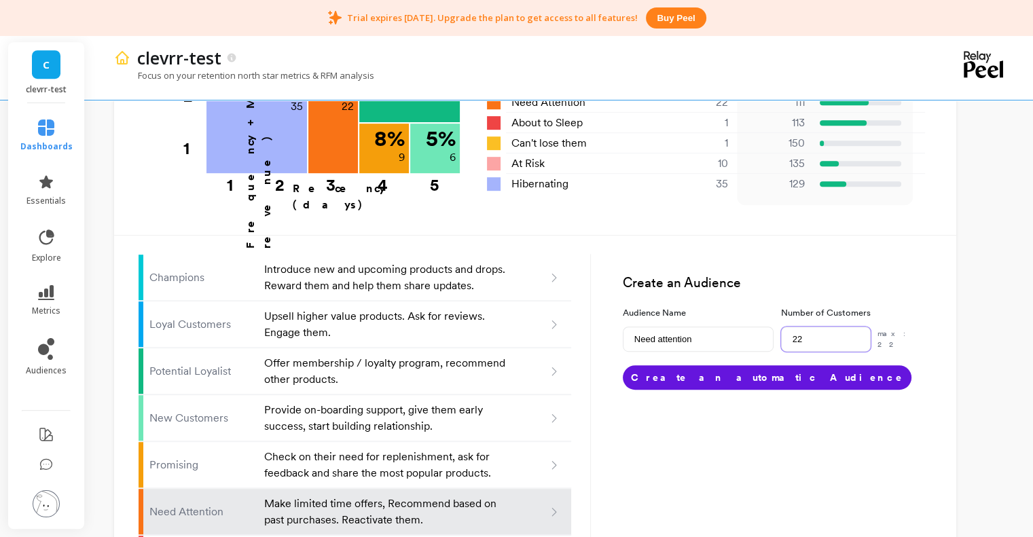
click at [855, 327] on input "22" at bounding box center [826, 339] width 90 height 25
click at [829, 366] on div "Create an Audience Audience Name Need attention Number of Customers 22 max: 22 …" at bounding box center [761, 479] width 341 height 510
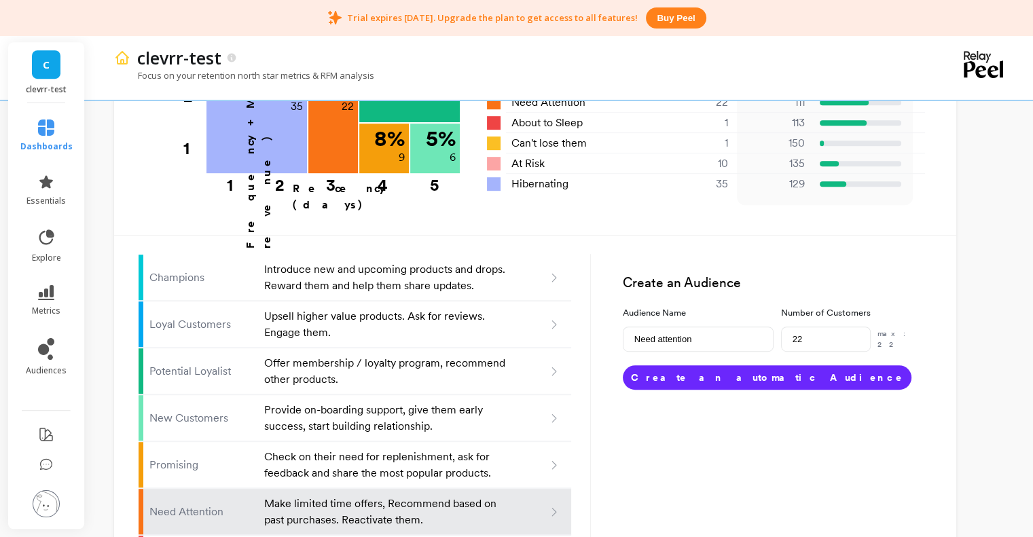
click at [746, 365] on button "Create an automatic Audience" at bounding box center [767, 377] width 289 height 24
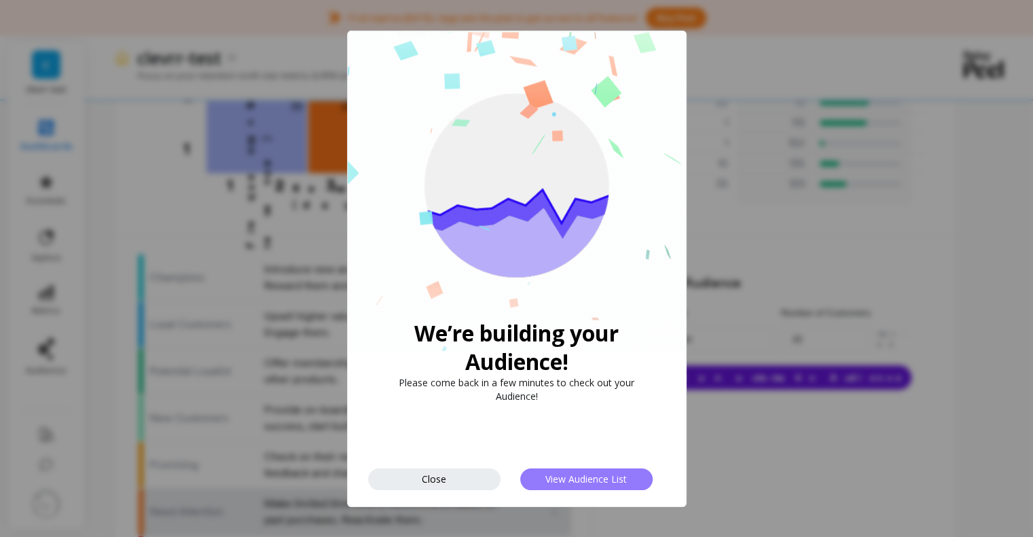
click at [546, 473] on span "View Audience List" at bounding box center [586, 479] width 82 height 13
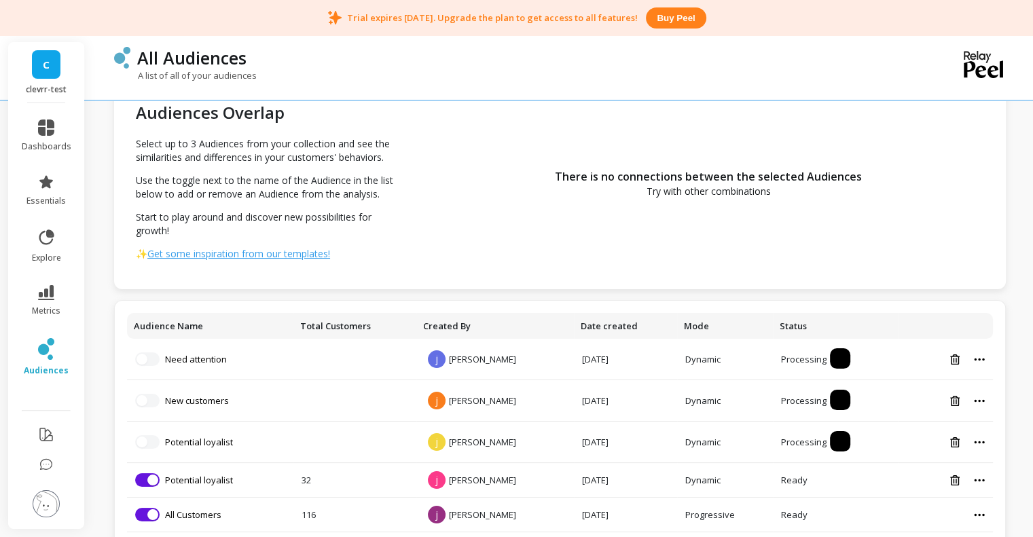
scroll to position [69, 0]
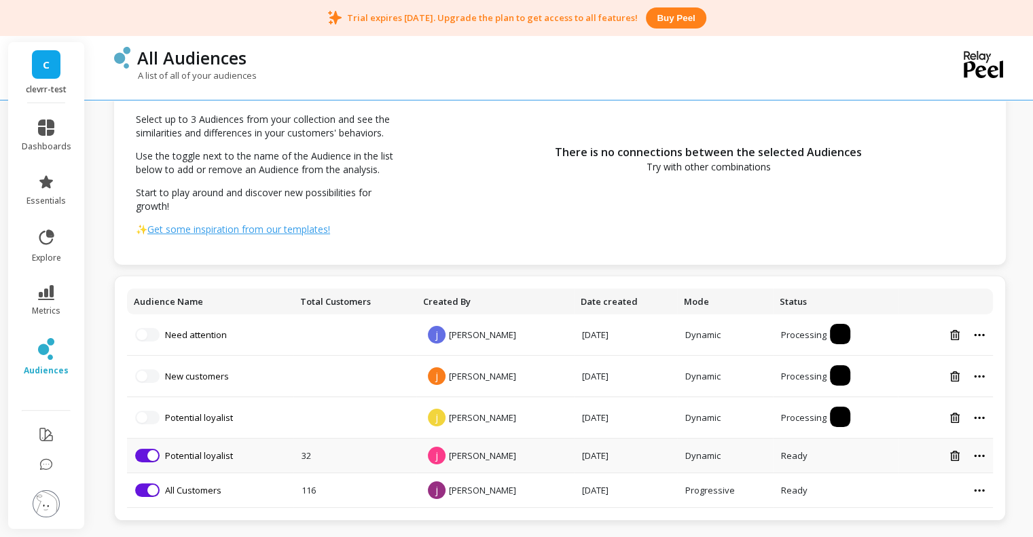
click at [541, 446] on td "j jon sina" at bounding box center [495, 456] width 158 height 35
click at [985, 459] on td at bounding box center [945, 456] width 95 height 35
click at [980, 454] on icon at bounding box center [979, 455] width 11 height 3
click at [489, 453] on span "jon sina" at bounding box center [482, 456] width 67 height 12
click at [341, 454] on td "32" at bounding box center [354, 456] width 123 height 35
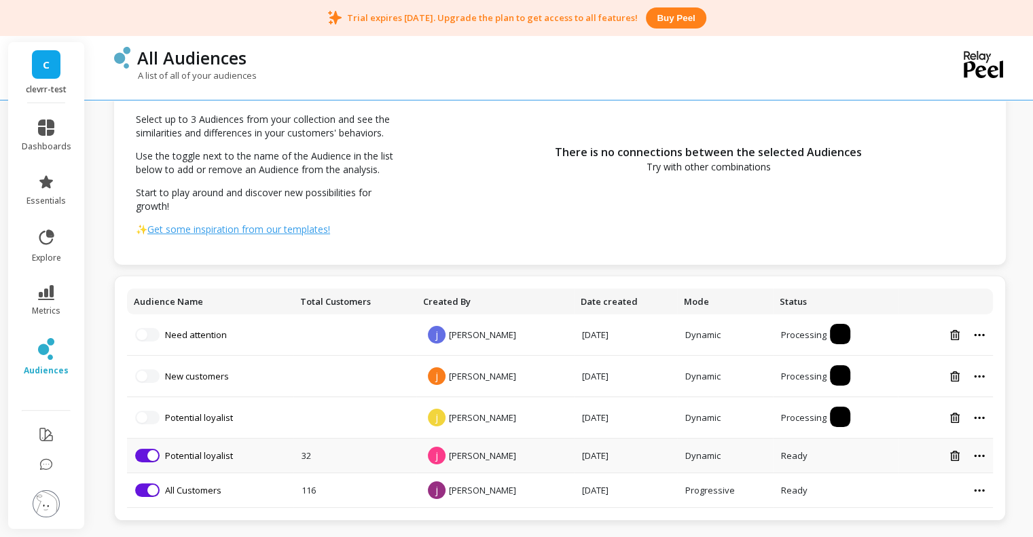
click at [969, 453] on div at bounding box center [945, 456] width 79 height 12
click at [973, 453] on div at bounding box center [945, 456] width 79 height 12
click at [986, 460] on td at bounding box center [945, 456] width 95 height 35
click at [984, 455] on icon at bounding box center [979, 455] width 10 height 2
click at [962, 472] on button "Share link" at bounding box center [949, 473] width 100 height 20
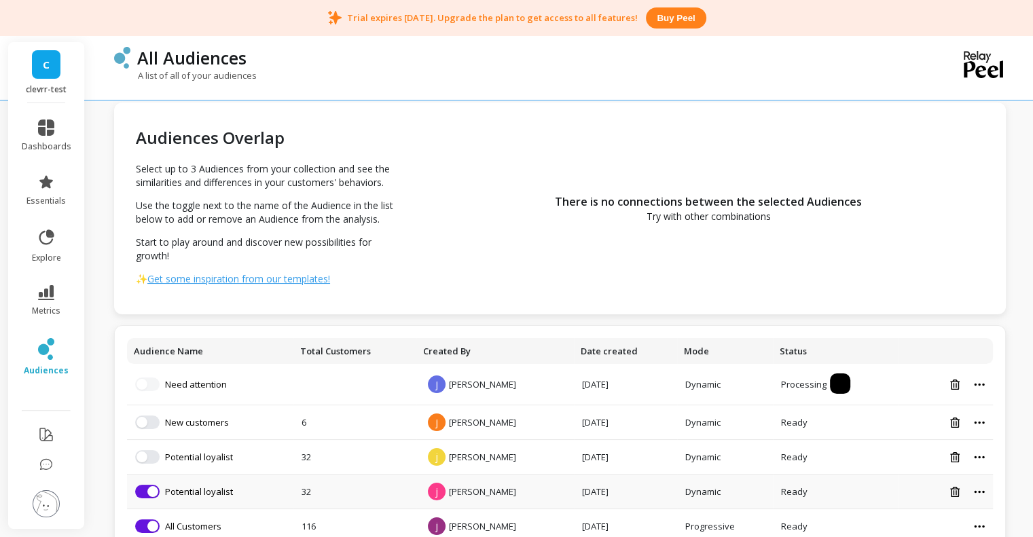
scroll to position [0, 0]
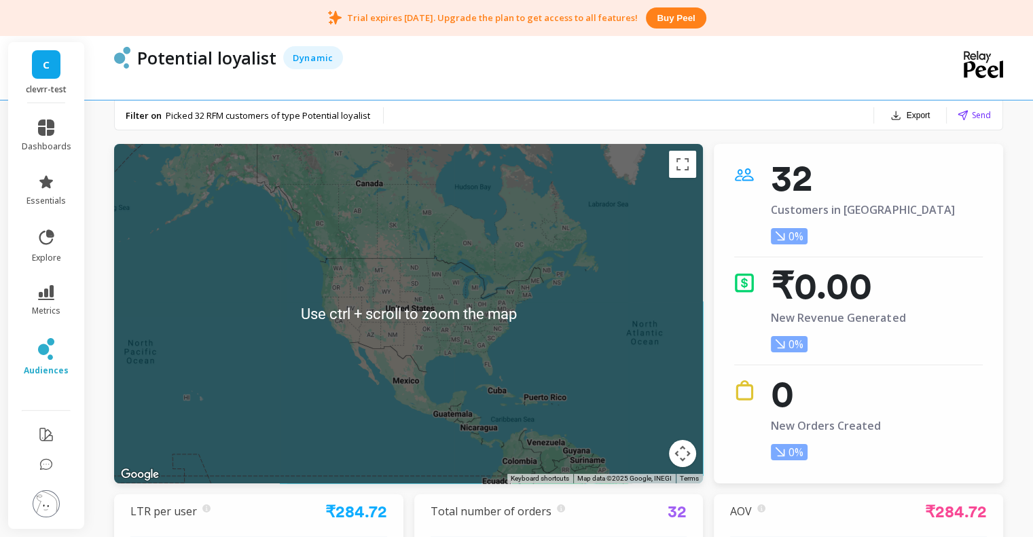
click at [530, 306] on div at bounding box center [408, 314] width 589 height 340
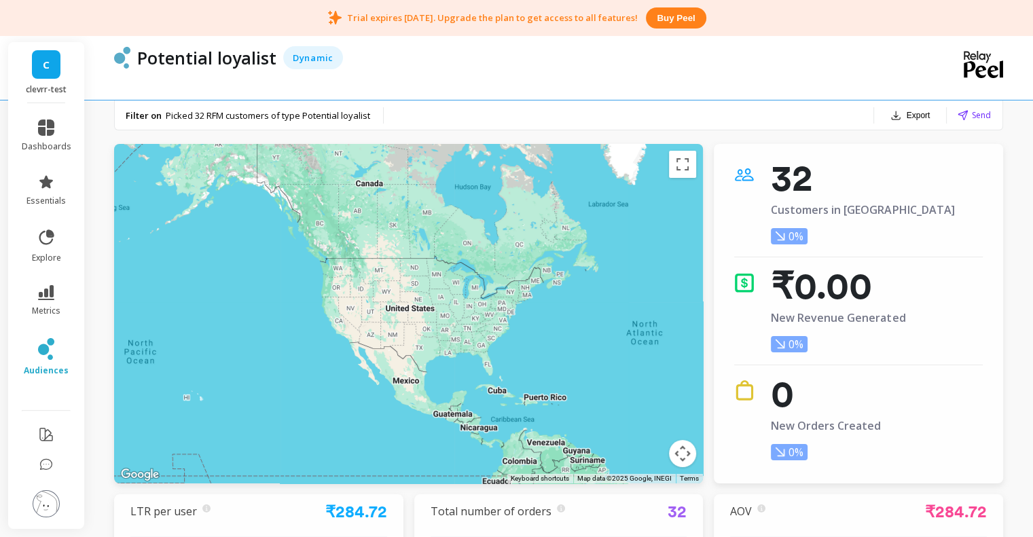
click at [874, 317] on p "New Revenue Generated" at bounding box center [838, 318] width 134 height 12
drag, startPoint x: 787, startPoint y: 416, endPoint x: 828, endPoint y: 413, distance: 40.9
click at [828, 413] on div "0 New Orders Created 0%" at bounding box center [826, 420] width 110 height 80
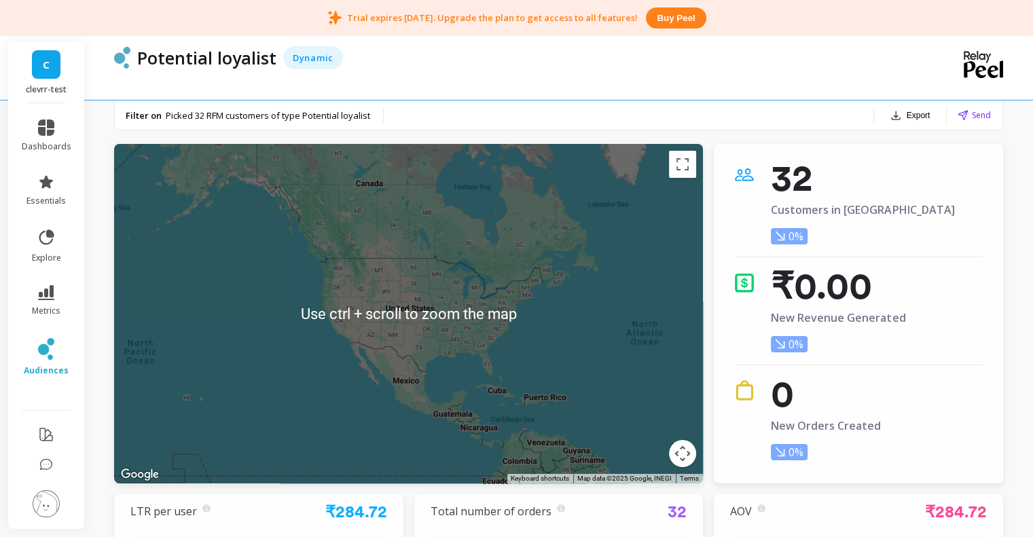
click at [443, 304] on div at bounding box center [408, 314] width 589 height 340
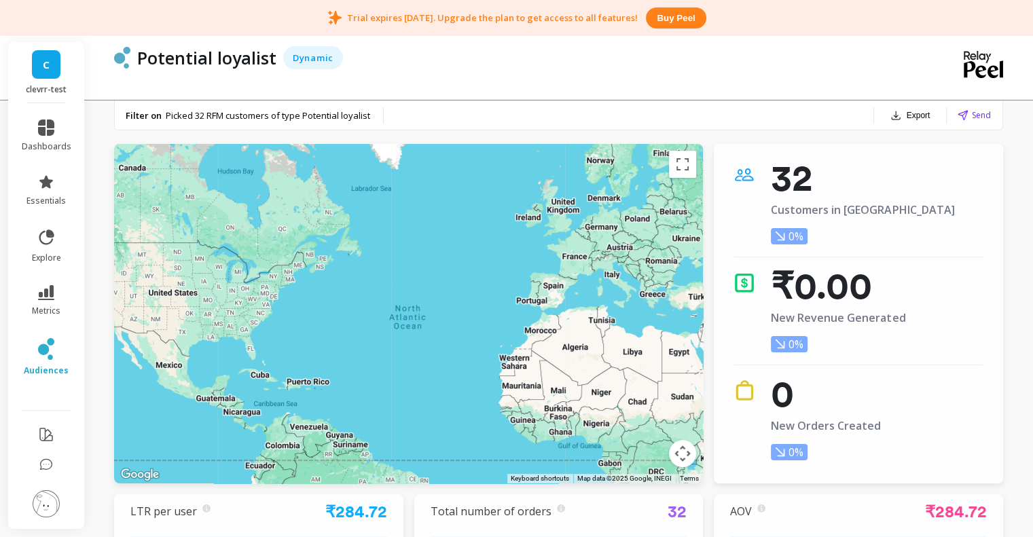
drag, startPoint x: 544, startPoint y: 282, endPoint x: 252, endPoint y: 300, distance: 292.6
click at [252, 300] on div at bounding box center [408, 314] width 589 height 340
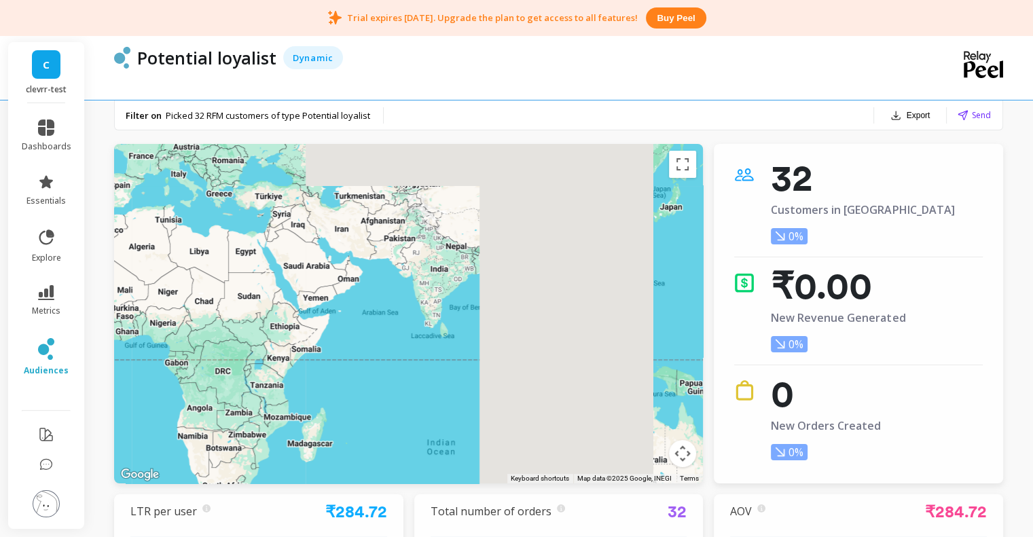
drag, startPoint x: 564, startPoint y: 355, endPoint x: 127, endPoint y: 254, distance: 448.8
click at [127, 254] on div at bounding box center [497, 539] width 1043 height 652
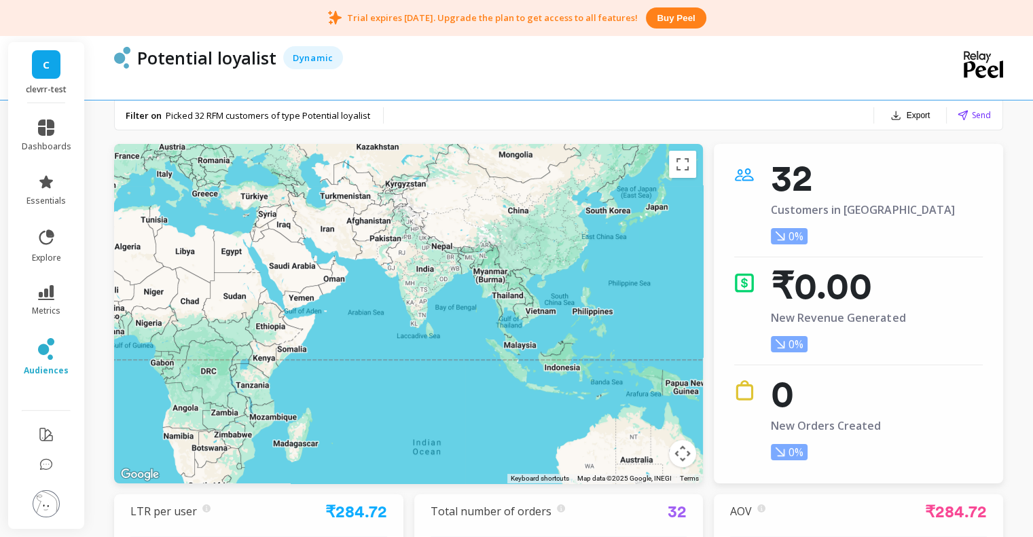
drag, startPoint x: 478, startPoint y: 310, endPoint x: 461, endPoint y: 341, distance: 34.6
click at [461, 341] on div at bounding box center [408, 314] width 589 height 340
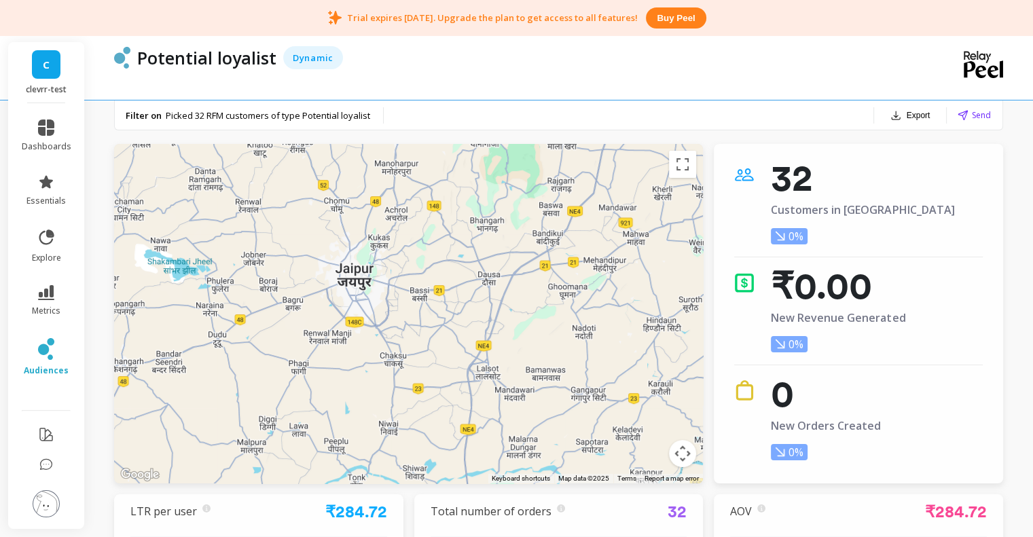
click at [375, 277] on div at bounding box center [408, 314] width 589 height 340
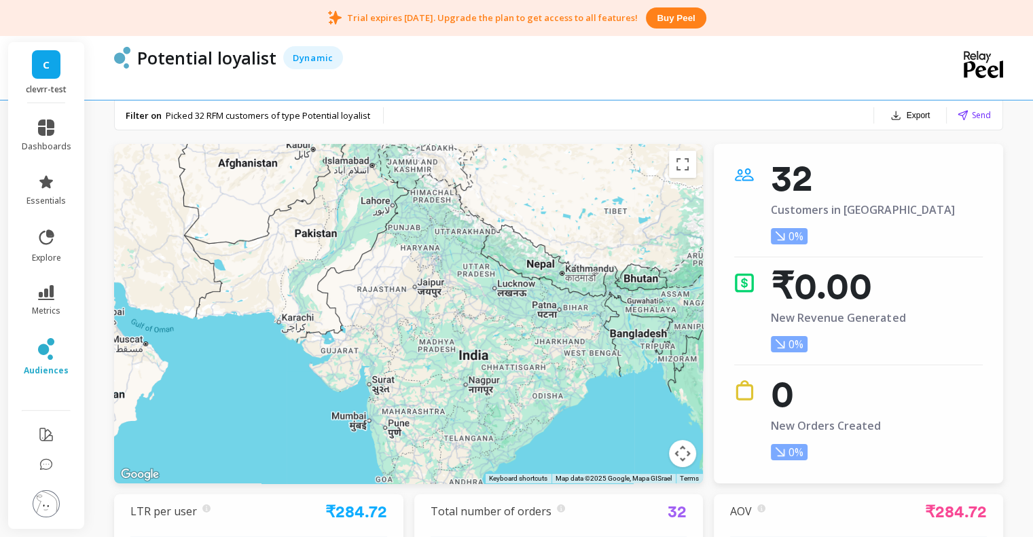
drag, startPoint x: 309, startPoint y: 293, endPoint x: 477, endPoint y: 298, distance: 167.9
click at [477, 298] on div at bounding box center [408, 314] width 589 height 340
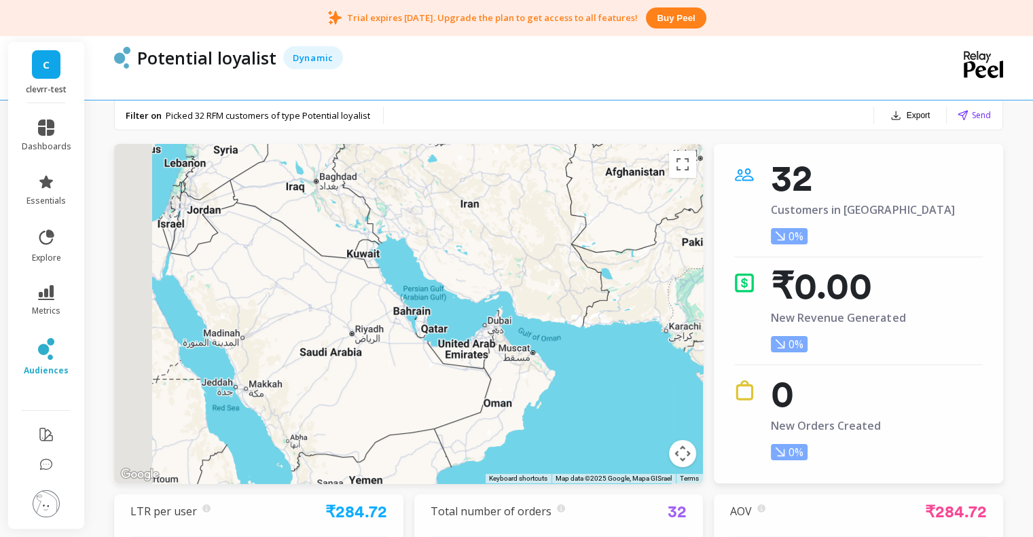
drag, startPoint x: 338, startPoint y: 298, endPoint x: 521, endPoint y: 304, distance: 182.8
click at [532, 304] on div at bounding box center [408, 314] width 589 height 340
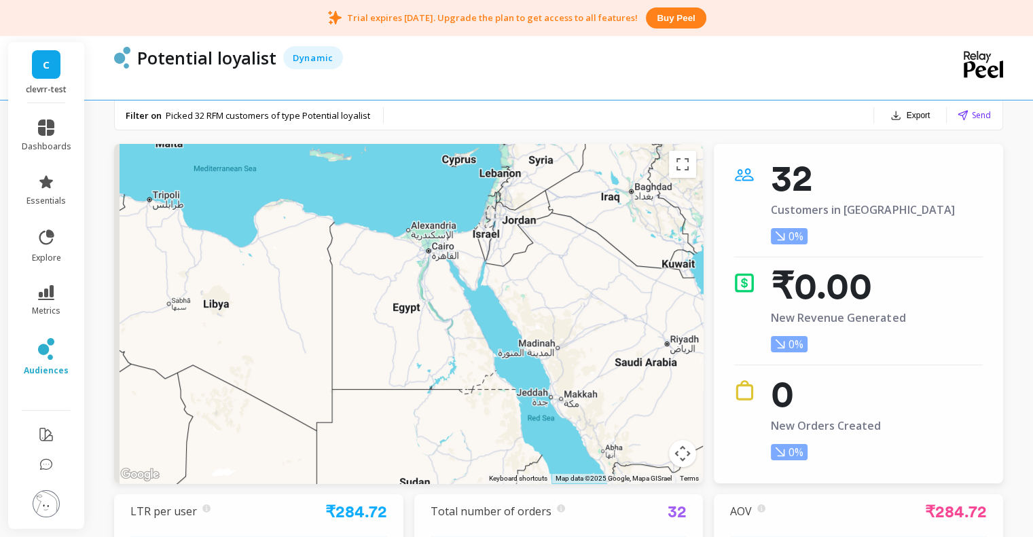
drag, startPoint x: 264, startPoint y: 272, endPoint x: 473, endPoint y: 281, distance: 208.7
click at [473, 281] on div at bounding box center [408, 314] width 589 height 340
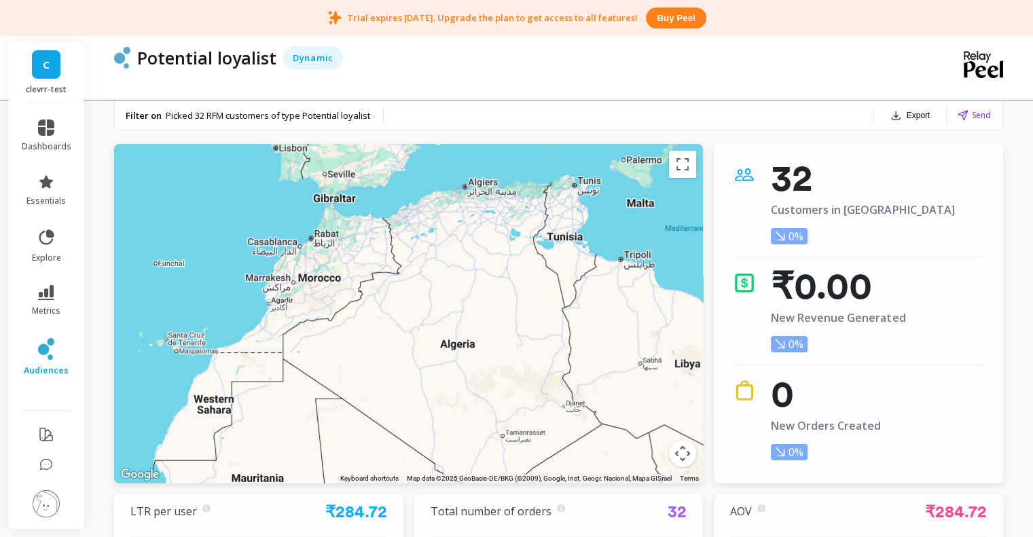
drag, startPoint x: 277, startPoint y: 271, endPoint x: 516, endPoint y: 309, distance: 242.1
click at [516, 309] on div at bounding box center [408, 314] width 589 height 340
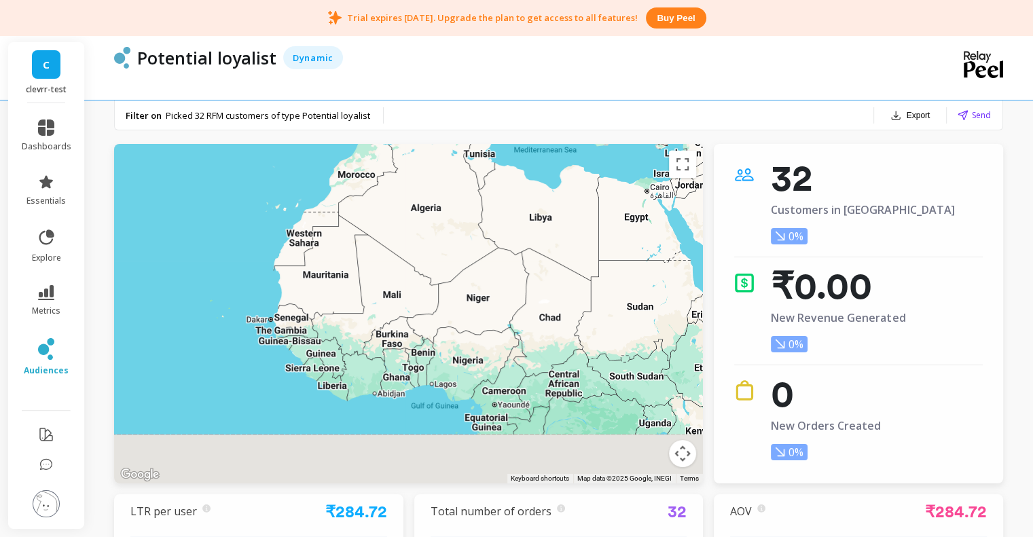
drag, startPoint x: 370, startPoint y: 205, endPoint x: 272, endPoint y: 175, distance: 101.6
click at [272, 175] on div at bounding box center [771, 499] width 1043 height 652
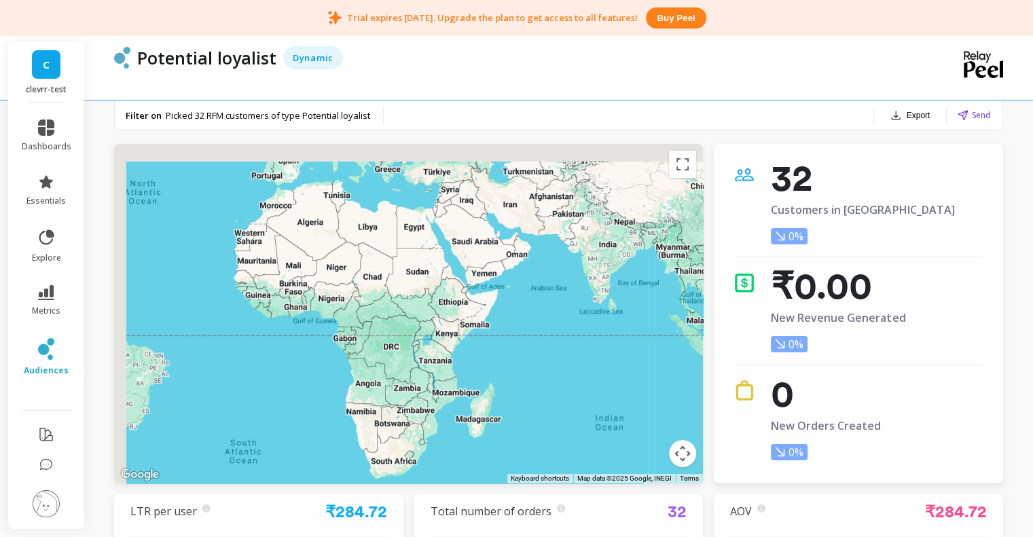
drag, startPoint x: 289, startPoint y: 287, endPoint x: 723, endPoint y: 406, distance: 450.0
click at [723, 406] on div "← Move left → Move right ↑ Move up ↓ Move down + Zoom in - Zoom out Home Jump l…" at bounding box center [558, 490] width 889 height 693
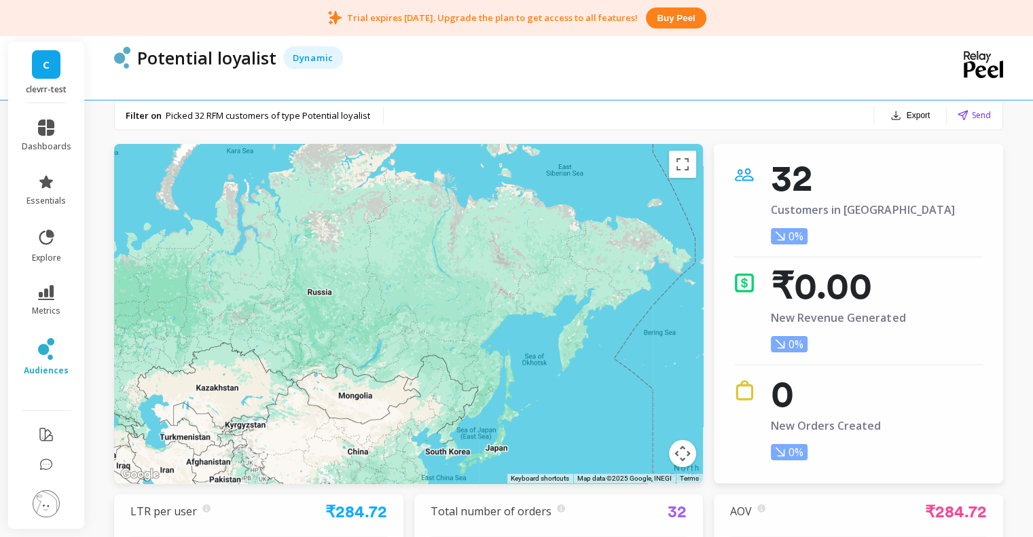
drag, startPoint x: 484, startPoint y: 315, endPoint x: 395, endPoint y: 143, distance: 194.1
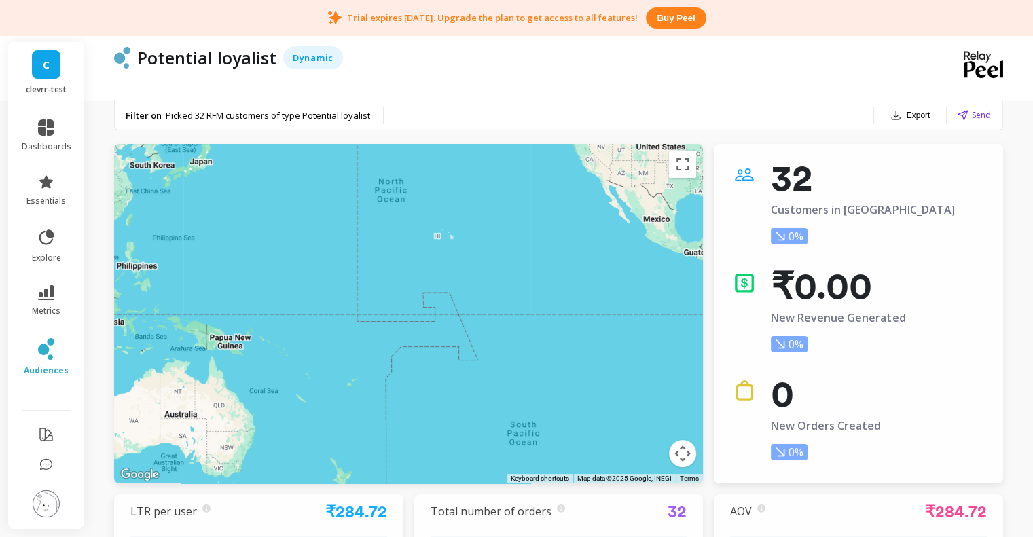
drag, startPoint x: 341, startPoint y: 408, endPoint x: 419, endPoint y: 314, distance: 122.0
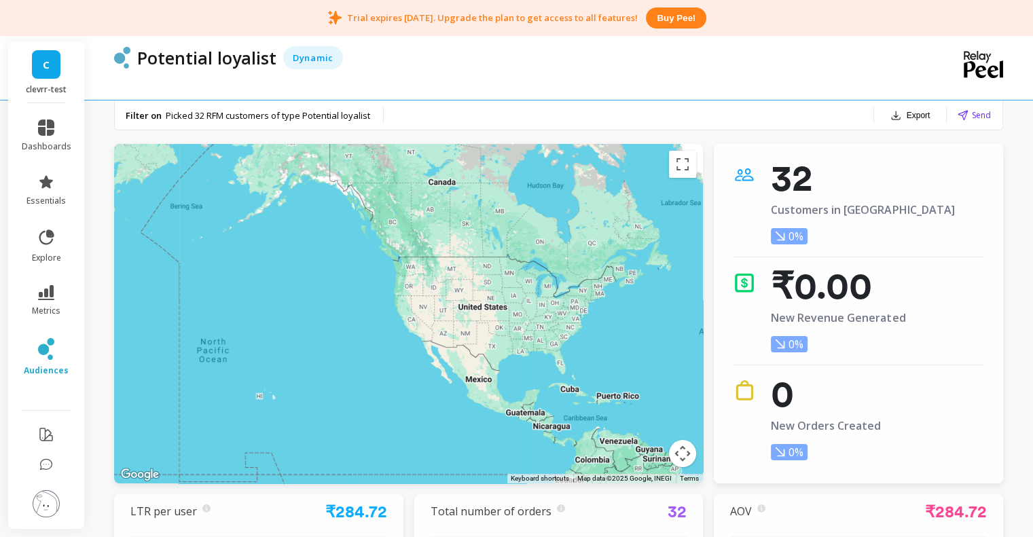
drag, startPoint x: 570, startPoint y: 355, endPoint x: 568, endPoint y: 362, distance: 7.1
click at [568, 362] on div at bounding box center [408, 314] width 589 height 340
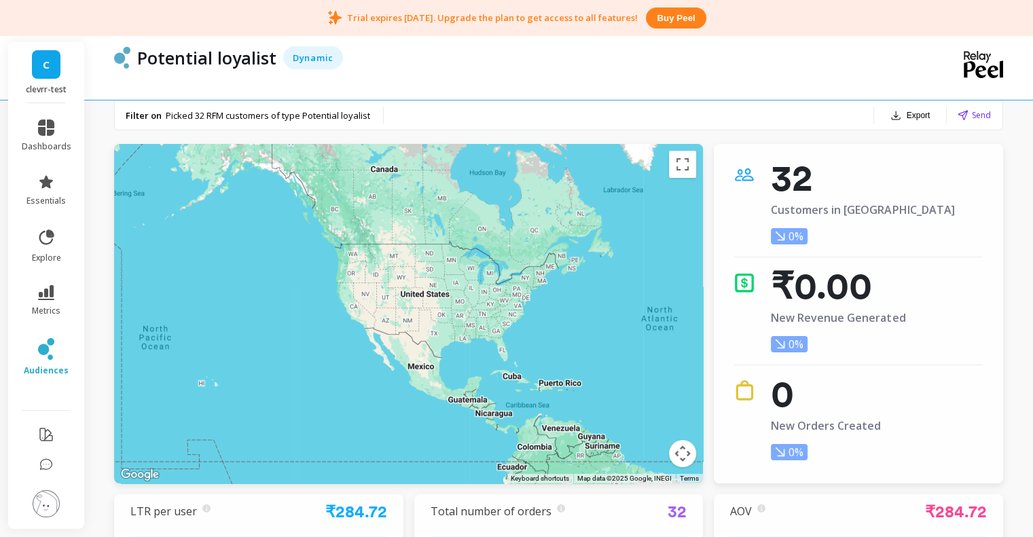
drag, startPoint x: 572, startPoint y: 371, endPoint x: 518, endPoint y: 340, distance: 62.1
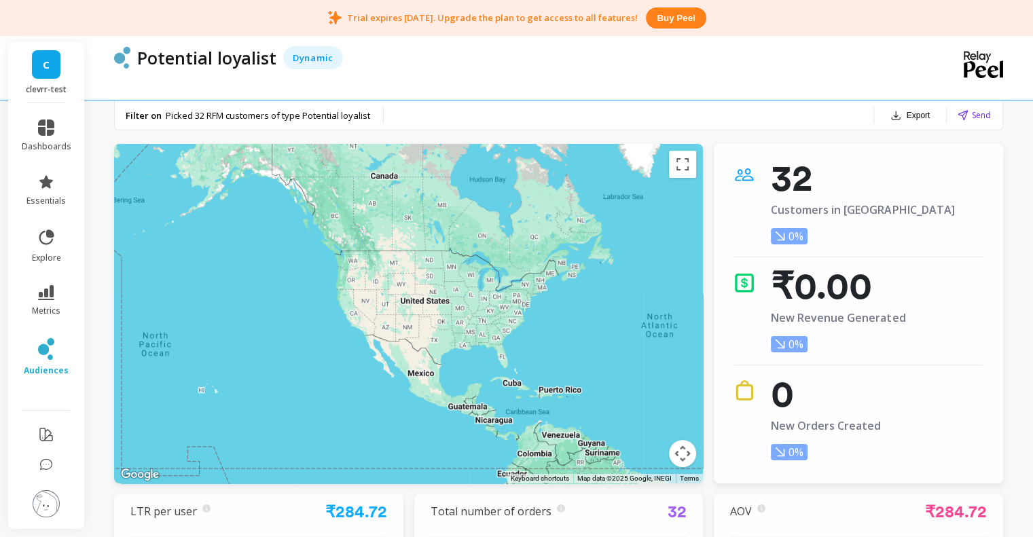
click at [909, 110] on button "Export" at bounding box center [910, 115] width 51 height 19
click at [863, 147] on span "CSV" at bounding box center [864, 152] width 20 height 14
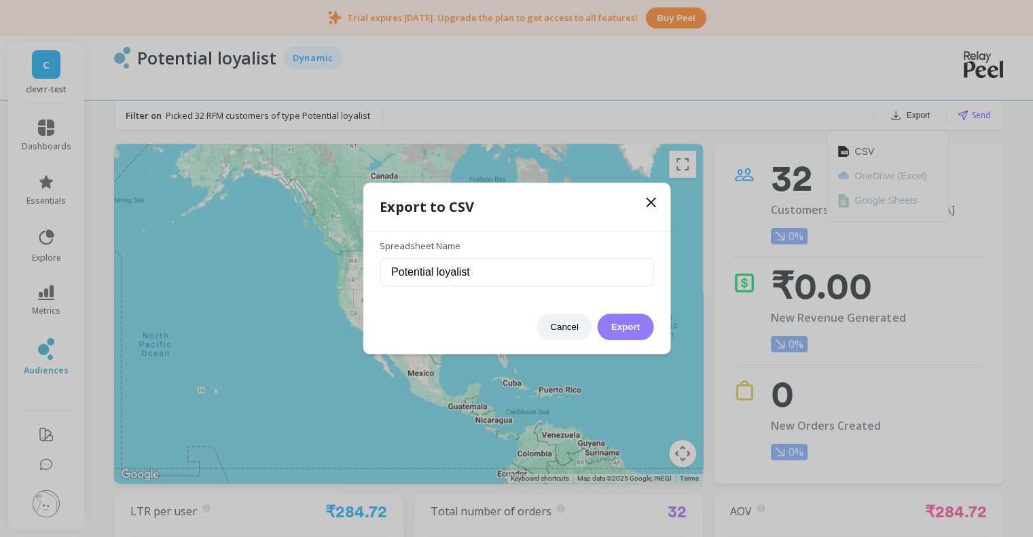
click at [613, 320] on button "Export" at bounding box center [626, 327] width 56 height 26
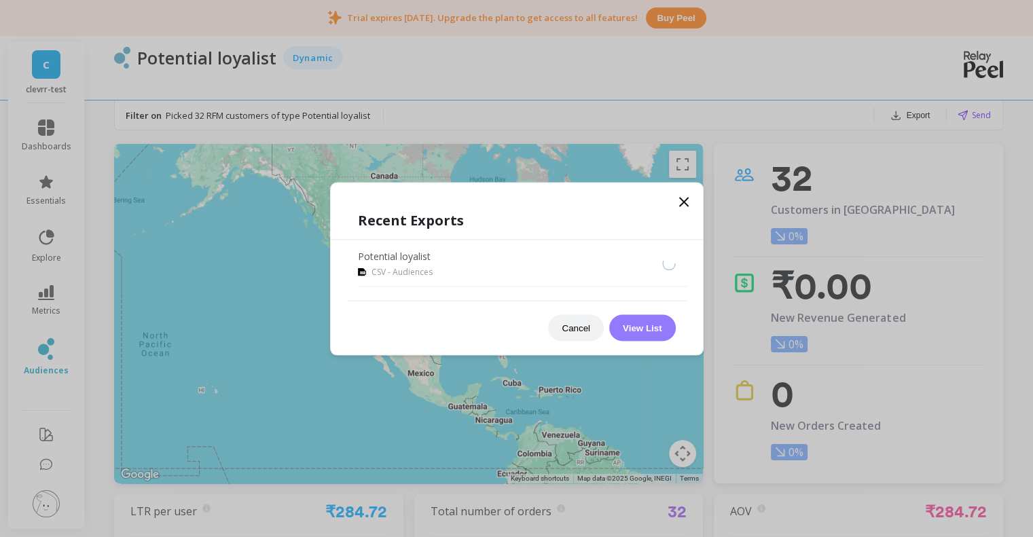
click at [632, 322] on button "View List" at bounding box center [642, 327] width 67 height 26
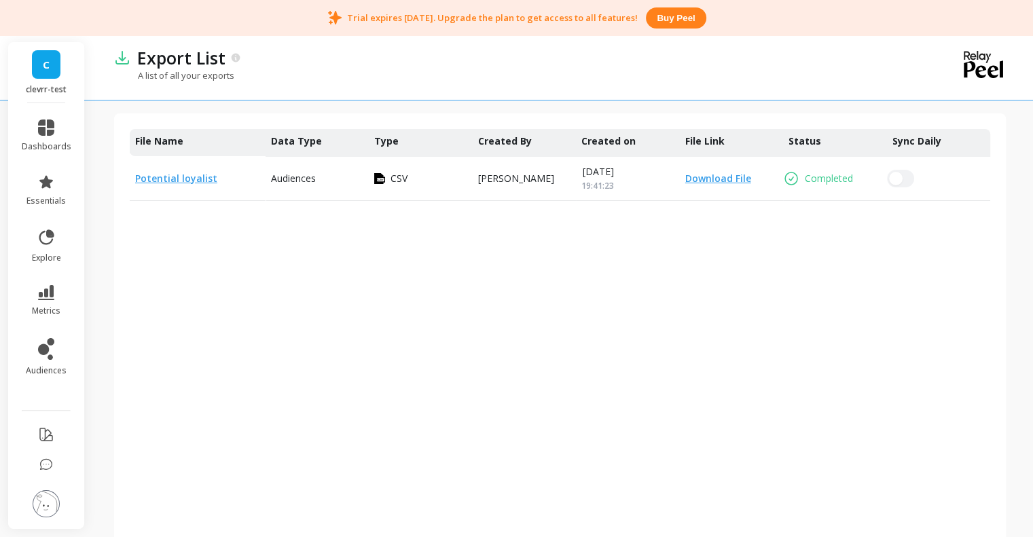
click at [698, 172] on link "Download File" at bounding box center [715, 179] width 71 height 14
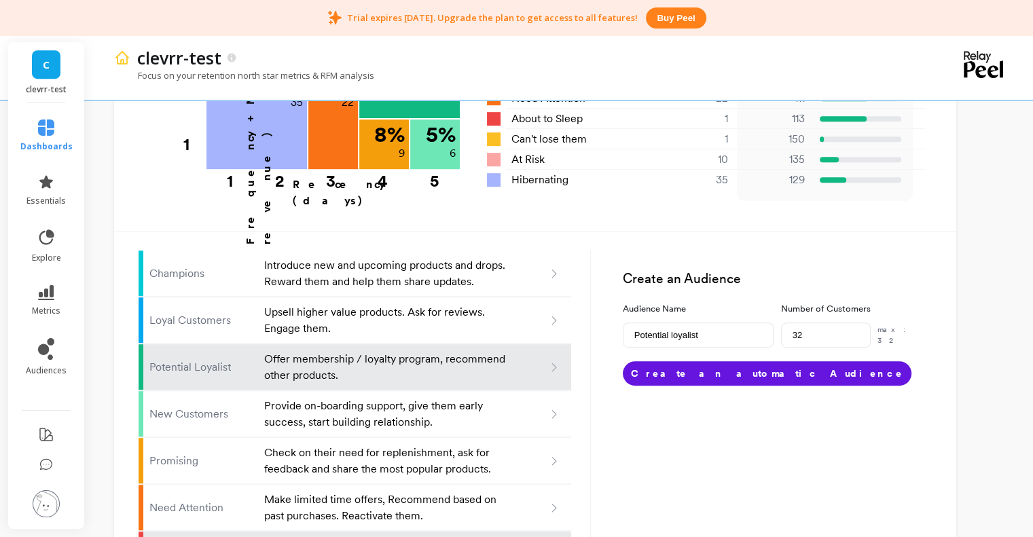
scroll to position [912, 0]
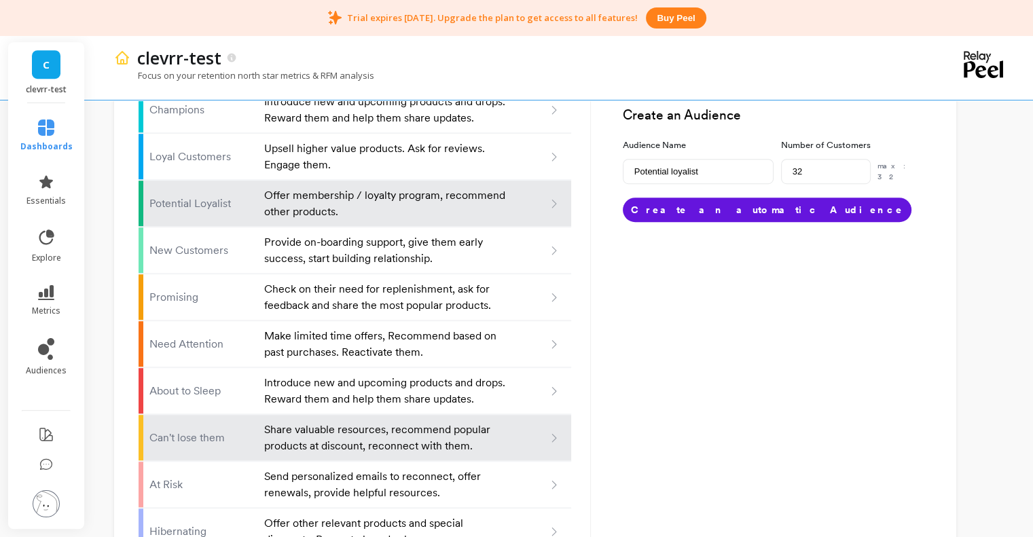
click at [342, 415] on li "Can't lose them Share valuable resources, recommend popular products at discoun…" at bounding box center [355, 438] width 433 height 46
type input "Can't lose them"
type input "1"
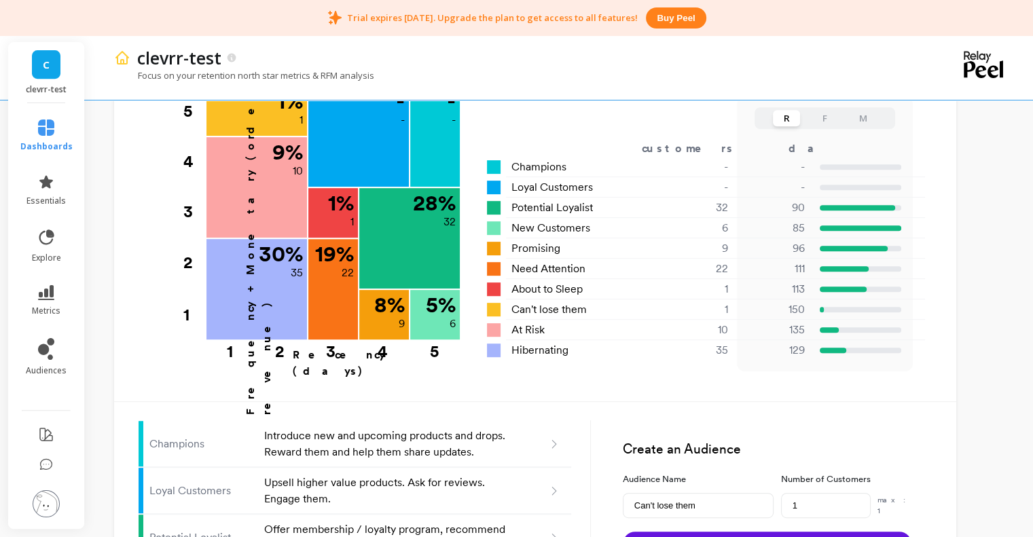
scroll to position [550, 0]
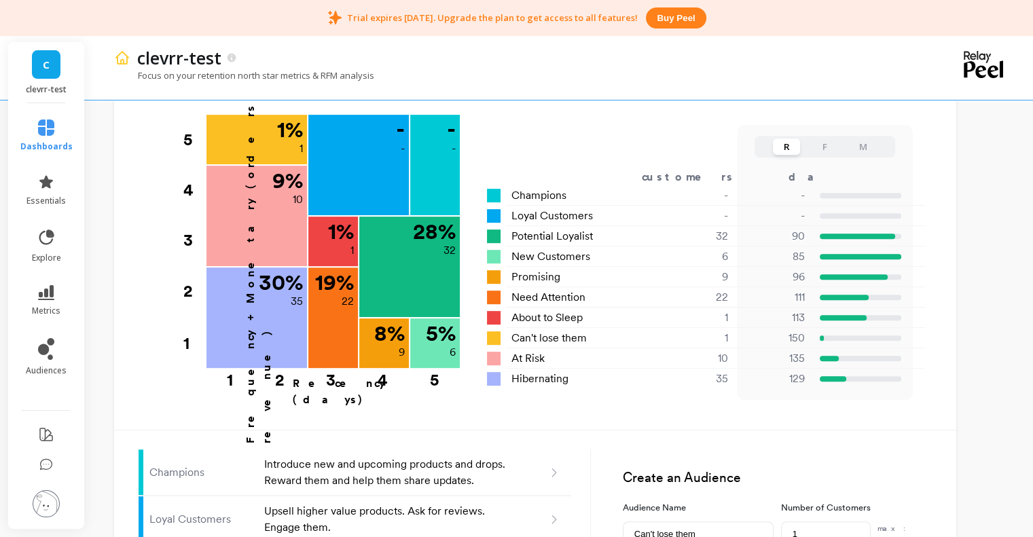
type input "Potential loyalist"
type input "32"
click at [51, 230] on icon at bounding box center [46, 237] width 15 height 15
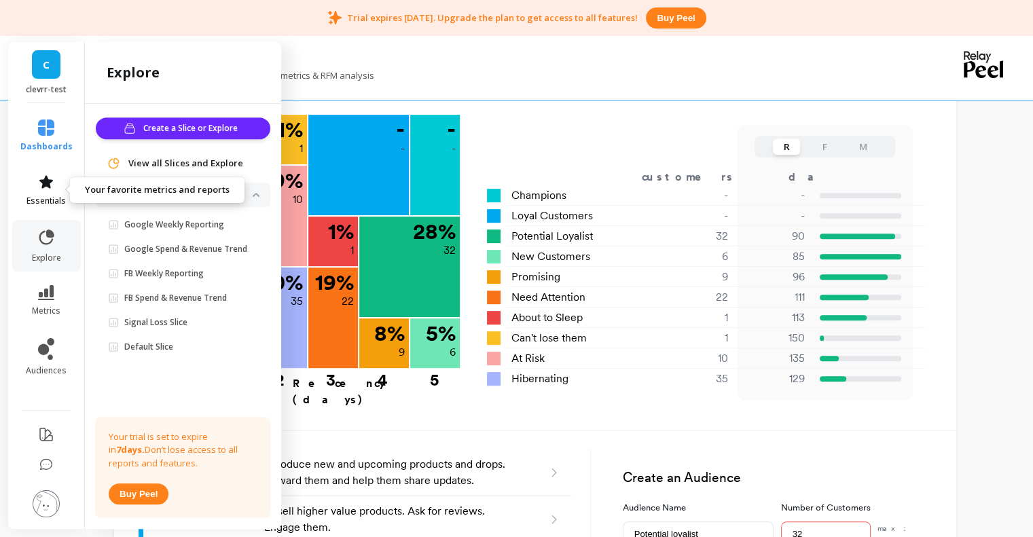
click at [40, 196] on span "essentials" at bounding box center [45, 201] width 39 height 11
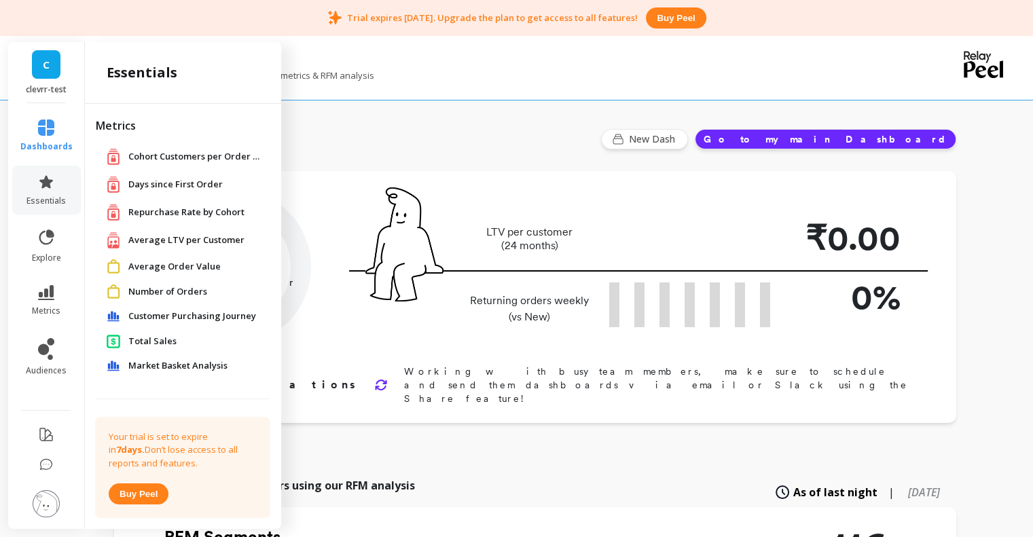
scroll to position [0, 0]
click at [177, 364] on span "Market Basket Analysis" at bounding box center [177, 366] width 99 height 14
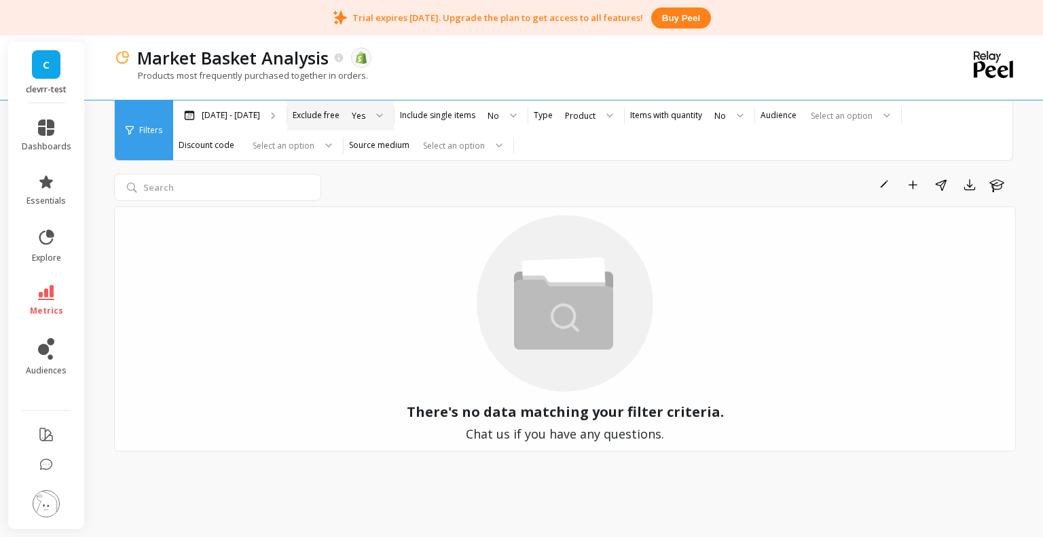
click at [379, 110] on div at bounding box center [375, 116] width 16 height 30
click at [481, 116] on div "No" at bounding box center [501, 116] width 52 height 30
click at [606, 111] on div at bounding box center [605, 116] width 16 height 30
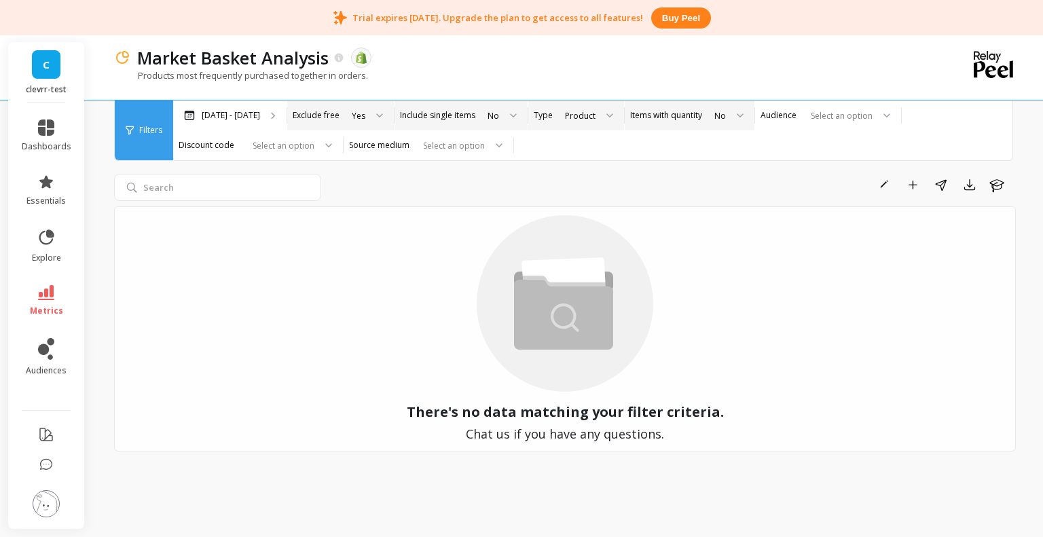
click at [738, 122] on div at bounding box center [735, 116] width 16 height 30
click at [867, 113] on div at bounding box center [839, 115] width 67 height 13
click at [328, 151] on div at bounding box center [324, 145] width 16 height 30
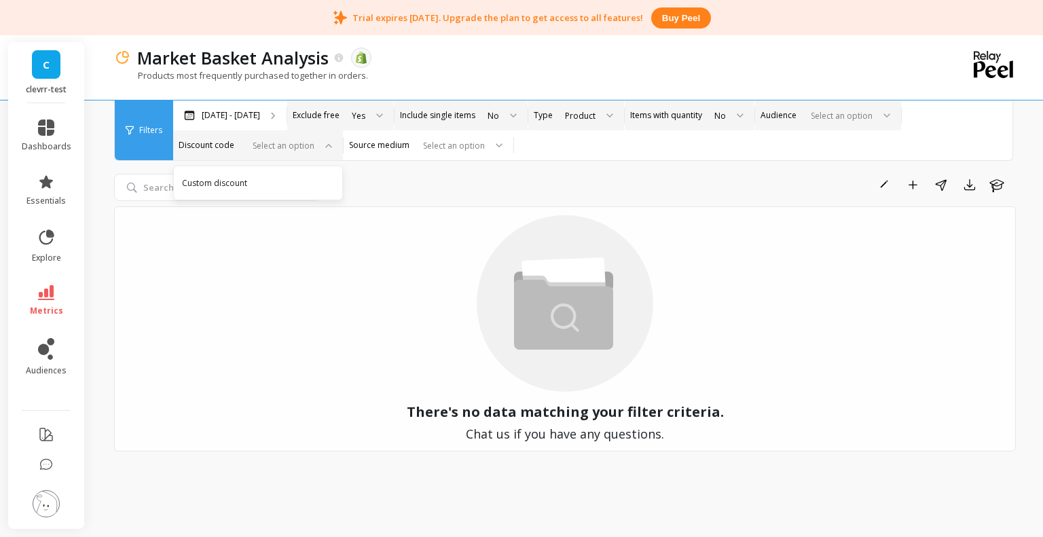
click at [328, 151] on div at bounding box center [324, 145] width 16 height 30
click at [492, 149] on div at bounding box center [494, 145] width 16 height 30
click at [160, 146] on div "Filters" at bounding box center [144, 131] width 58 height 60
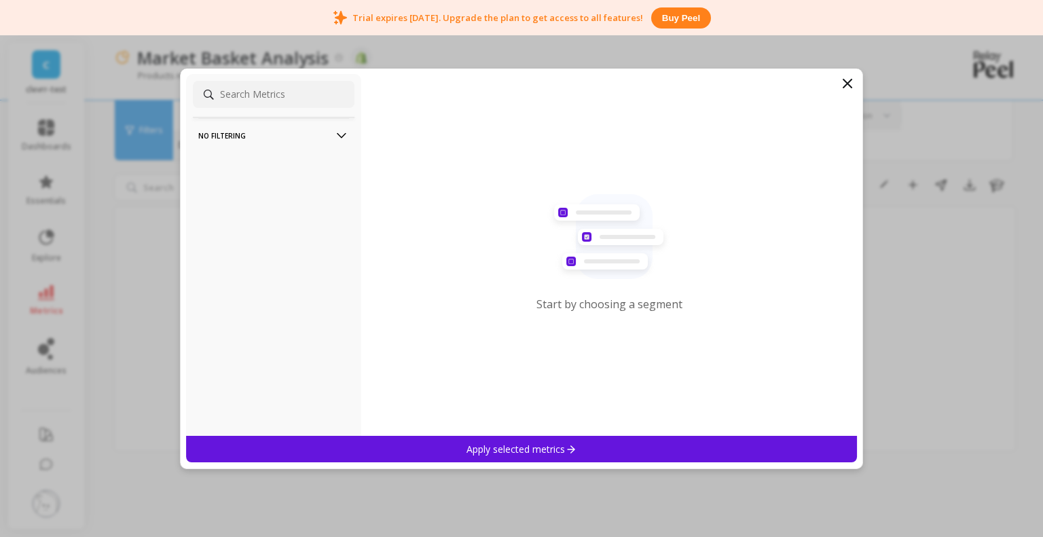
click at [846, 78] on icon at bounding box center [848, 83] width 16 height 16
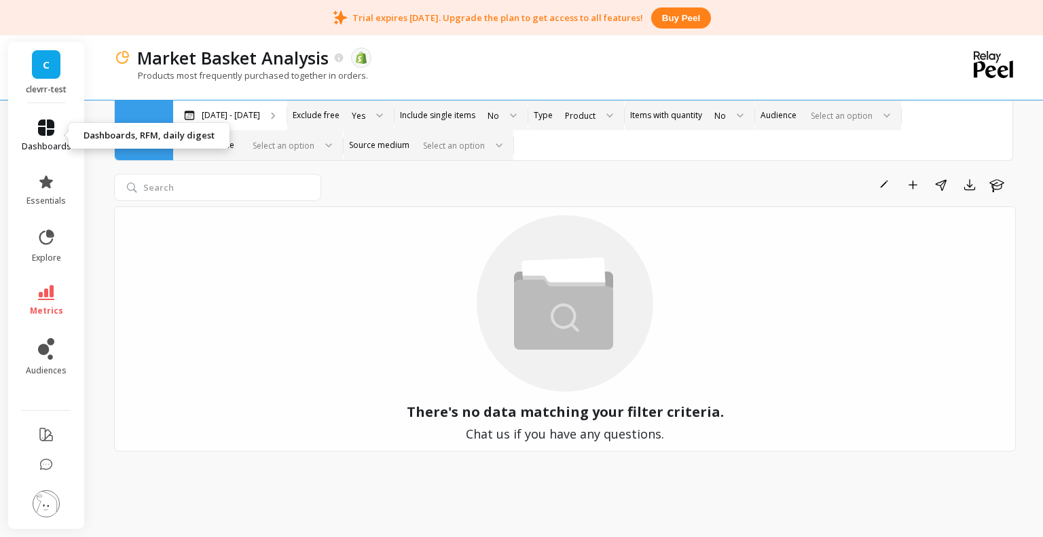
click at [52, 132] on icon at bounding box center [46, 128] width 16 height 16
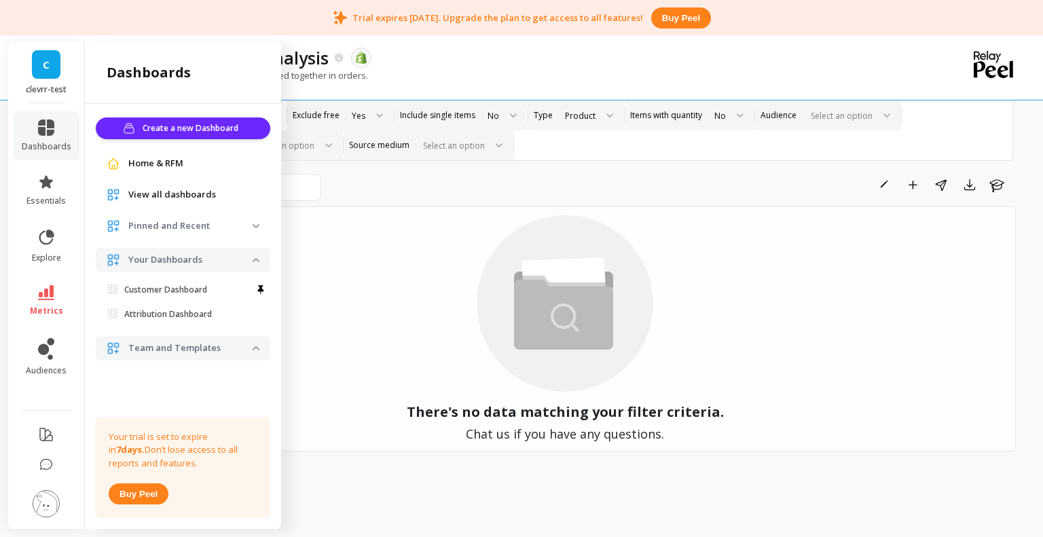
click at [193, 170] on div "Home & RFM" at bounding box center [183, 163] width 175 height 24
click at [195, 165] on link "Home & RFM" at bounding box center [193, 164] width 131 height 14
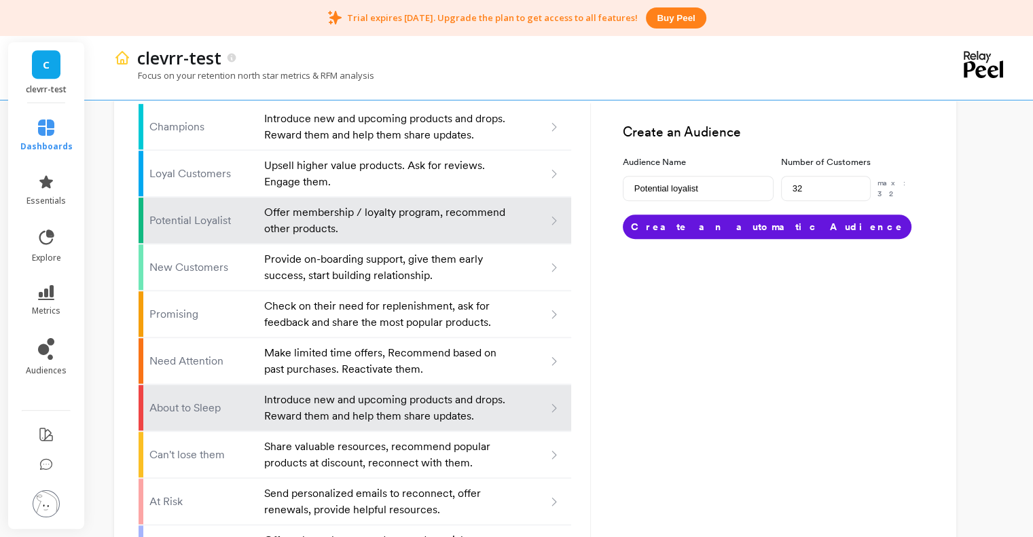
scroll to position [905, 0]
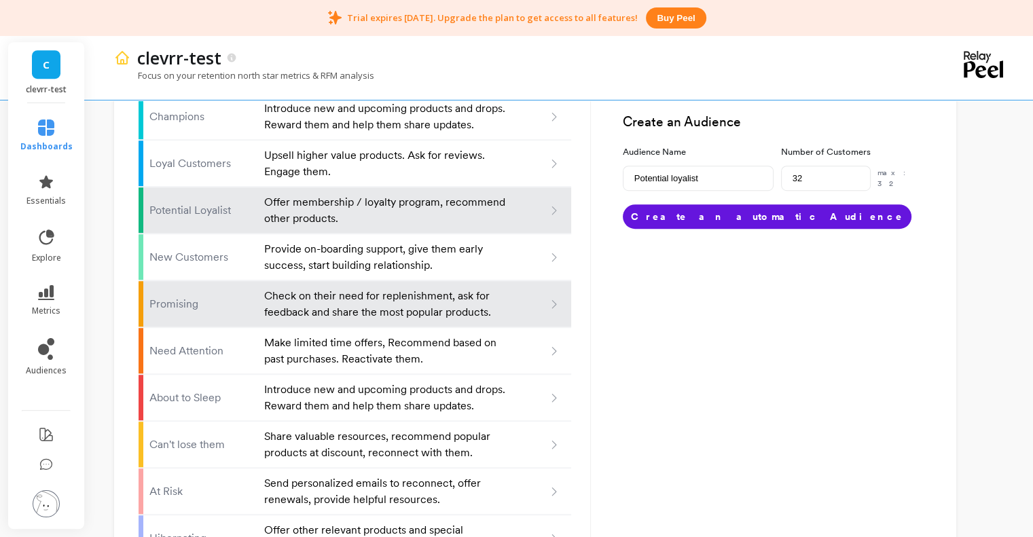
click at [564, 281] on li "Promising Check on their need for replenishment, ask for feedback and share the…" at bounding box center [355, 304] width 433 height 46
type input "Promising"
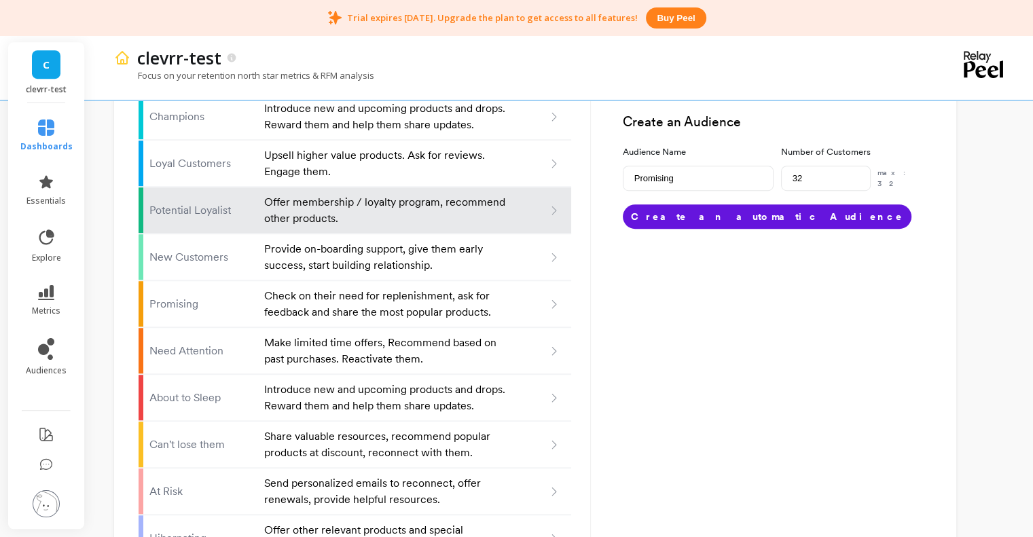
type input "9"
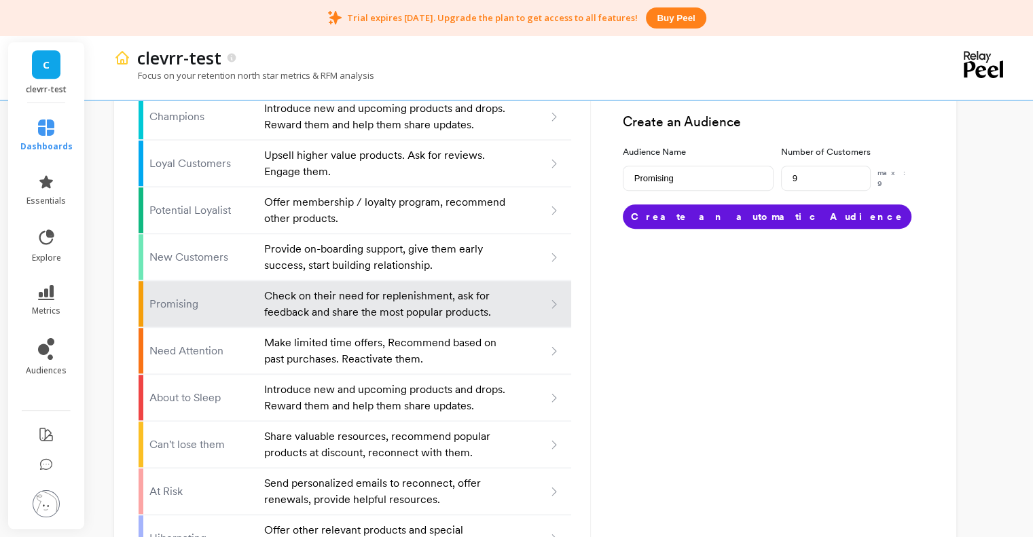
scroll to position [724, 0]
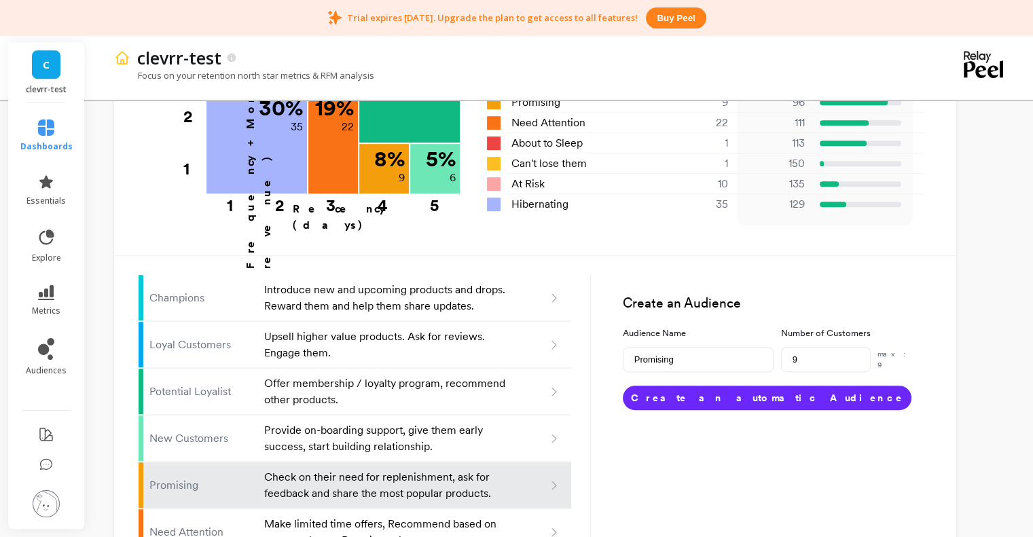
click at [764, 386] on button "Create an automatic Audience" at bounding box center [767, 398] width 289 height 24
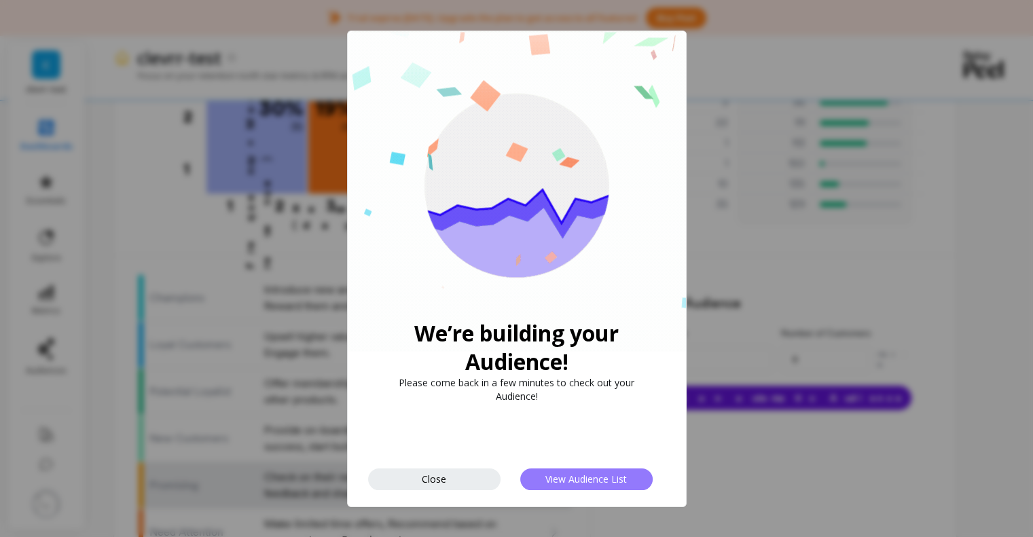
click at [544, 474] on button "View Audience List" at bounding box center [586, 480] width 132 height 22
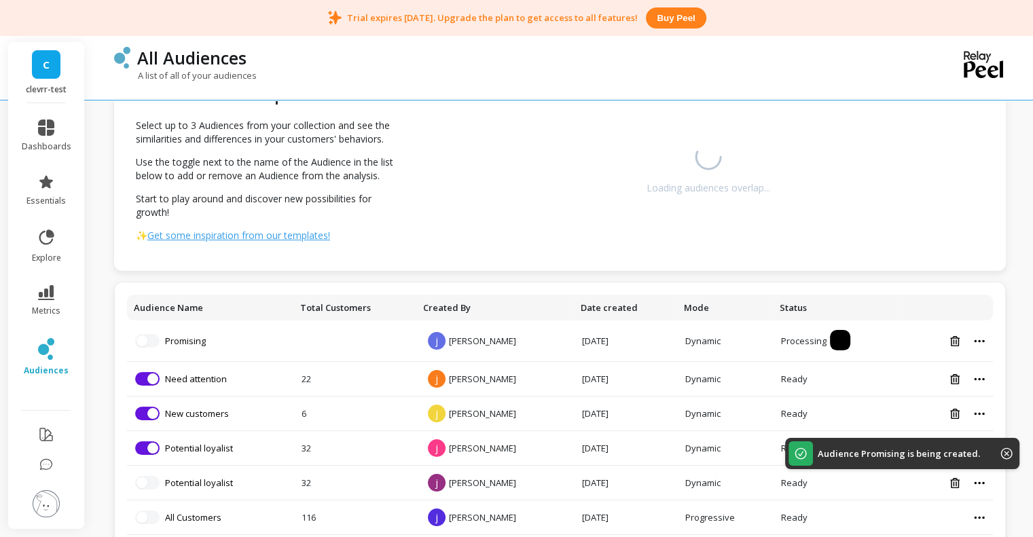
scroll to position [90, 0]
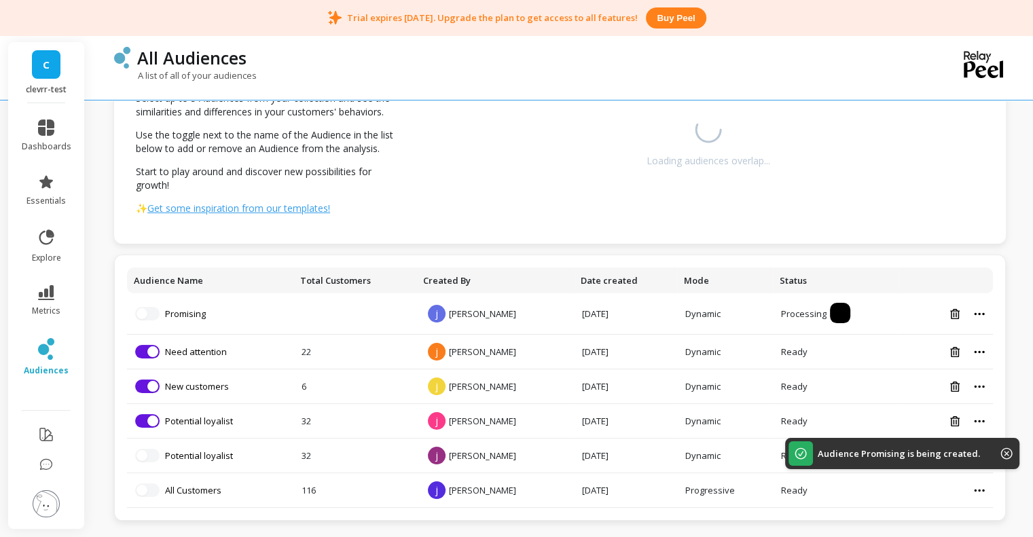
click at [1010, 448] on div "All Audiences A list of all of your audiences Audiences Overlap Select up to 3 …" at bounding box center [562, 224] width 941 height 628
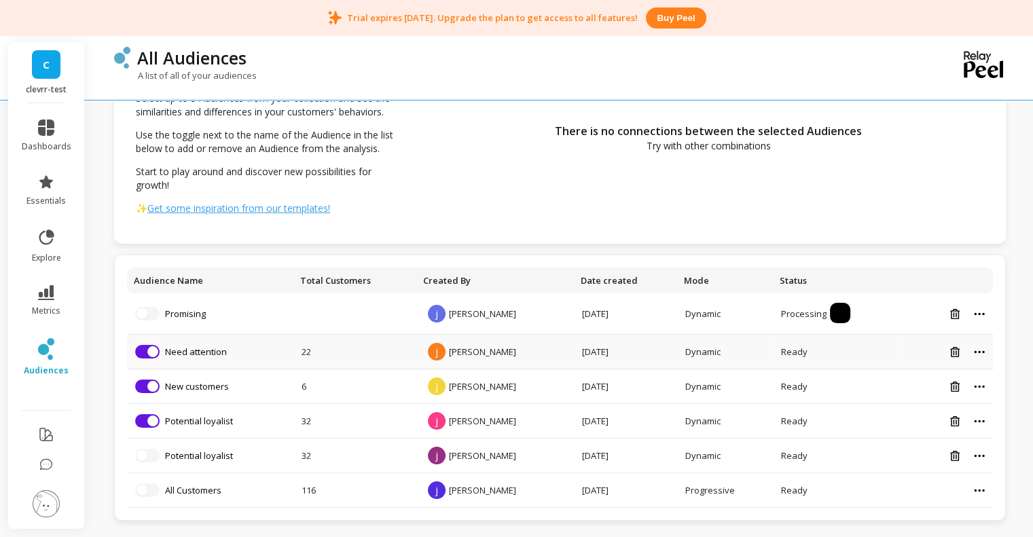
click at [977, 350] on icon at bounding box center [979, 351] width 11 height 3
click at [363, 343] on td "22" at bounding box center [354, 352] width 123 height 35
click at [336, 356] on td "22" at bounding box center [354, 352] width 123 height 35
click at [577, 356] on td "[DATE]" at bounding box center [625, 352] width 103 height 35
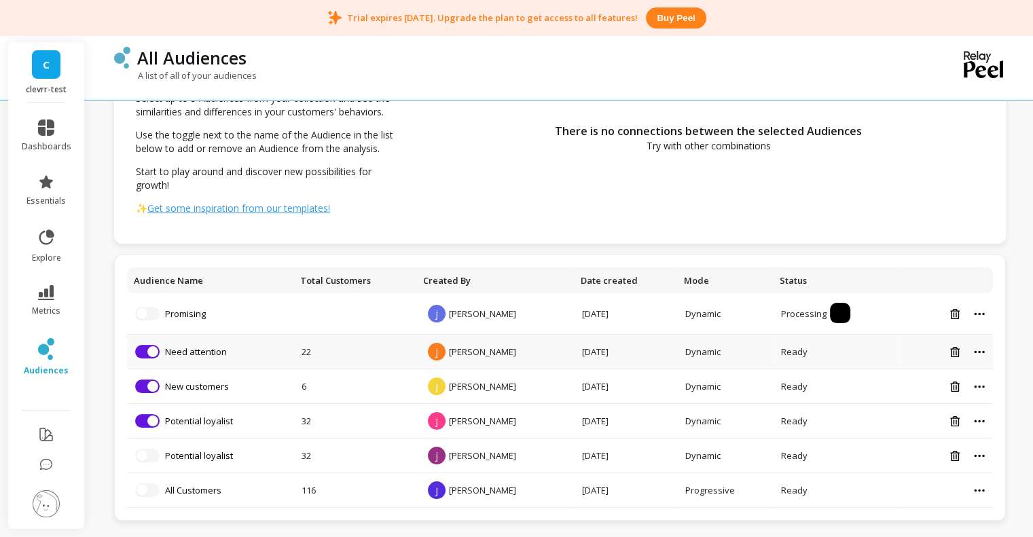
click at [577, 356] on td "[DATE]" at bounding box center [625, 352] width 103 height 35
click at [654, 355] on td "[DATE]" at bounding box center [625, 352] width 103 height 35
click at [976, 344] on td at bounding box center [945, 352] width 95 height 35
click at [979, 350] on icon at bounding box center [979, 351] width 11 height 3
click at [924, 374] on button "Share link" at bounding box center [949, 369] width 100 height 20
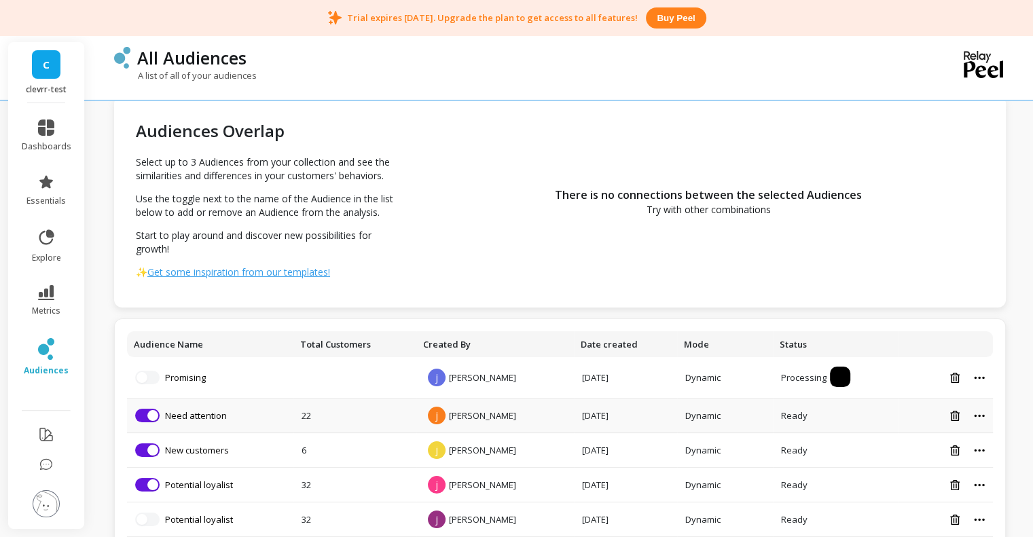
scroll to position [0, 0]
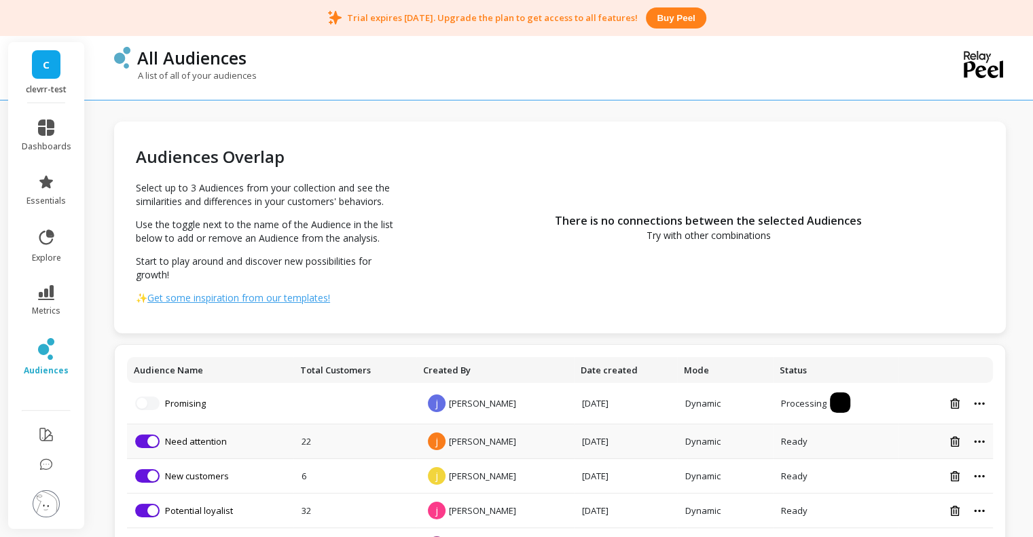
click at [49, 117] on li "dashboards" at bounding box center [47, 135] width 66 height 49
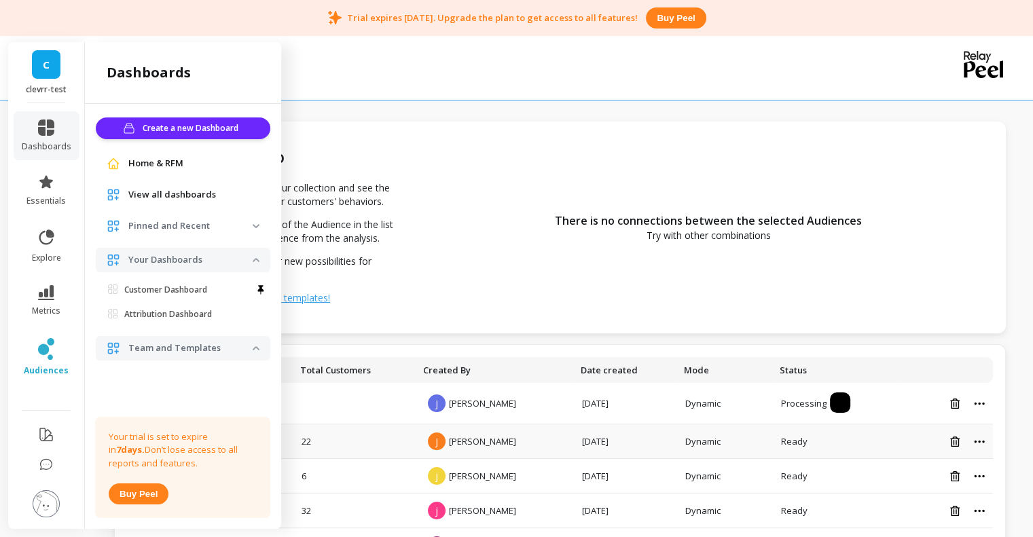
click at [149, 165] on span "Home & RFM" at bounding box center [155, 164] width 55 height 14
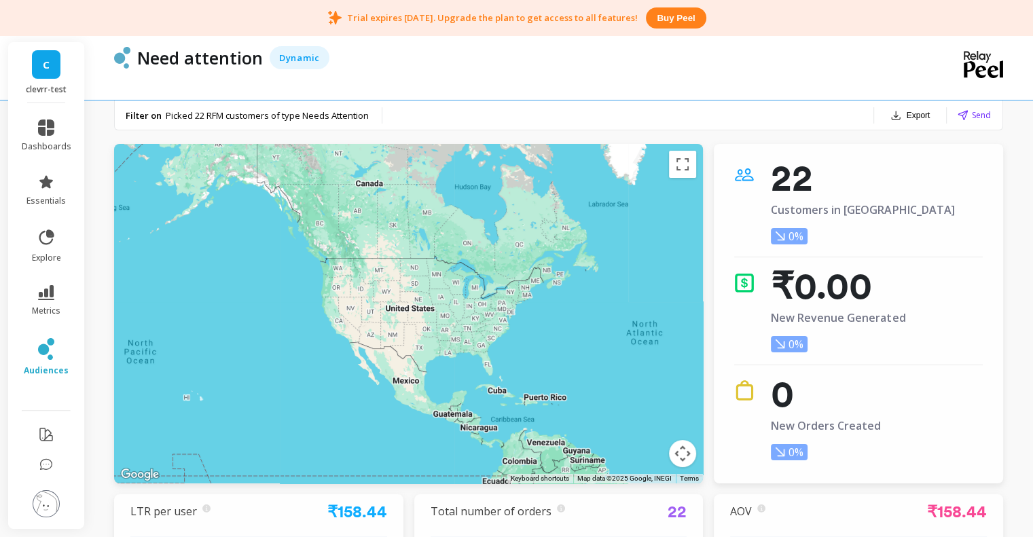
click at [863, 40] on div "Need attention Dynamic" at bounding box center [504, 66] width 780 height 67
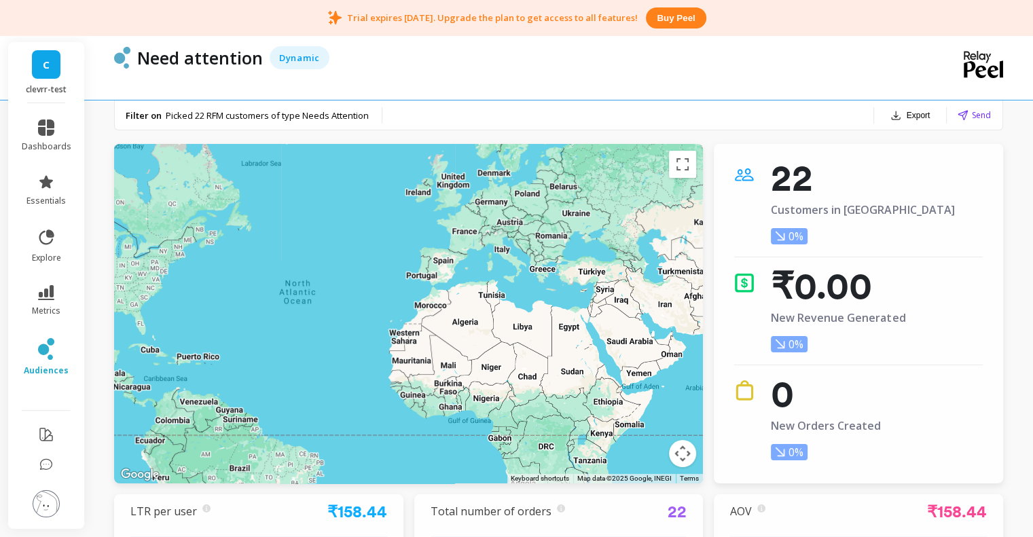
drag, startPoint x: 586, startPoint y: 325, endPoint x: 235, endPoint y: 285, distance: 353.5
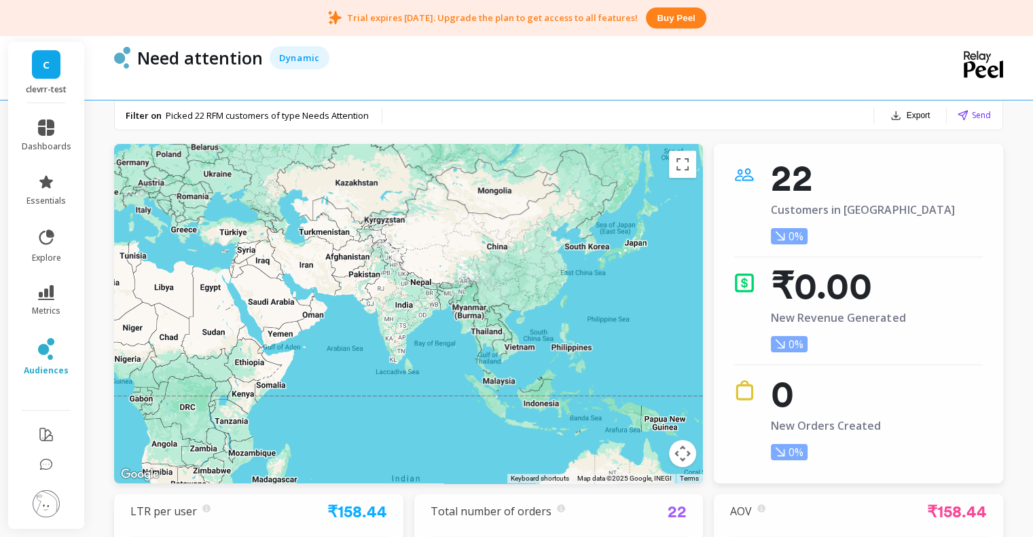
drag, startPoint x: 429, startPoint y: 302, endPoint x: 171, endPoint y: 248, distance: 263.1
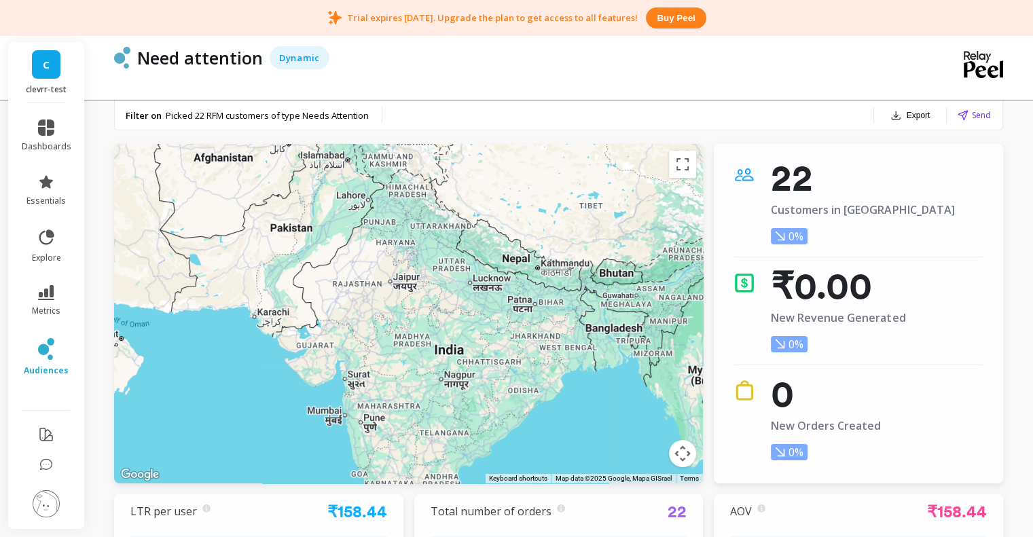
drag, startPoint x: 398, startPoint y: 216, endPoint x: 405, endPoint y: 249, distance: 34.0
click at [405, 249] on div at bounding box center [408, 314] width 589 height 340
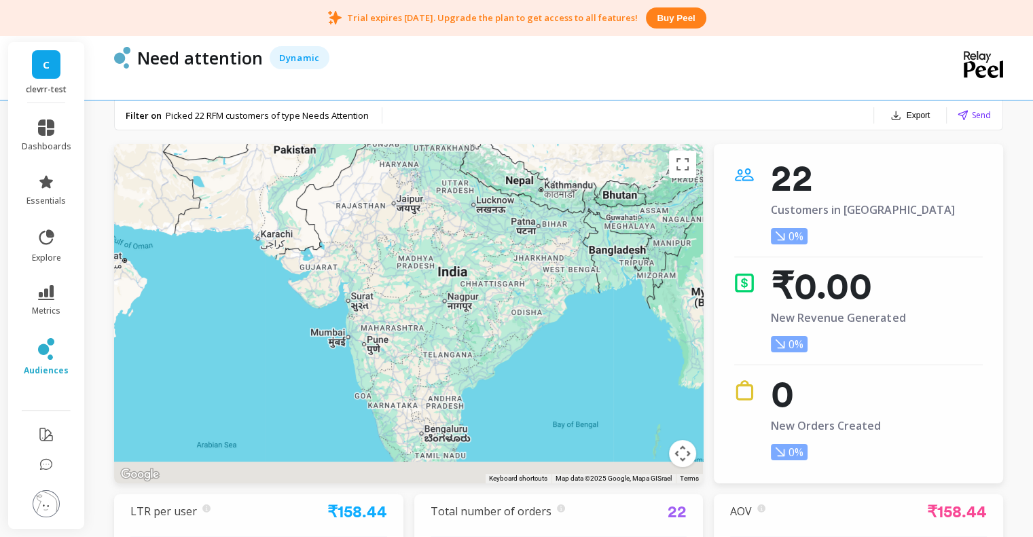
drag, startPoint x: 425, startPoint y: 391, endPoint x: 429, endPoint y: 362, distance: 28.7
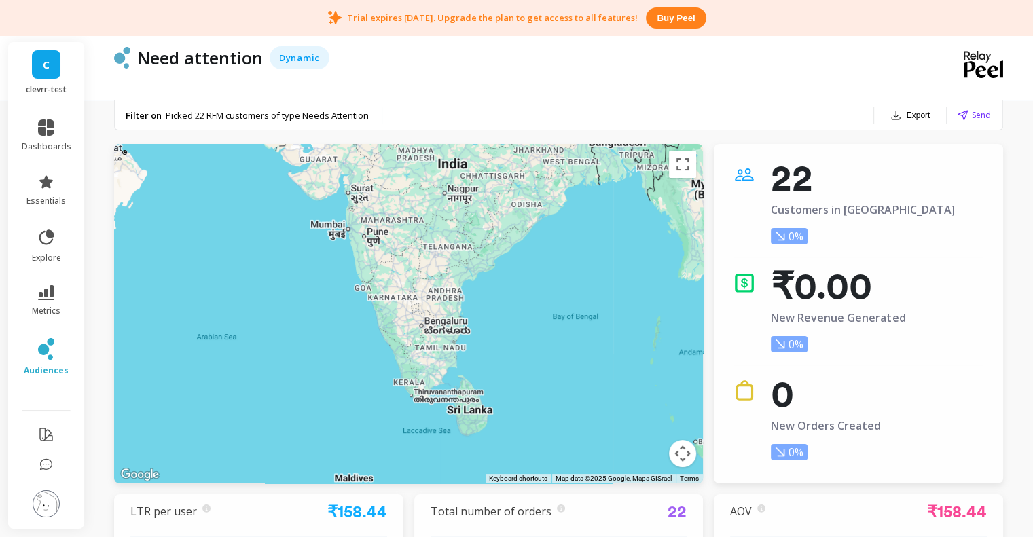
drag, startPoint x: 429, startPoint y: 344, endPoint x: 429, endPoint y: 298, distance: 45.5
click at [429, 298] on div at bounding box center [930, 539] width 1043 height 652
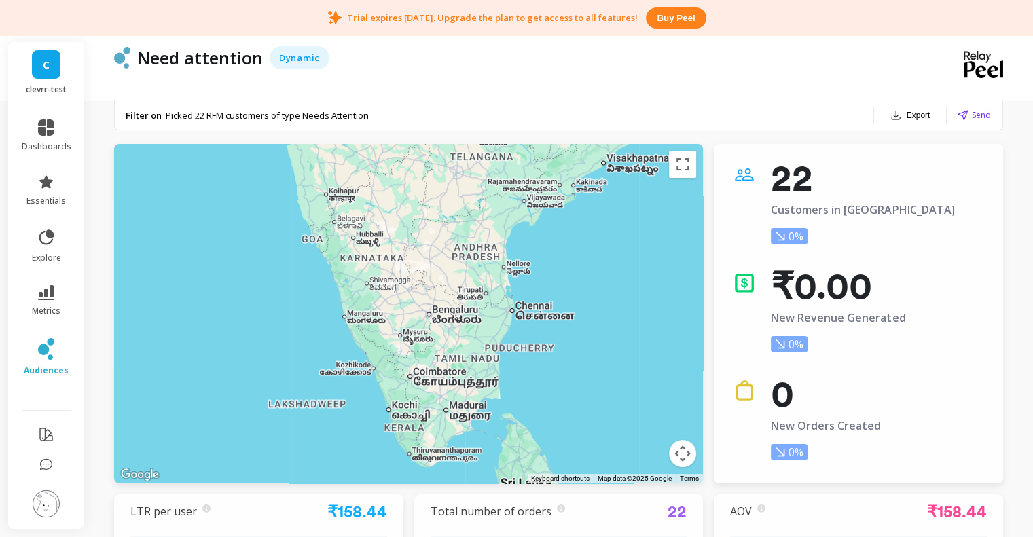
drag, startPoint x: 442, startPoint y: 270, endPoint x: 443, endPoint y: 422, distance: 152.2
click at [443, 422] on div at bounding box center [408, 314] width 589 height 340
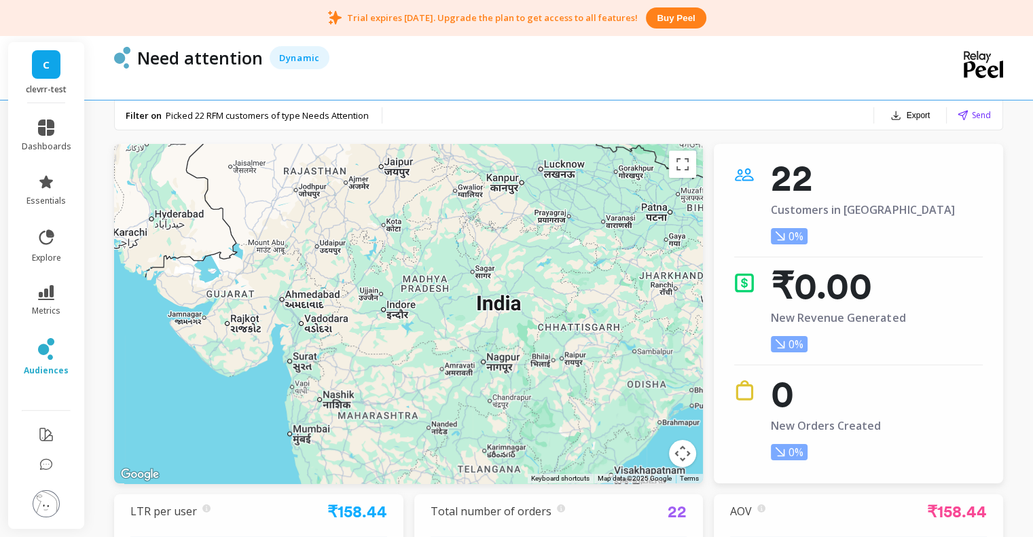
drag, startPoint x: 419, startPoint y: 285, endPoint x: 425, endPoint y: 359, distance: 74.2
click at [425, 359] on div at bounding box center [408, 314] width 589 height 340
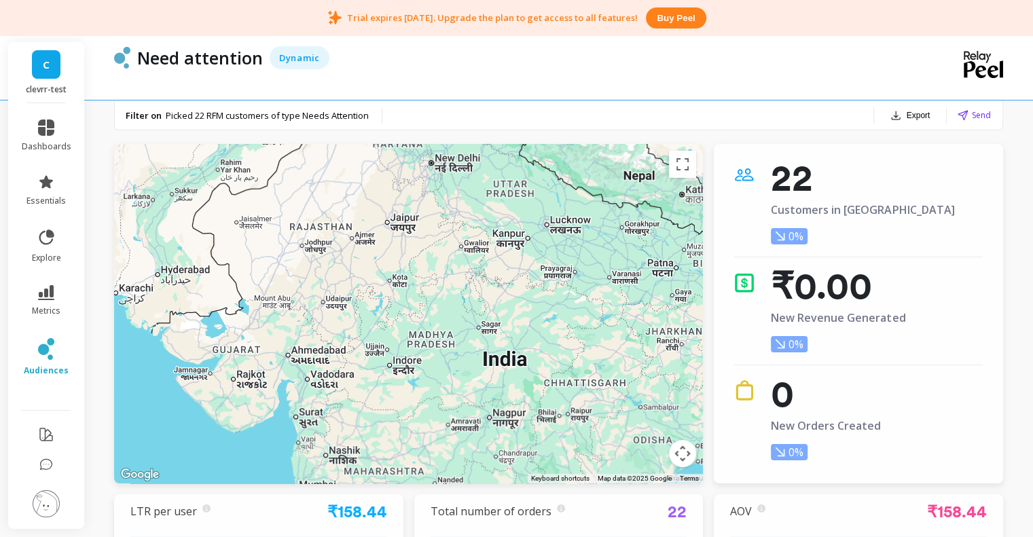
drag, startPoint x: 393, startPoint y: 229, endPoint x: 403, endPoint y: 366, distance: 137.6
click at [405, 380] on div at bounding box center [408, 314] width 589 height 340
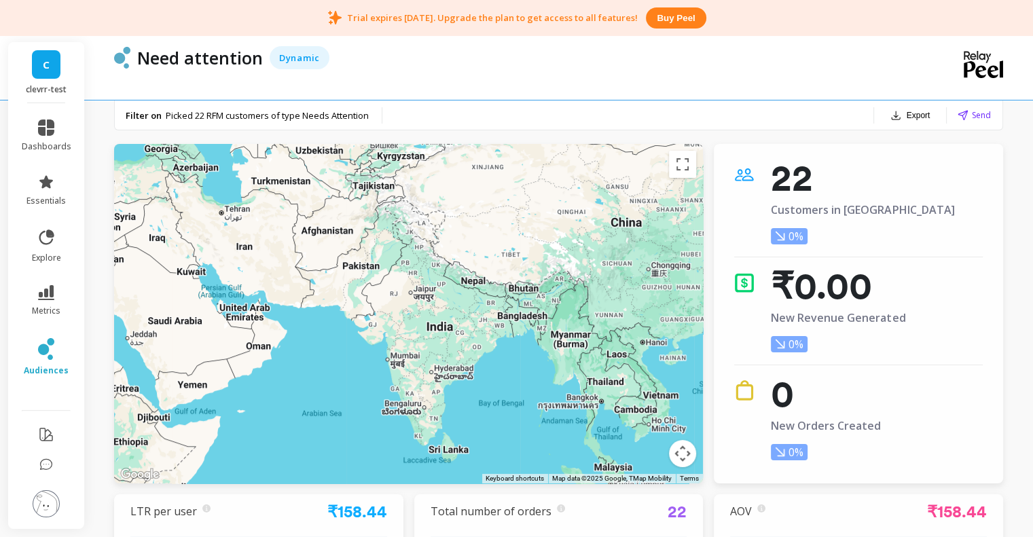
drag, startPoint x: 437, startPoint y: 354, endPoint x: 439, endPoint y: 331, distance: 22.5
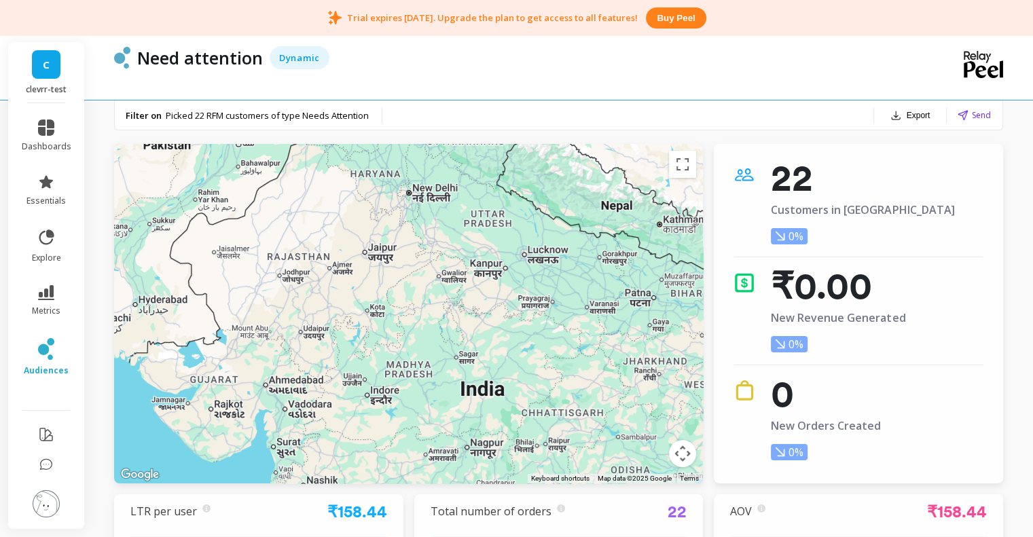
drag, startPoint x: 399, startPoint y: 288, endPoint x: 448, endPoint y: 406, distance: 127.3
click at [448, 406] on div at bounding box center [408, 314] width 589 height 340
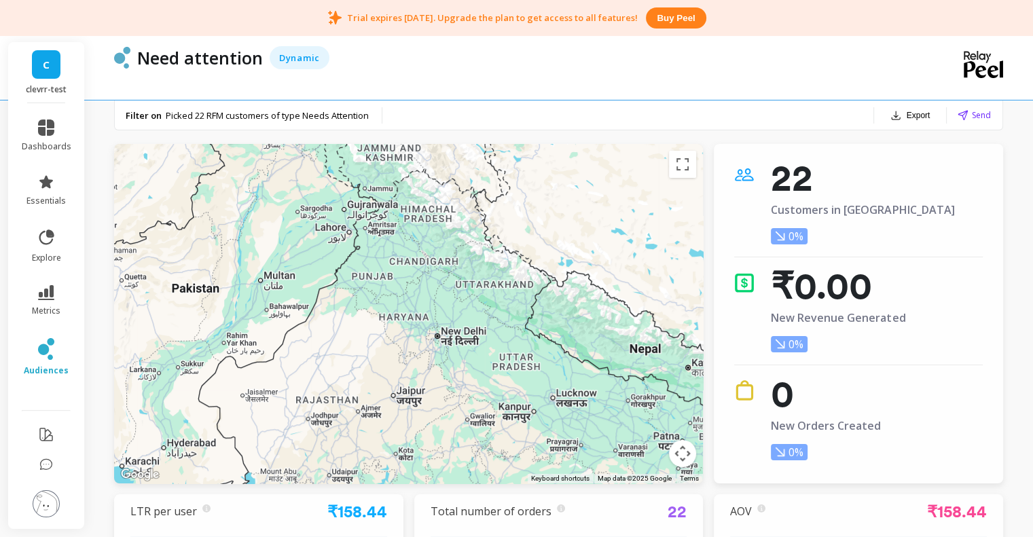
drag, startPoint x: 417, startPoint y: 279, endPoint x: 425, endPoint y: 338, distance: 59.6
click at [425, 338] on div at bounding box center [408, 314] width 589 height 340
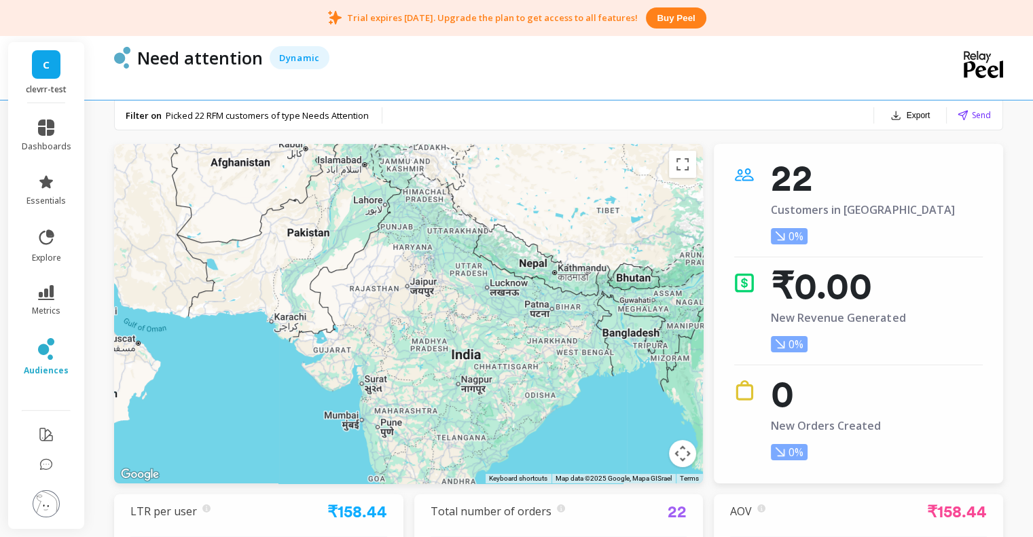
drag, startPoint x: 444, startPoint y: 339, endPoint x: 443, endPoint y: 308, distance: 31.3
click at [439, 297] on div at bounding box center [408, 314] width 589 height 340
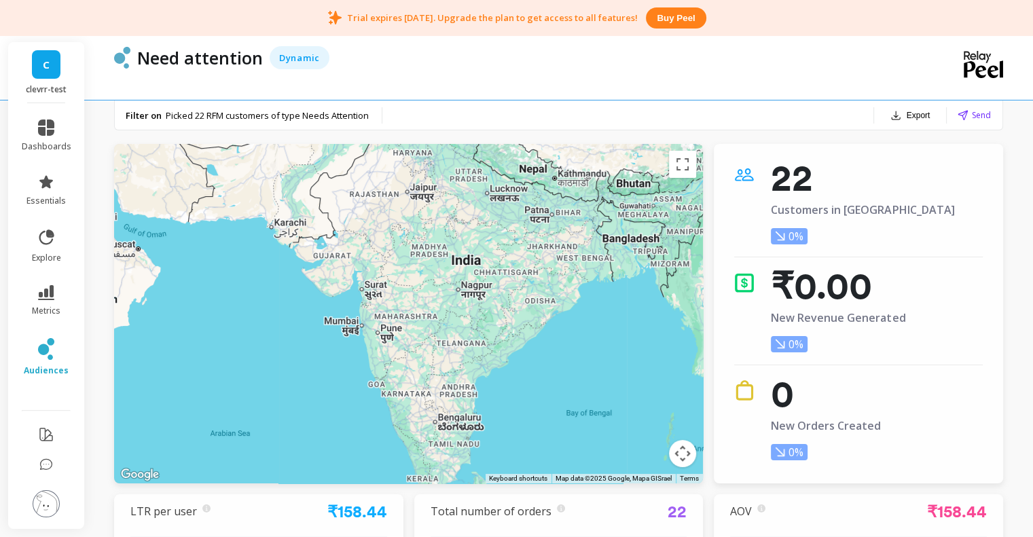
drag, startPoint x: 450, startPoint y: 290, endPoint x: 449, endPoint y: 259, distance: 31.3
click at [449, 259] on div at bounding box center [930, 545] width 1043 height 652
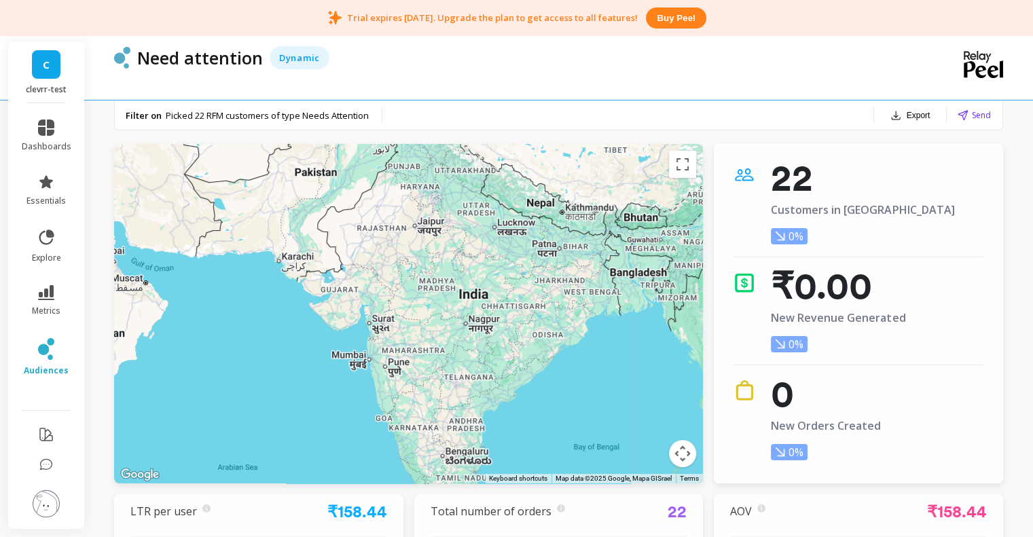
drag, startPoint x: 446, startPoint y: 287, endPoint x: 454, endPoint y: 344, distance: 57.7
click at [454, 344] on div at bounding box center [408, 314] width 589 height 340
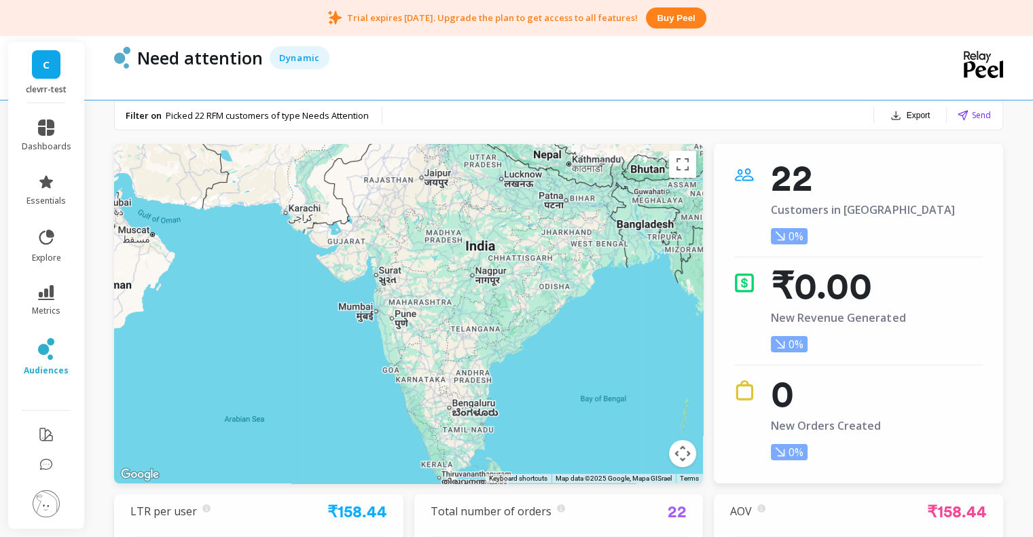
drag, startPoint x: 435, startPoint y: 374, endPoint x: 442, endPoint y: 323, distance: 51.4
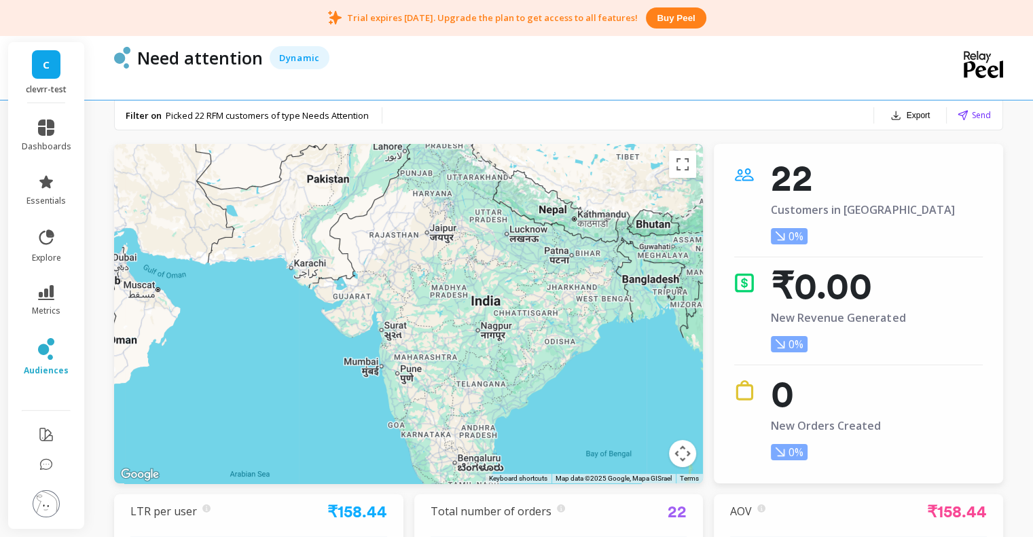
drag, startPoint x: 498, startPoint y: 259, endPoint x: 503, endPoint y: 319, distance: 60.7
click at [503, 319] on div at bounding box center [408, 314] width 589 height 340
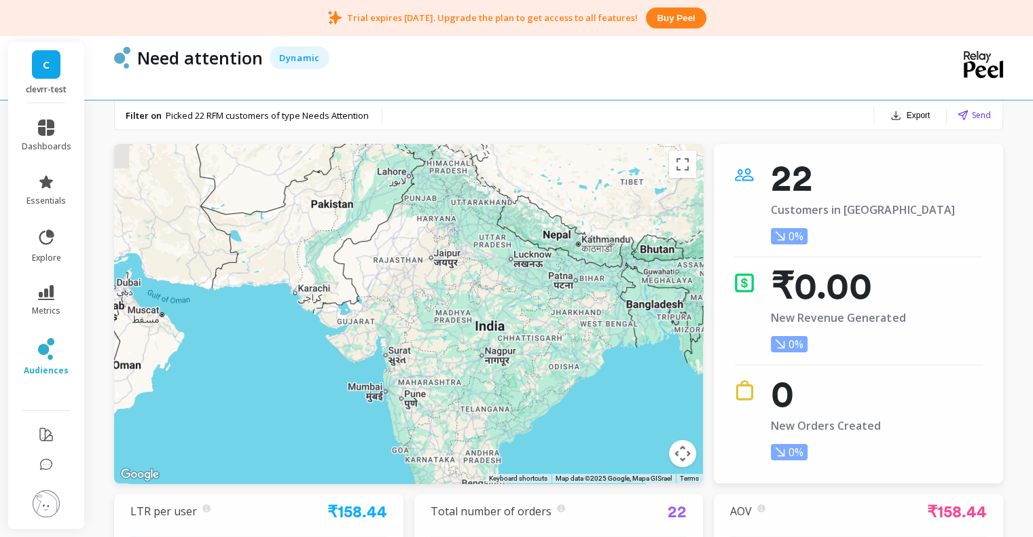
drag, startPoint x: 442, startPoint y: 241, endPoint x: 447, endPoint y: 273, distance: 32.4
click at [447, 273] on div at bounding box center [408, 314] width 589 height 340
click at [857, 179] on p "22" at bounding box center [862, 177] width 183 height 27
click at [853, 180] on p "22" at bounding box center [862, 177] width 183 height 27
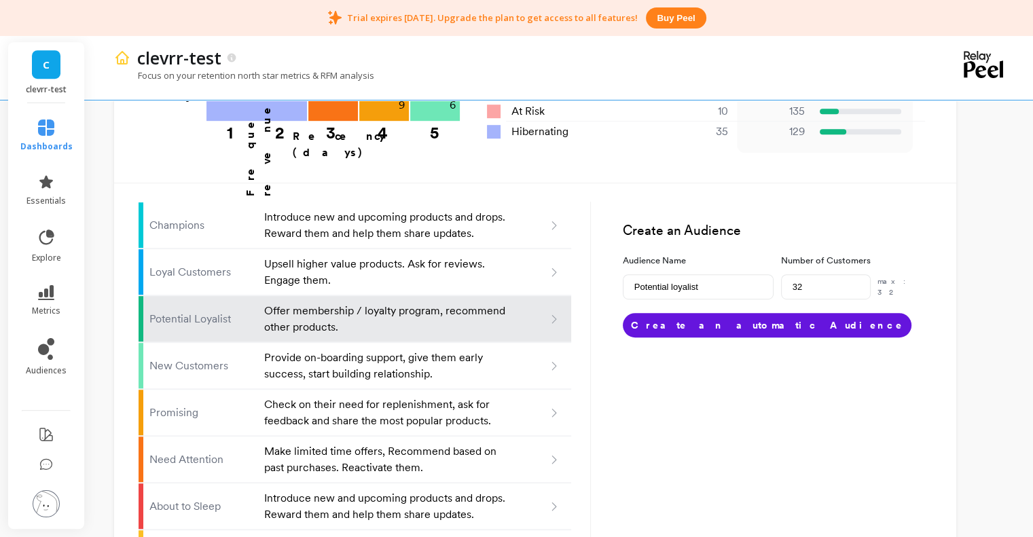
scroll to position [923, 0]
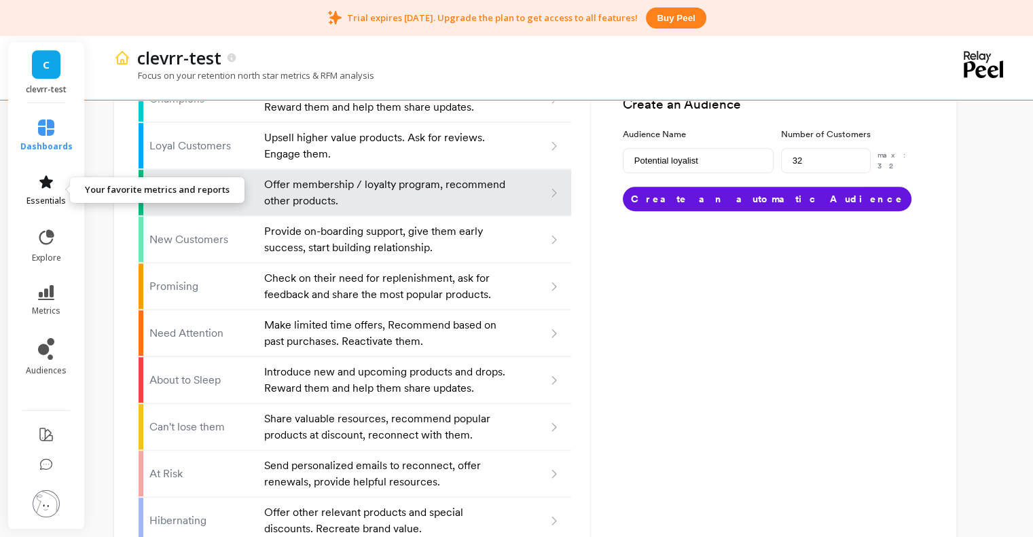
click at [41, 180] on icon at bounding box center [46, 181] width 14 height 13
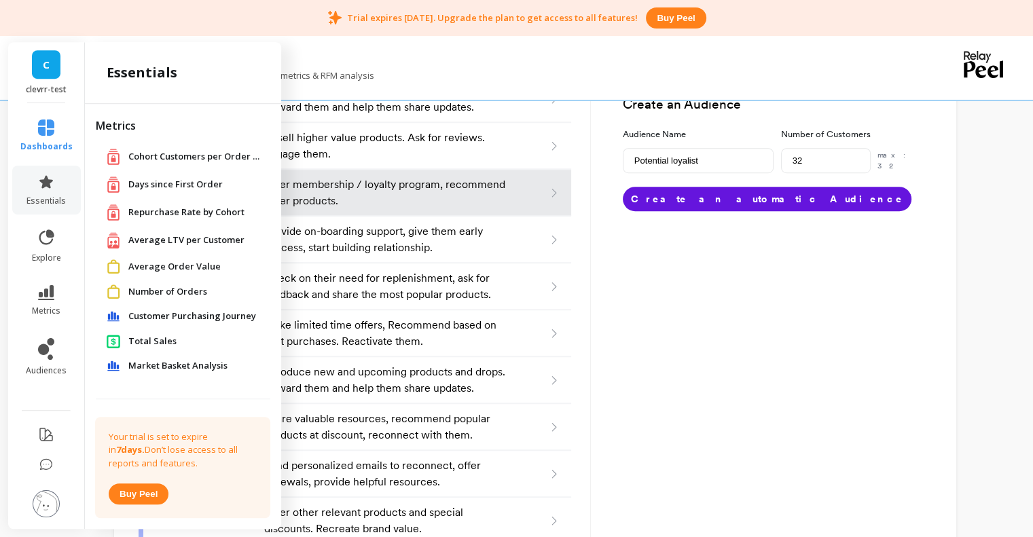
scroll to position [380, 0]
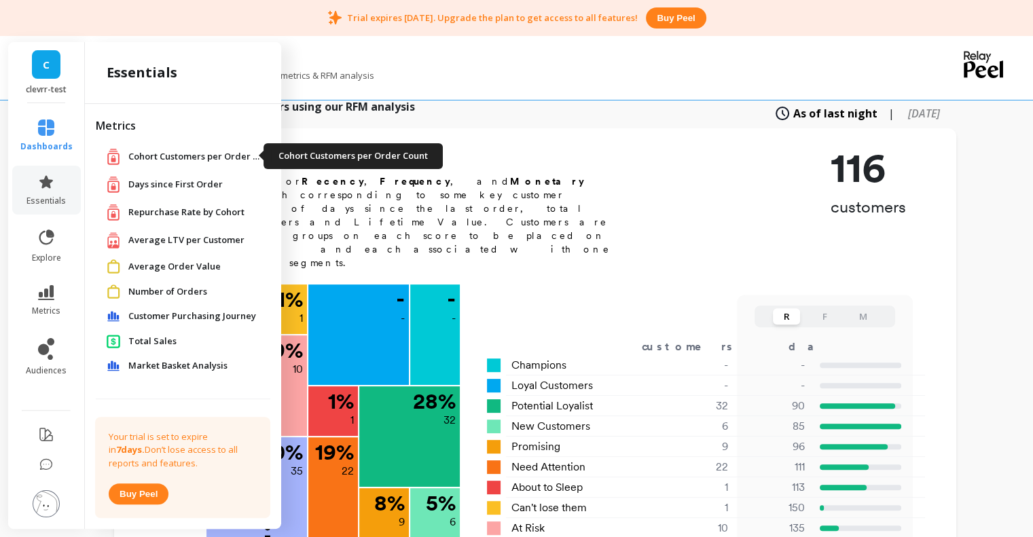
click at [172, 154] on span "Cohort Customers per Order Count" at bounding box center [196, 157] width 136 height 14
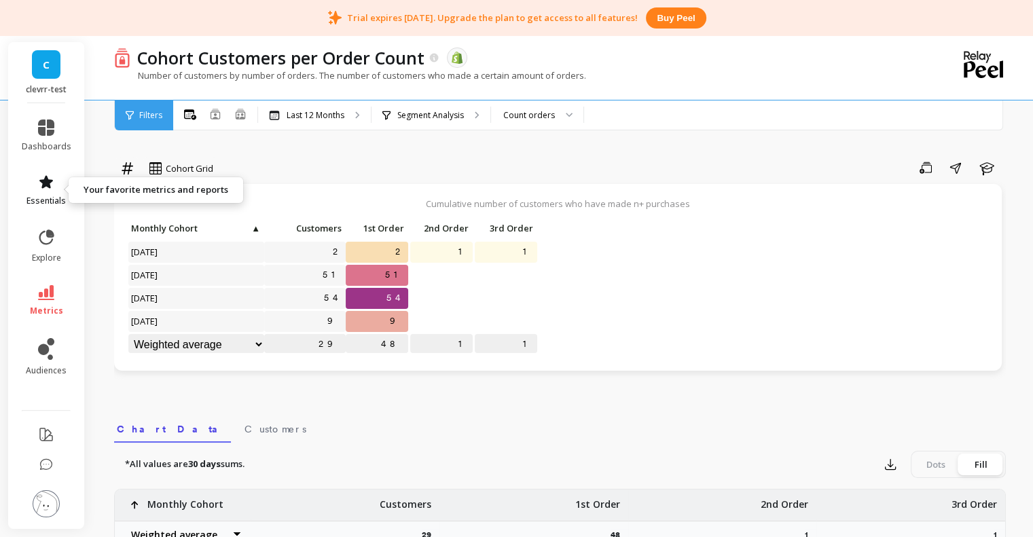
click at [48, 195] on link "essentials" at bounding box center [47, 190] width 50 height 33
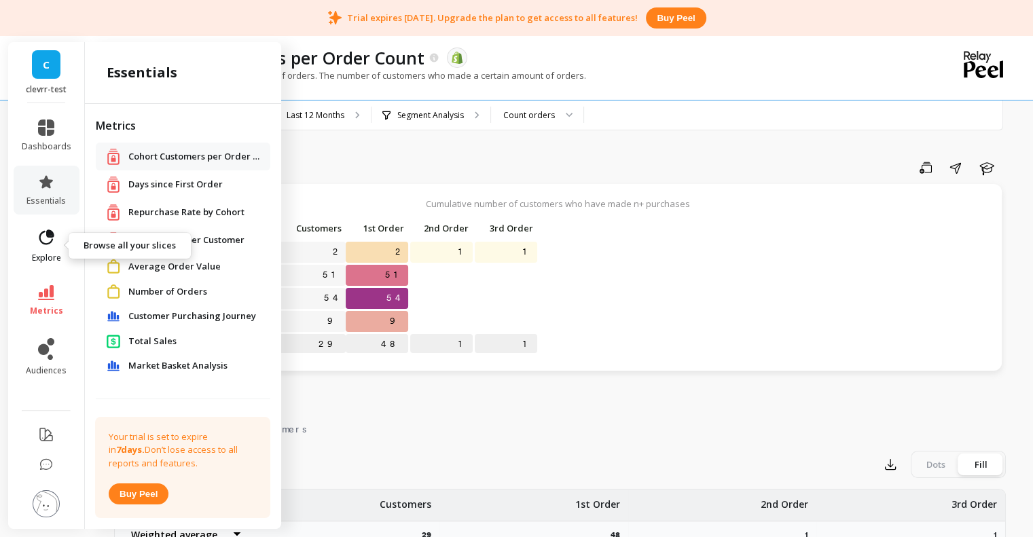
click at [48, 242] on icon at bounding box center [46, 237] width 19 height 19
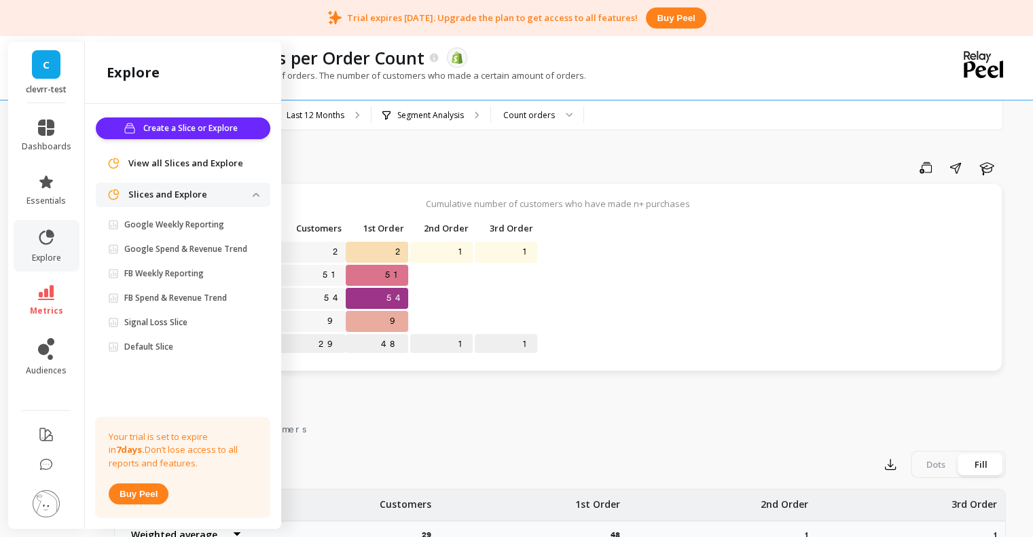
click at [184, 190] on p "Slices and Explore" at bounding box center [190, 195] width 124 height 14
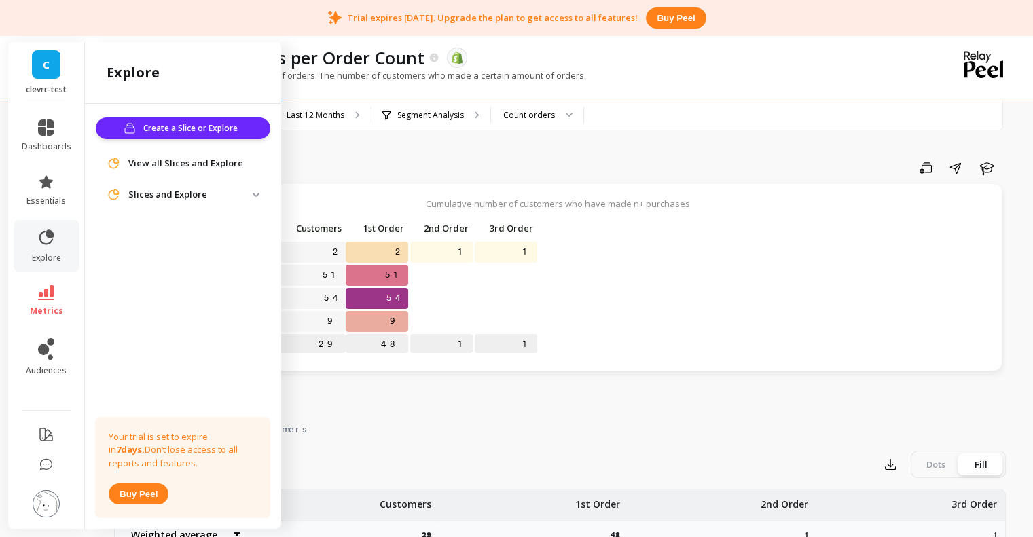
click at [193, 161] on span "View all Slices and Explore" at bounding box center [185, 164] width 115 height 14
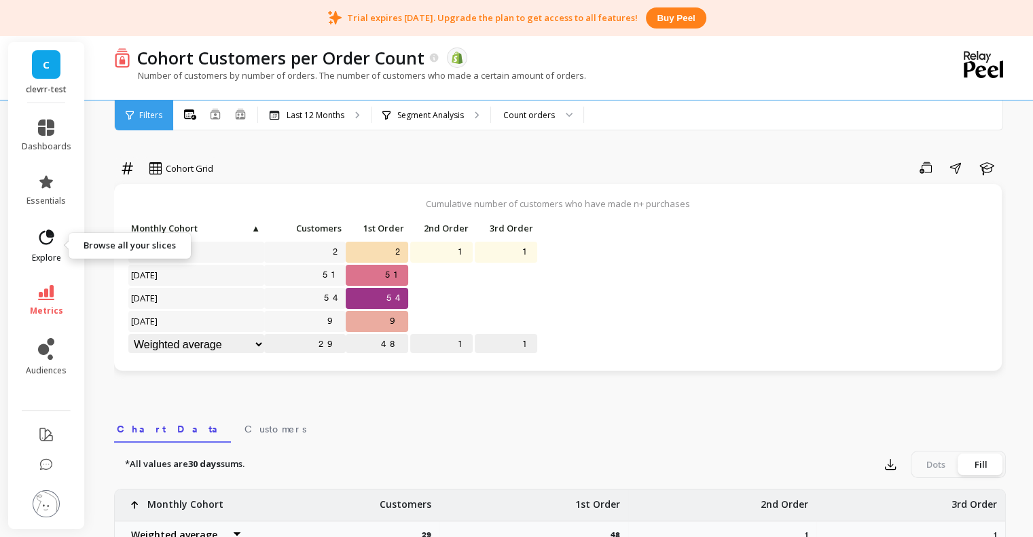
click at [54, 252] on link "explore" at bounding box center [47, 245] width 50 height 35
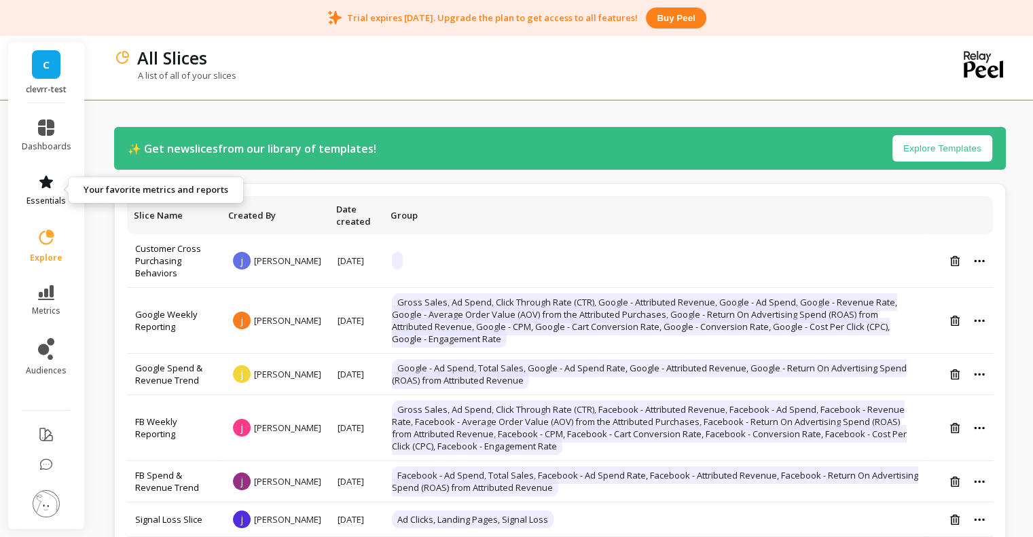
click at [42, 192] on link "essentials" at bounding box center [47, 190] width 50 height 33
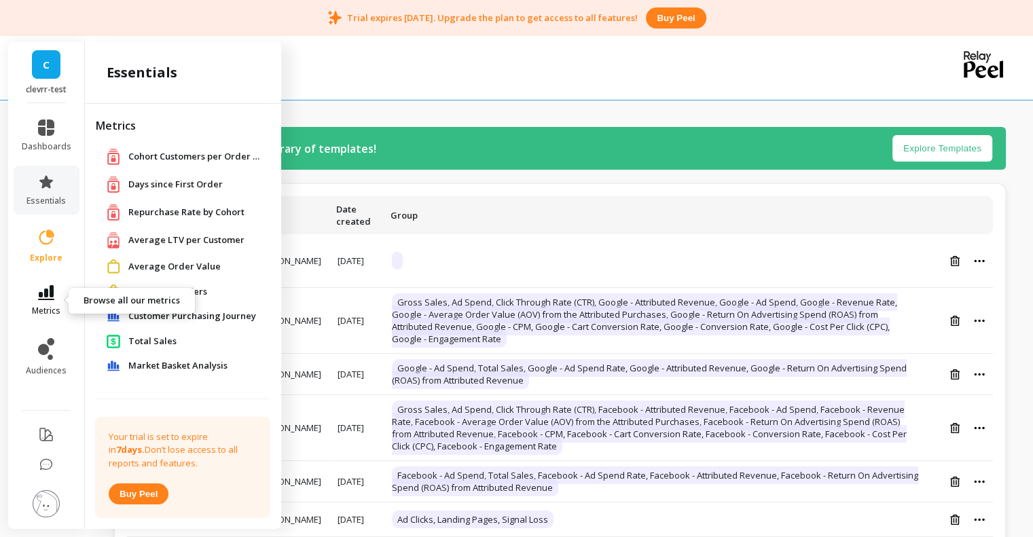
click at [48, 301] on link "metrics" at bounding box center [47, 300] width 50 height 31
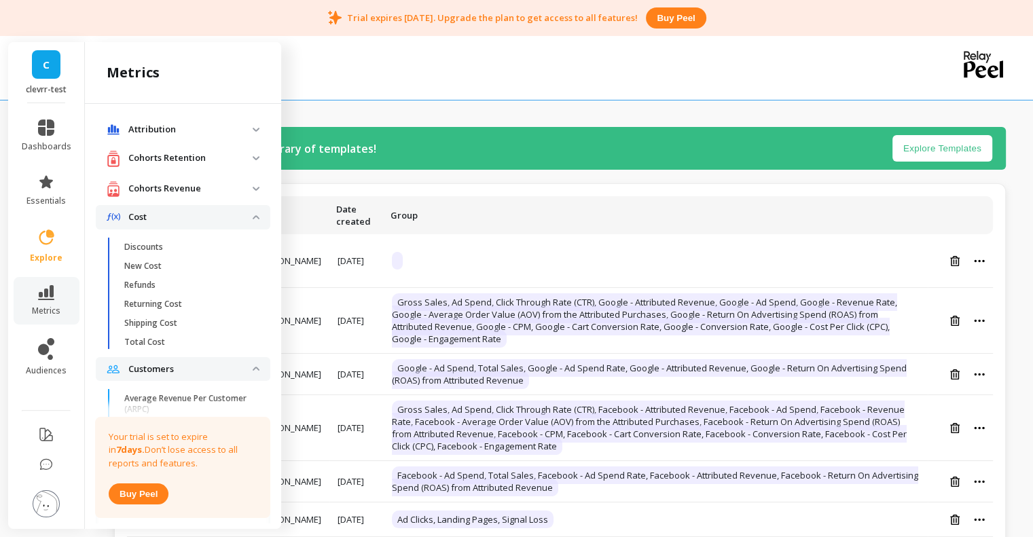
click at [235, 219] on p "Cost" at bounding box center [190, 218] width 124 height 14
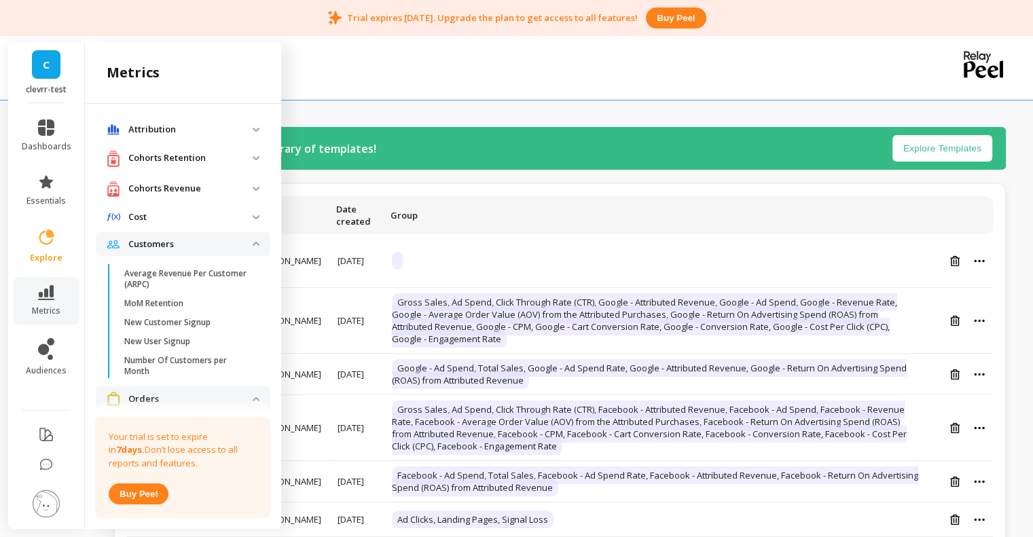
click at [242, 183] on p "Cohorts Revenue" at bounding box center [190, 189] width 124 height 14
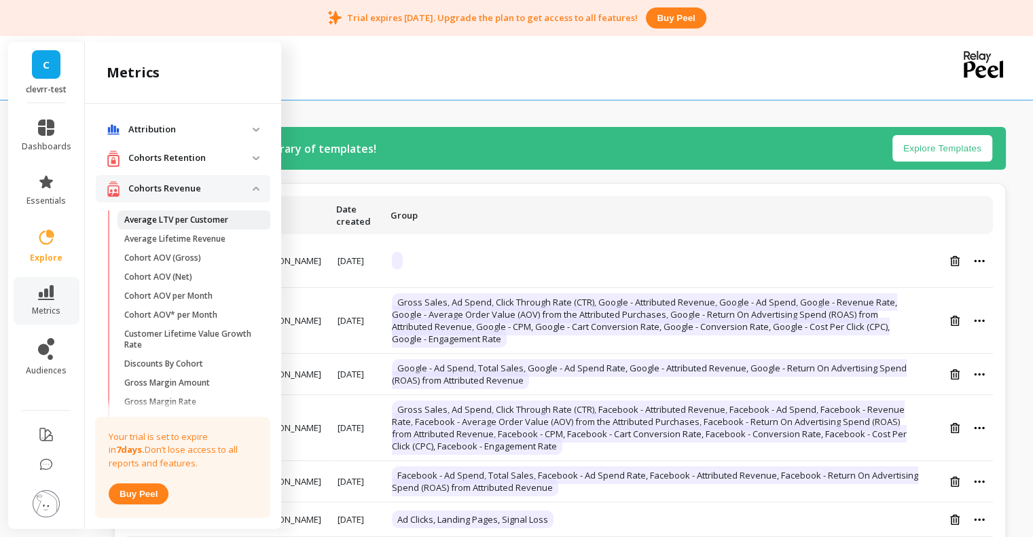
click at [166, 218] on p "Average LTV per Customer" at bounding box center [176, 220] width 104 height 11
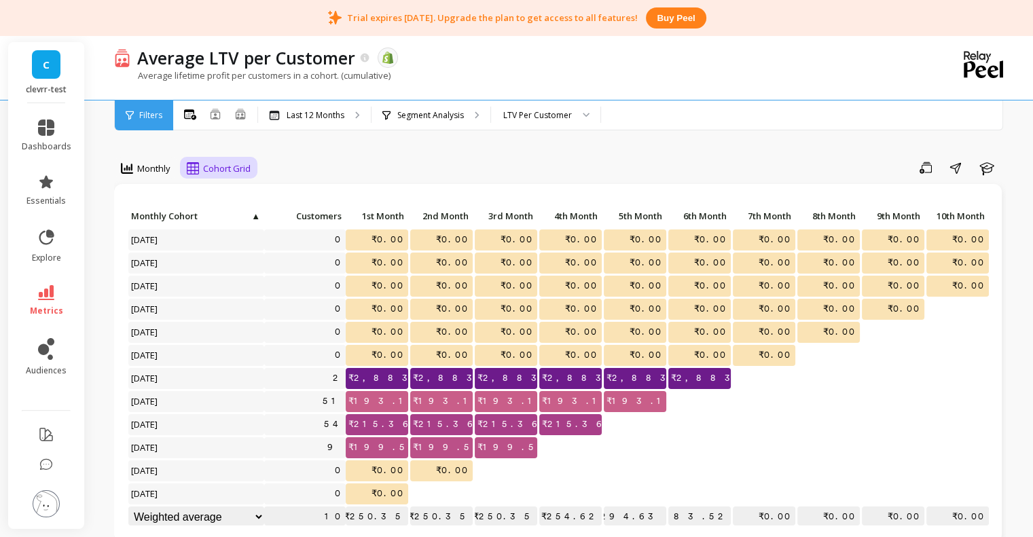
click at [193, 165] on icon at bounding box center [193, 168] width 12 height 12
click at [232, 225] on div "Cohort Line" at bounding box center [230, 225] width 77 height 13
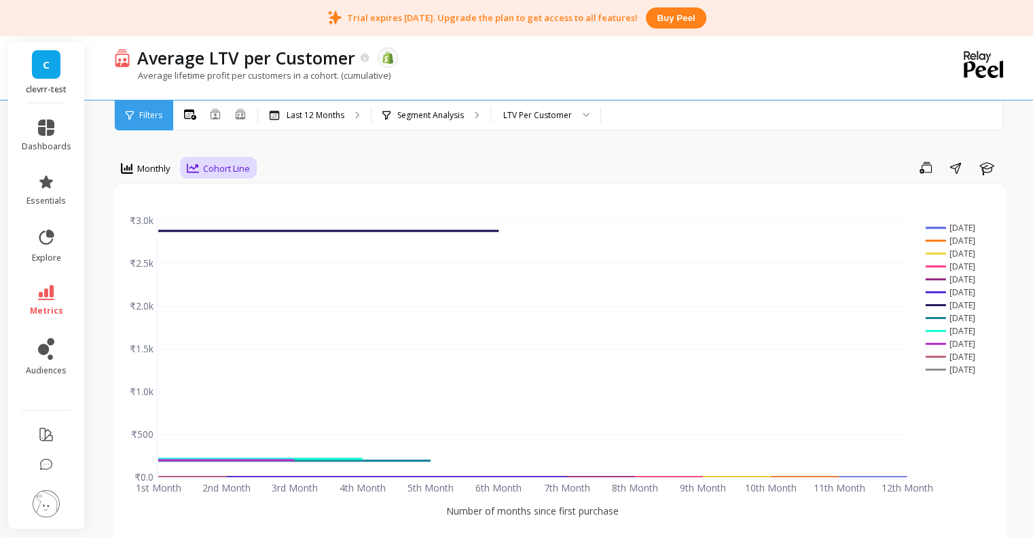
click at [221, 168] on span "Cohort Line" at bounding box center [226, 168] width 47 height 13
click at [225, 190] on div "Cohort Grid" at bounding box center [230, 199] width 94 height 24
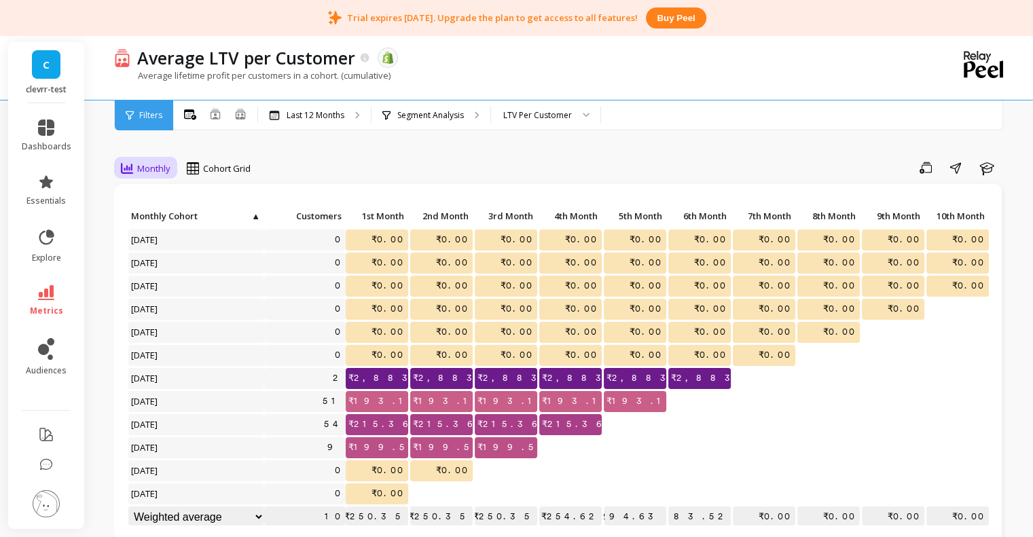
click at [153, 166] on span "Monthly" at bounding box center [153, 168] width 33 height 13
click at [154, 243] on div "Yearly" at bounding box center [165, 251] width 94 height 24
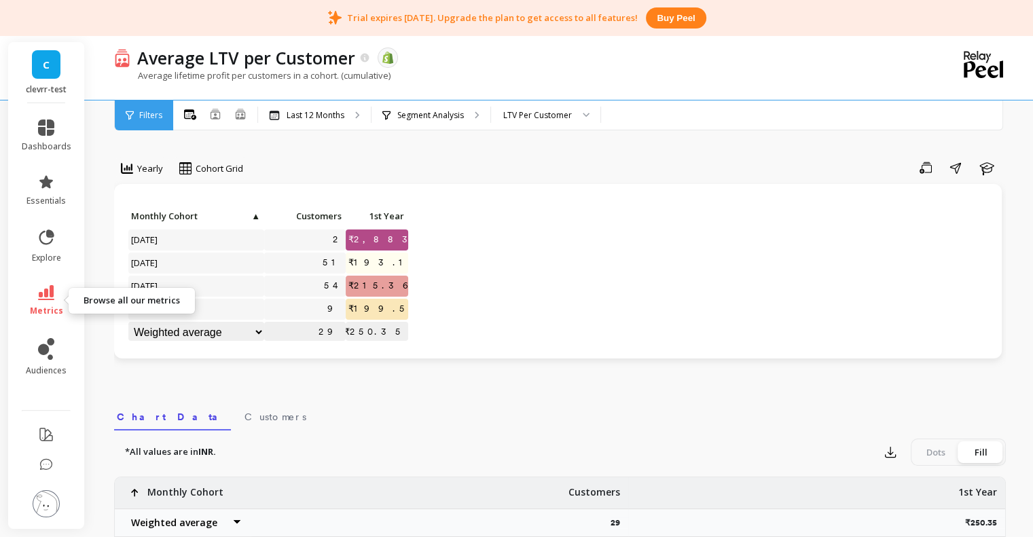
click at [45, 292] on icon at bounding box center [46, 292] width 16 height 15
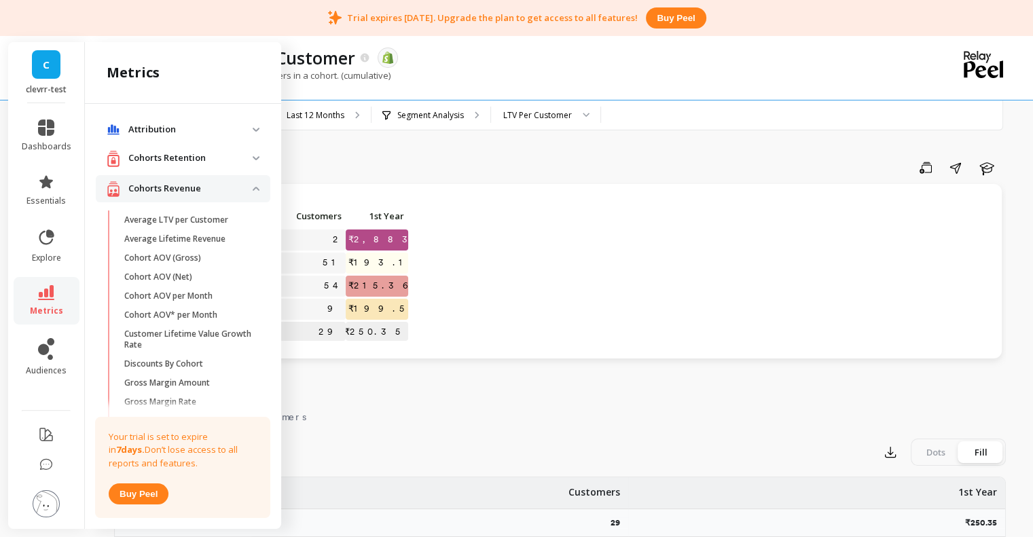
click at [228, 157] on p "Cohorts Retention" at bounding box center [190, 158] width 124 height 14
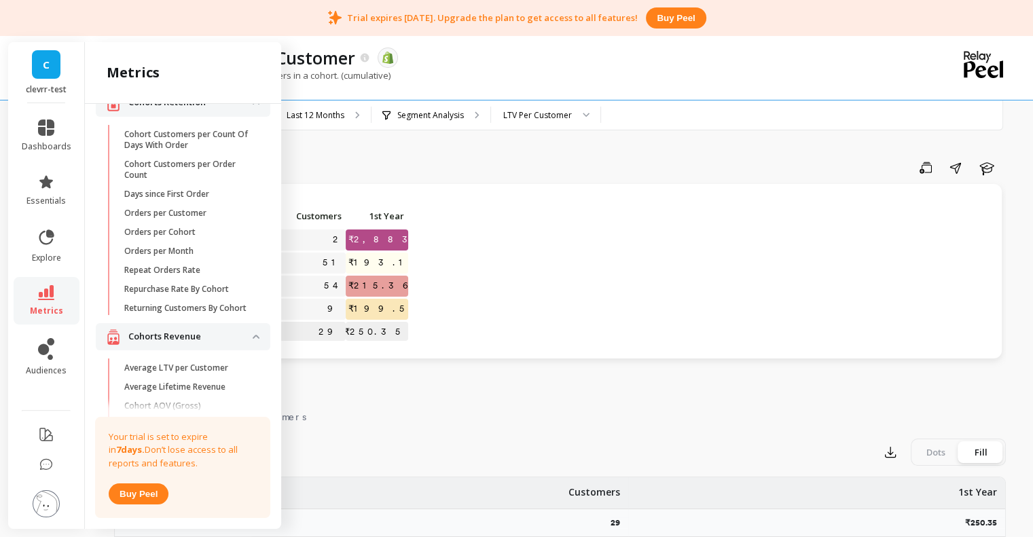
scroll to position [63, 0]
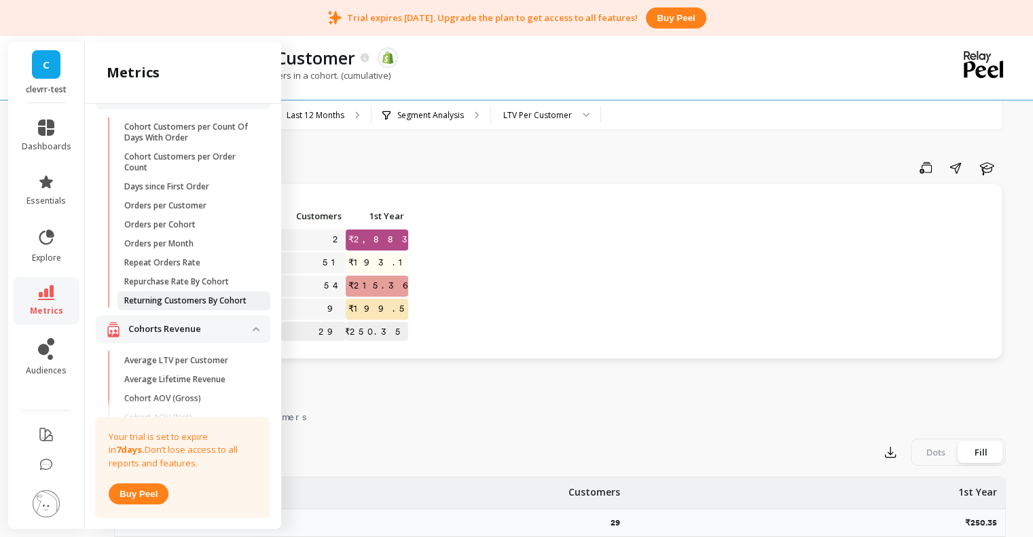
click at [168, 302] on p "Returning Customers By Cohort" at bounding box center [185, 300] width 122 height 11
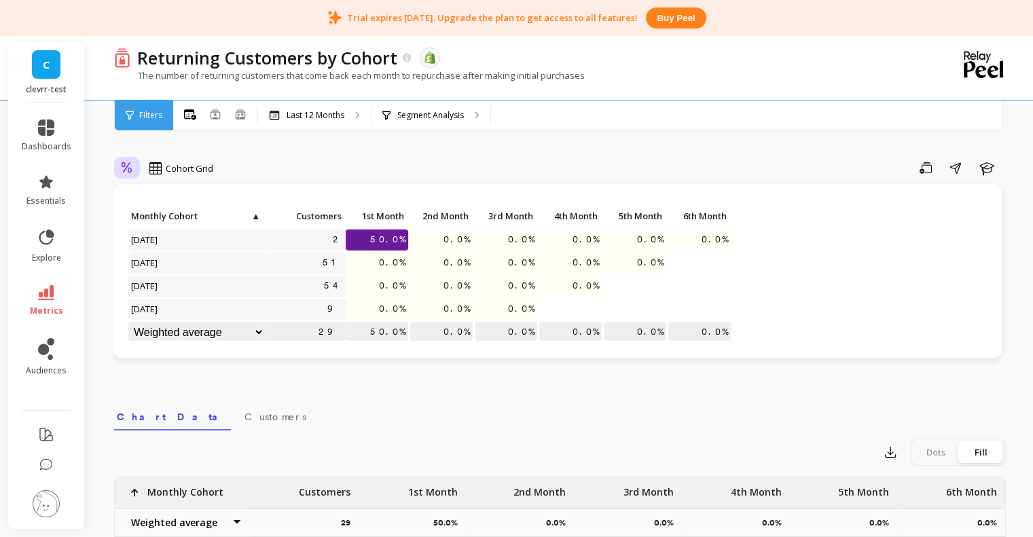
click at [128, 168] on icon at bounding box center [127, 168] width 12 height 13
click at [140, 215] on div "Absolute" at bounding box center [165, 225] width 94 height 24
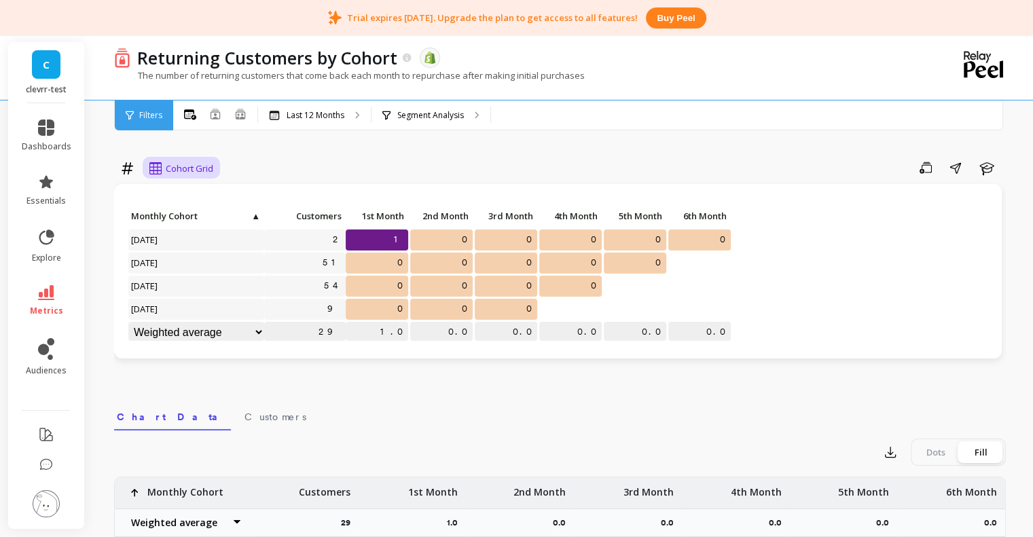
click at [197, 173] on span "Cohort Grid" at bounding box center [190, 168] width 48 height 13
click at [130, 160] on div at bounding box center [127, 168] width 12 height 16
click at [434, 154] on div "option Absolute, selected. 2 results available. Use Up and Down to choose optio…" at bounding box center [560, 498] width 892 height 888
click at [193, 173] on span "Cohort Grid" at bounding box center [190, 168] width 48 height 13
click at [247, 161] on div "Save Share Learn" at bounding box center [614, 168] width 783 height 22
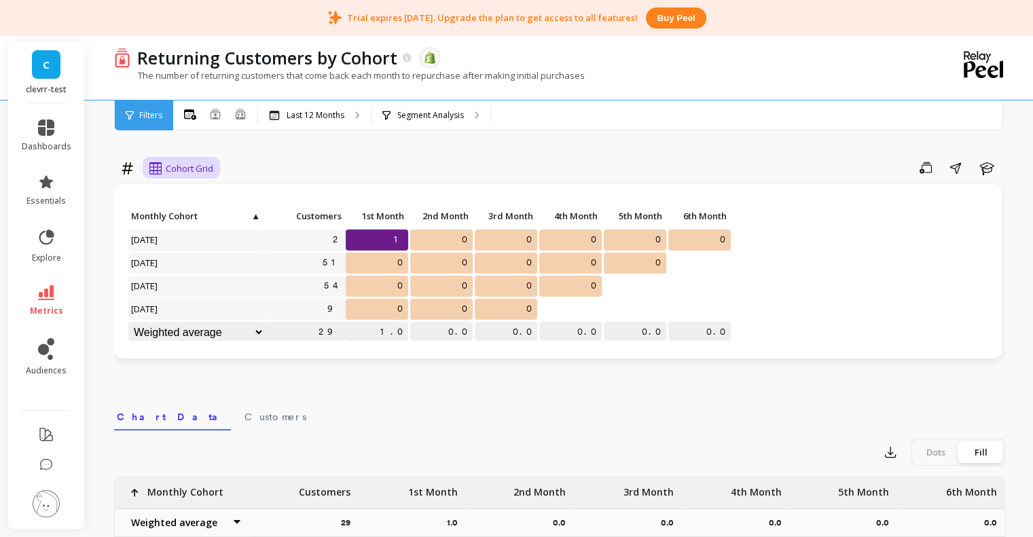
click at [205, 170] on span "Cohort Grid" at bounding box center [190, 168] width 48 height 13
click at [258, 171] on div "Save Share Learn" at bounding box center [614, 168] width 783 height 22
click at [283, 160] on div "Save Share Learn" at bounding box center [614, 168] width 783 height 22
click at [131, 171] on icon at bounding box center [127, 168] width 12 height 13
click at [313, 149] on div "option Absolute, selected. 2 results available. Use Up and Down to choose optio…" at bounding box center [560, 498] width 892 height 888
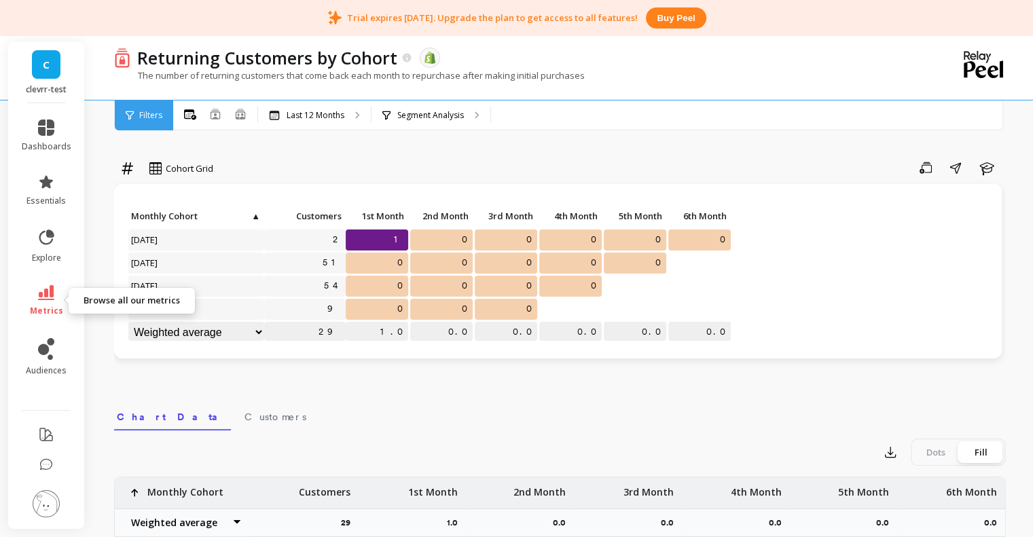
click at [54, 300] on link "metrics" at bounding box center [47, 300] width 50 height 31
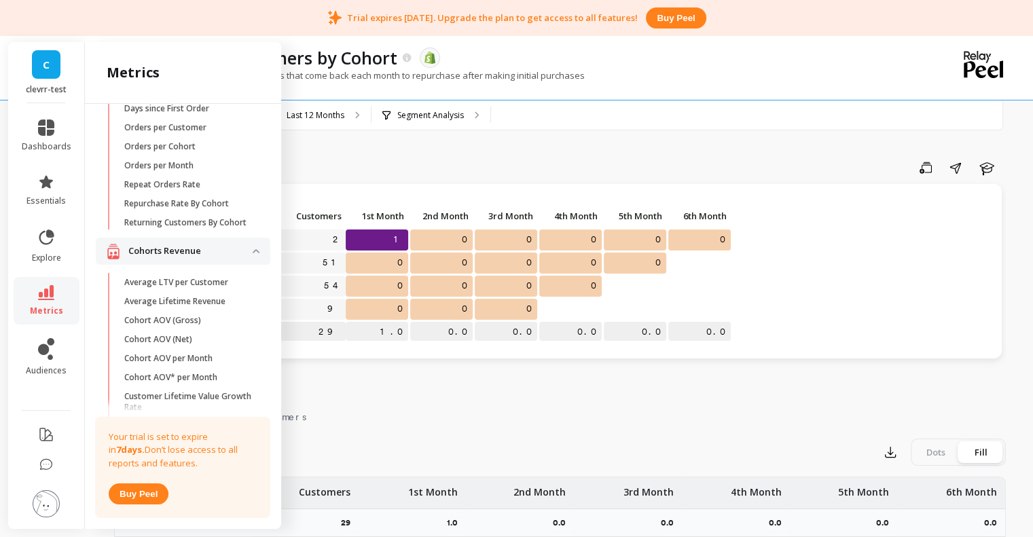
scroll to position [66, 0]
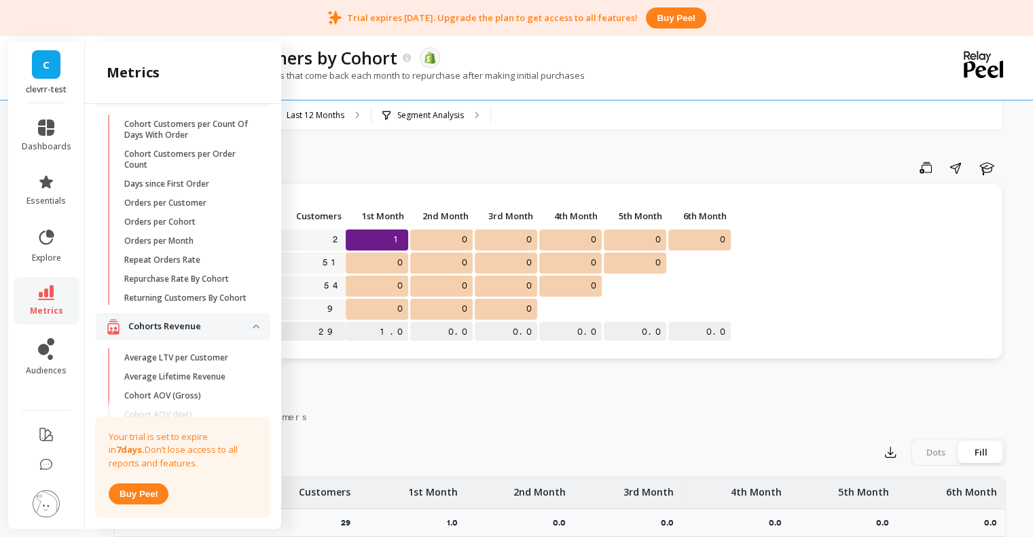
click at [458, 151] on div "option Absolute, selected. Cohort Grid Save Share Learn Click to create an audi…" at bounding box center [560, 498] width 892 height 888
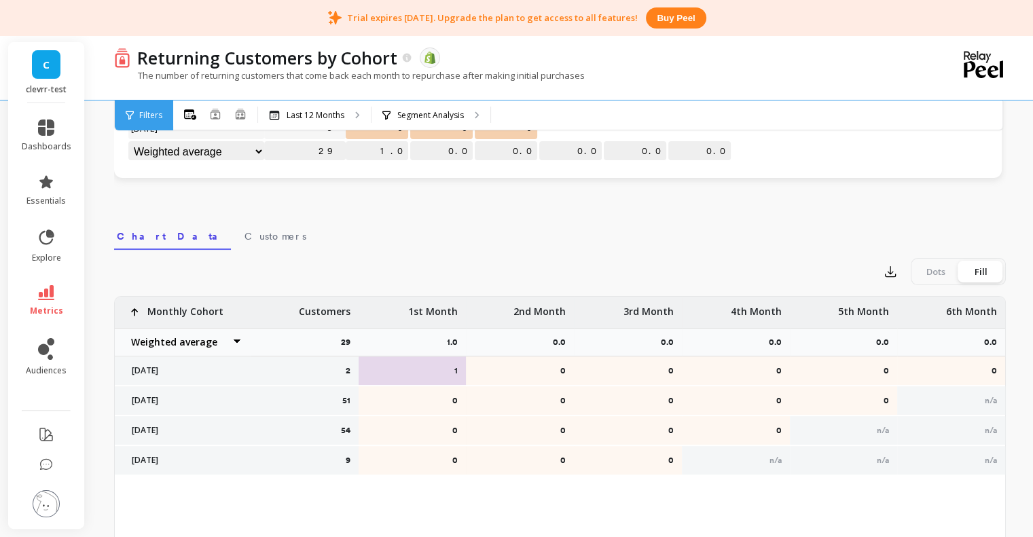
scroll to position [0, 0]
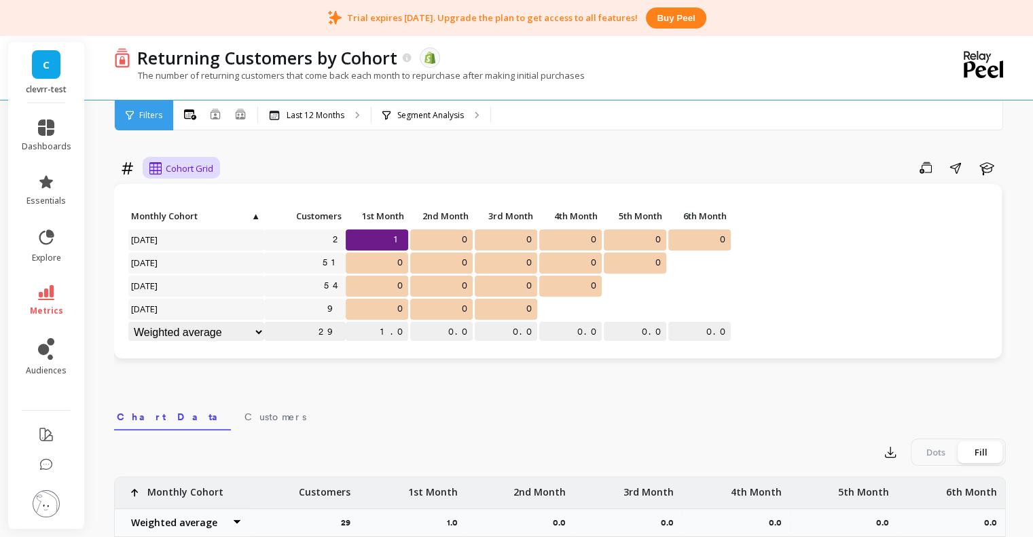
click at [183, 165] on span "Cohort Grid" at bounding box center [190, 168] width 48 height 13
click at [50, 190] on icon at bounding box center [46, 182] width 16 height 16
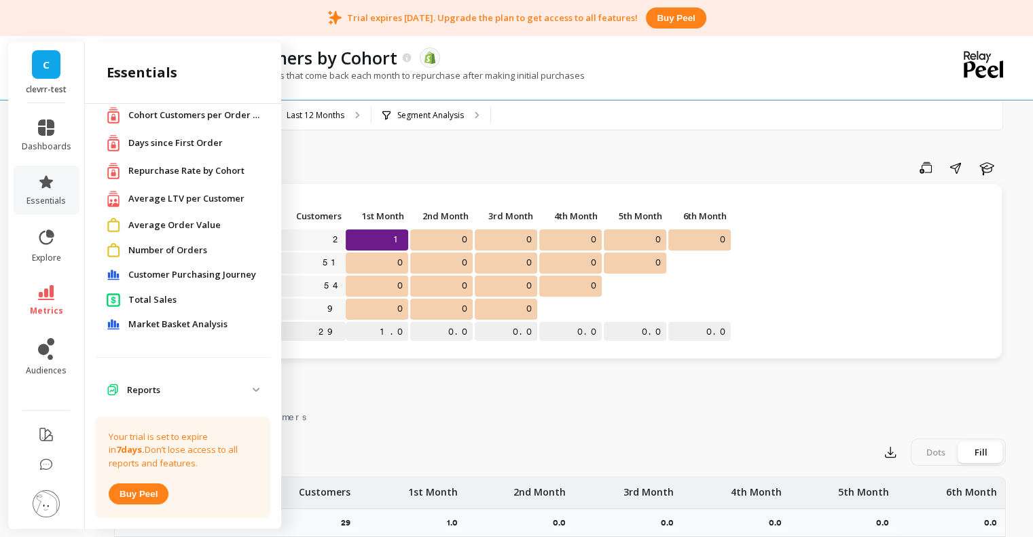
scroll to position [63, 0]
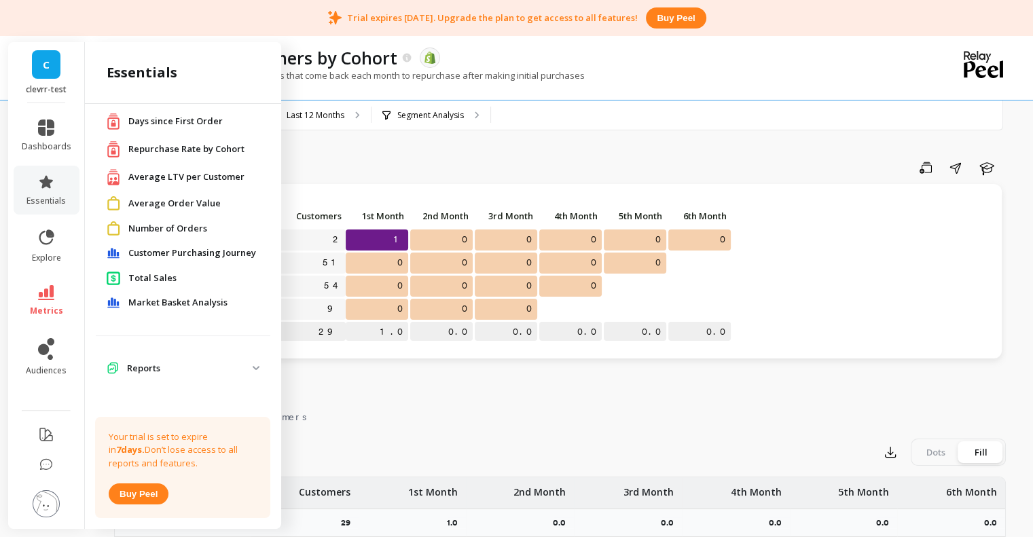
click at [189, 302] on span "Market Basket Analysis" at bounding box center [177, 303] width 99 height 14
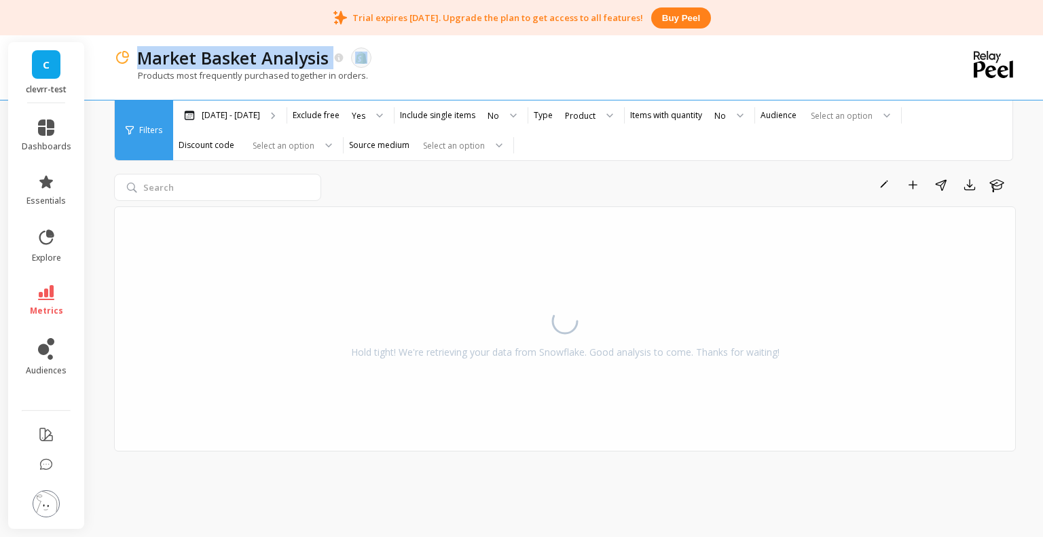
drag, startPoint x: 329, startPoint y: 53, endPoint x: 431, endPoint y: 51, distance: 101.9
click at [431, 51] on div "Market Basket Analysis The data you are viewing comes from: Shopify" at bounding box center [517, 57] width 774 height 23
click at [494, 51] on div "Market Basket Analysis The data you are viewing comes from: Shopify" at bounding box center [517, 57] width 774 height 23
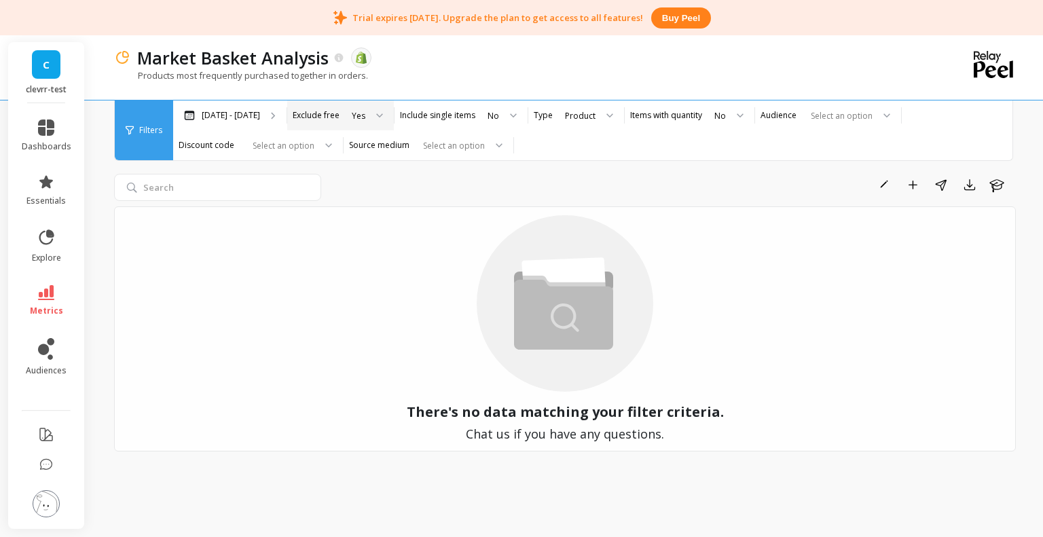
click at [378, 114] on icon at bounding box center [379, 115] width 7 height 5
click at [511, 116] on icon at bounding box center [514, 114] width 6 height 3
click at [569, 149] on div "[DATE] - [DATE] Exclude free Yes Include single items 2 results available. Use …" at bounding box center [599, 131] width 853 height 60
click at [334, 143] on div "Select an option" at bounding box center [258, 145] width 170 height 30
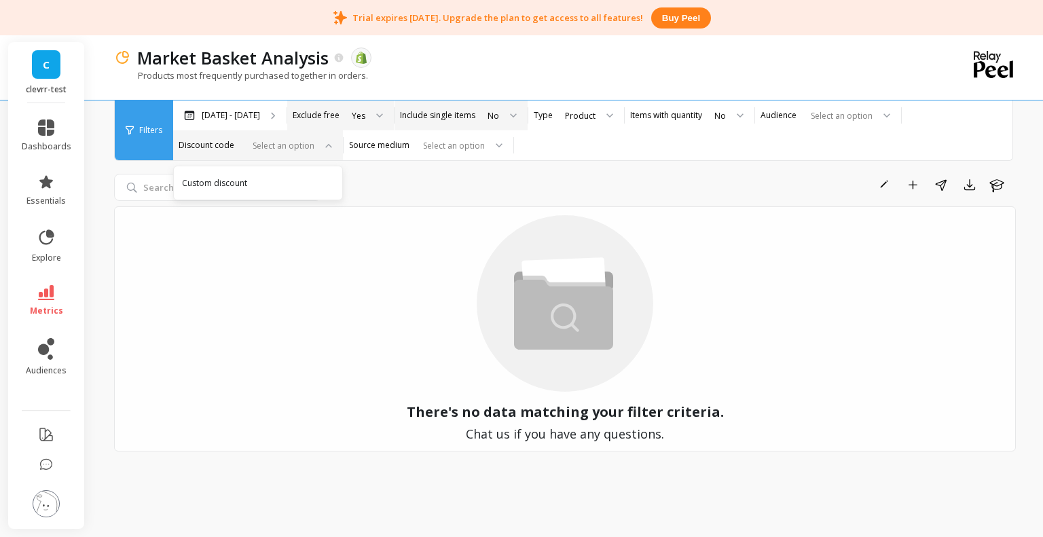
click at [334, 143] on div "Select an option" at bounding box center [258, 145] width 170 height 30
drag, startPoint x: 333, startPoint y: 145, endPoint x: 361, endPoint y: 145, distance: 27.9
click at [334, 145] on div "Select an option" at bounding box center [258, 145] width 170 height 30
click at [471, 146] on div at bounding box center [451, 145] width 67 height 13
click at [496, 135] on div at bounding box center [494, 145] width 16 height 30
